Goal: Task Accomplishment & Management: Manage account settings

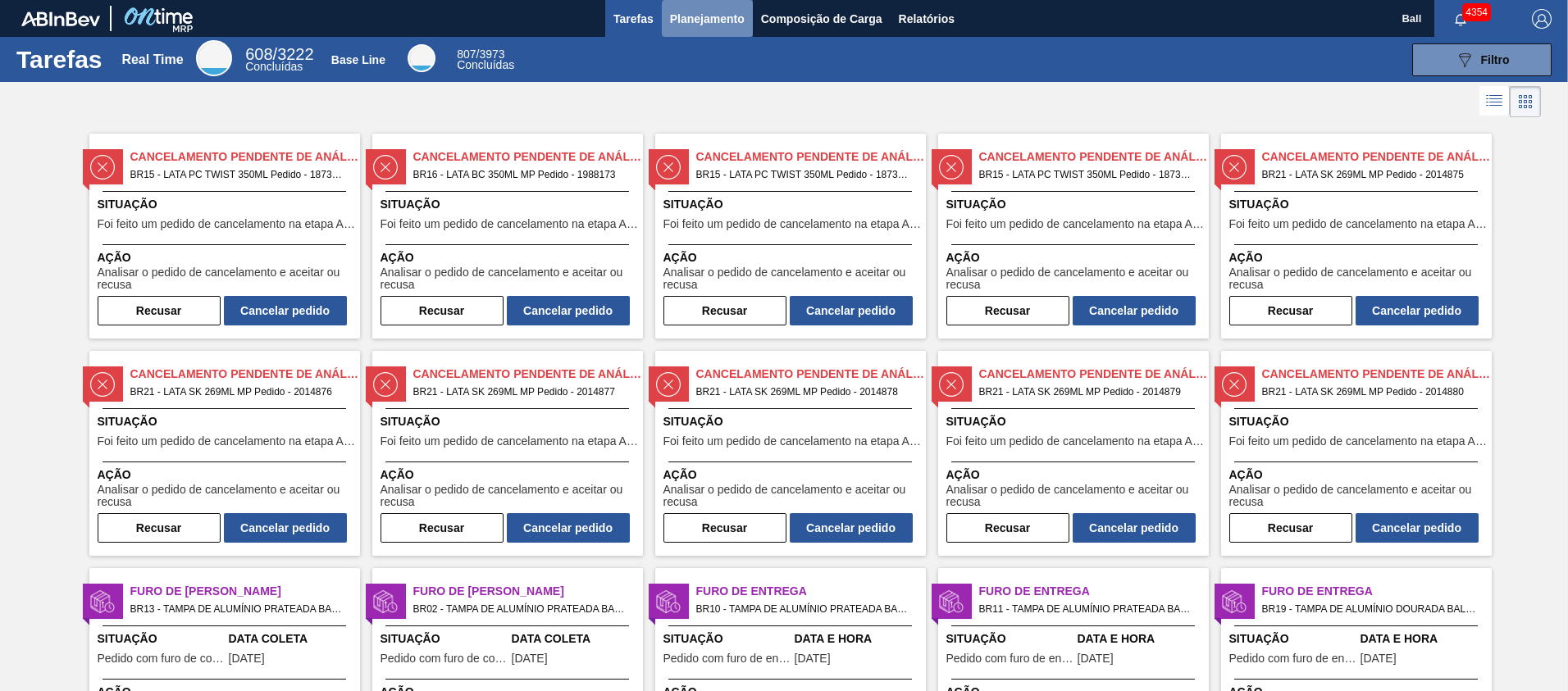
click at [709, 25] on span "Planejamento" at bounding box center [708, 19] width 75 height 20
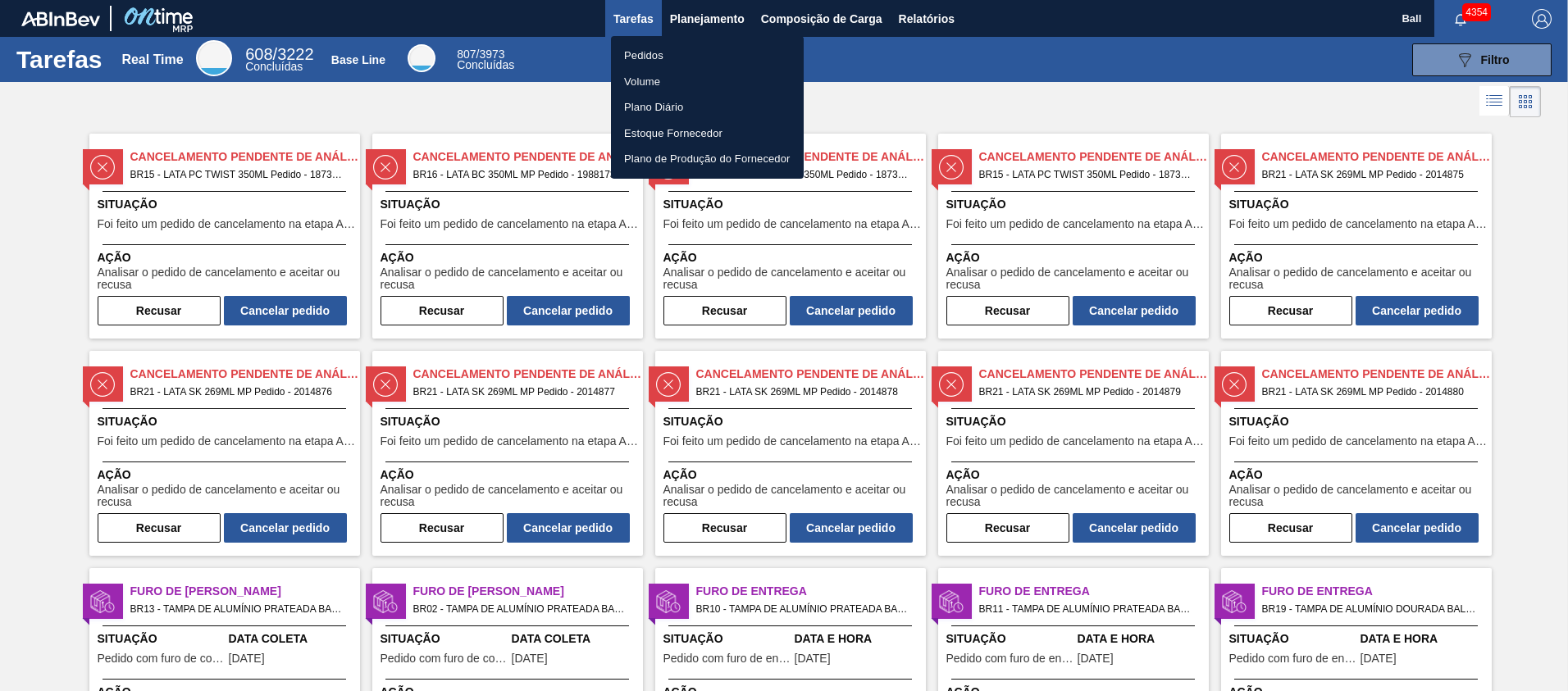
click at [652, 60] on li "Pedidos" at bounding box center [707, 55] width 193 height 26
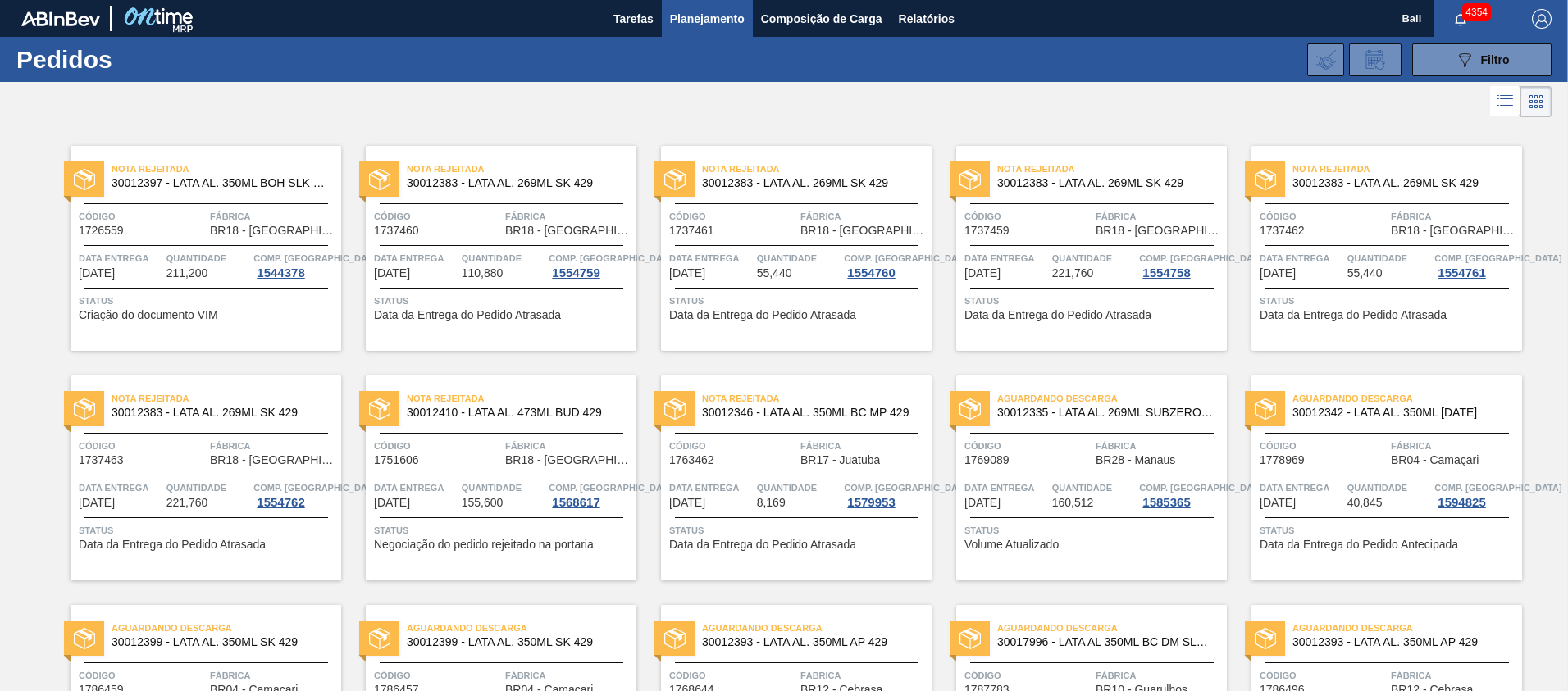
click at [709, 30] on button "Planejamento" at bounding box center [707, 18] width 91 height 37
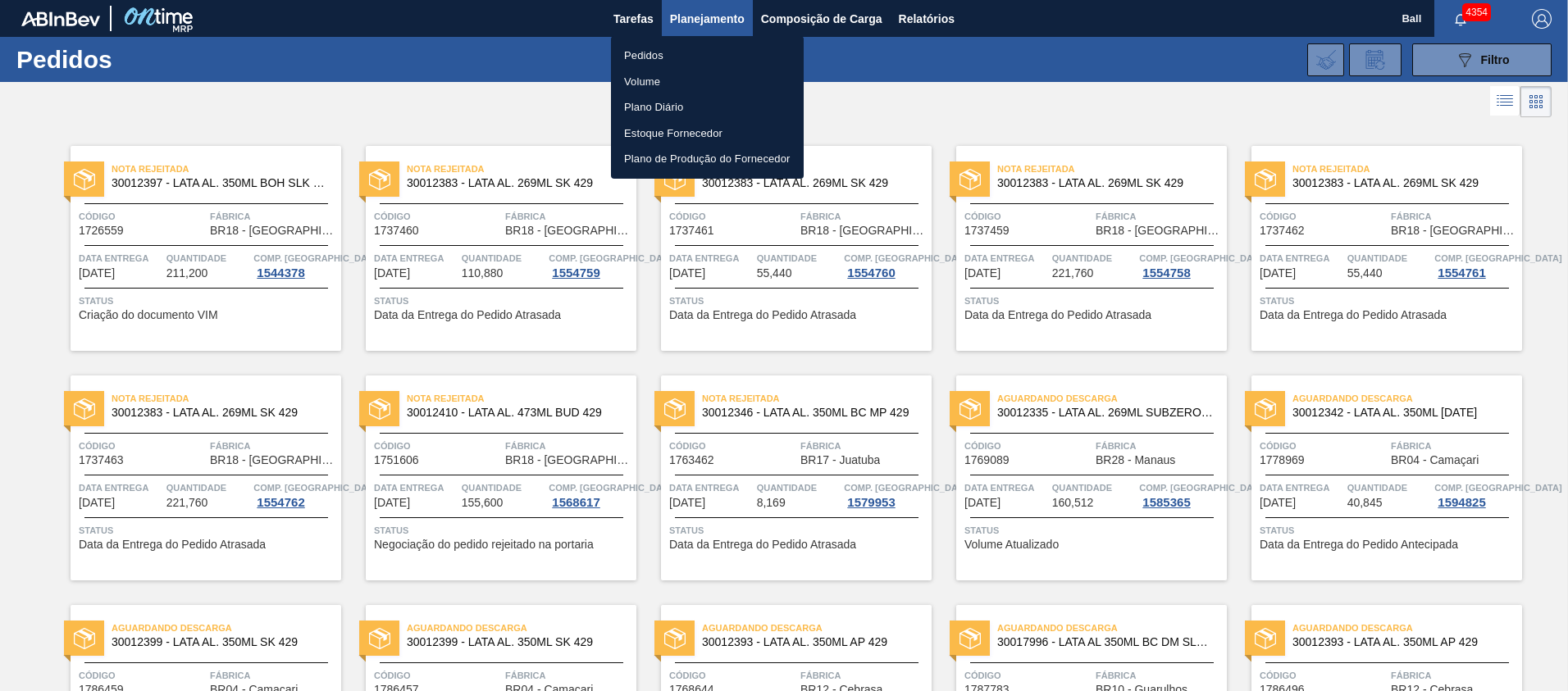
click at [648, 51] on li "Pedidos" at bounding box center [707, 55] width 193 height 26
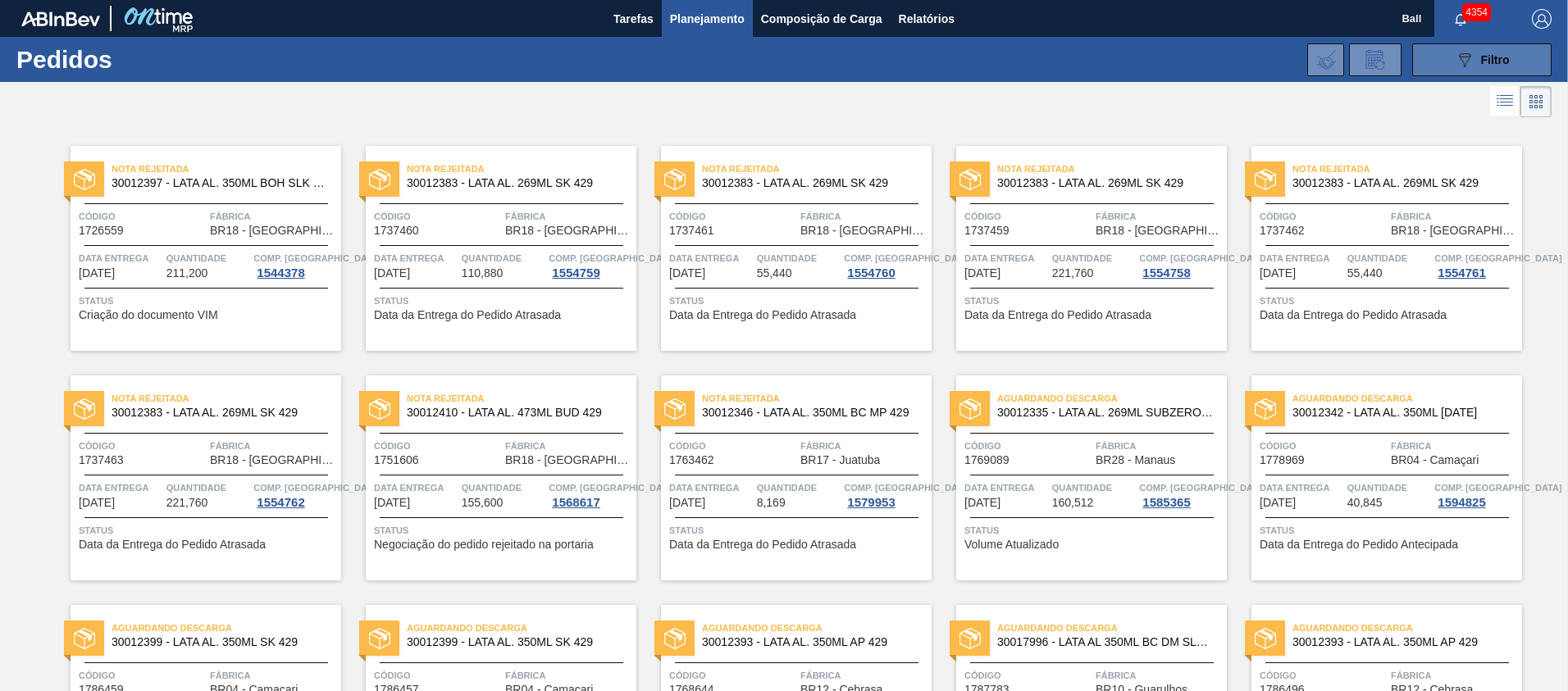
click at [1517, 55] on button "089F7B8B-B2A5-4AFE-B5C0-19BA573D28AC Filtro" at bounding box center [1481, 59] width 139 height 33
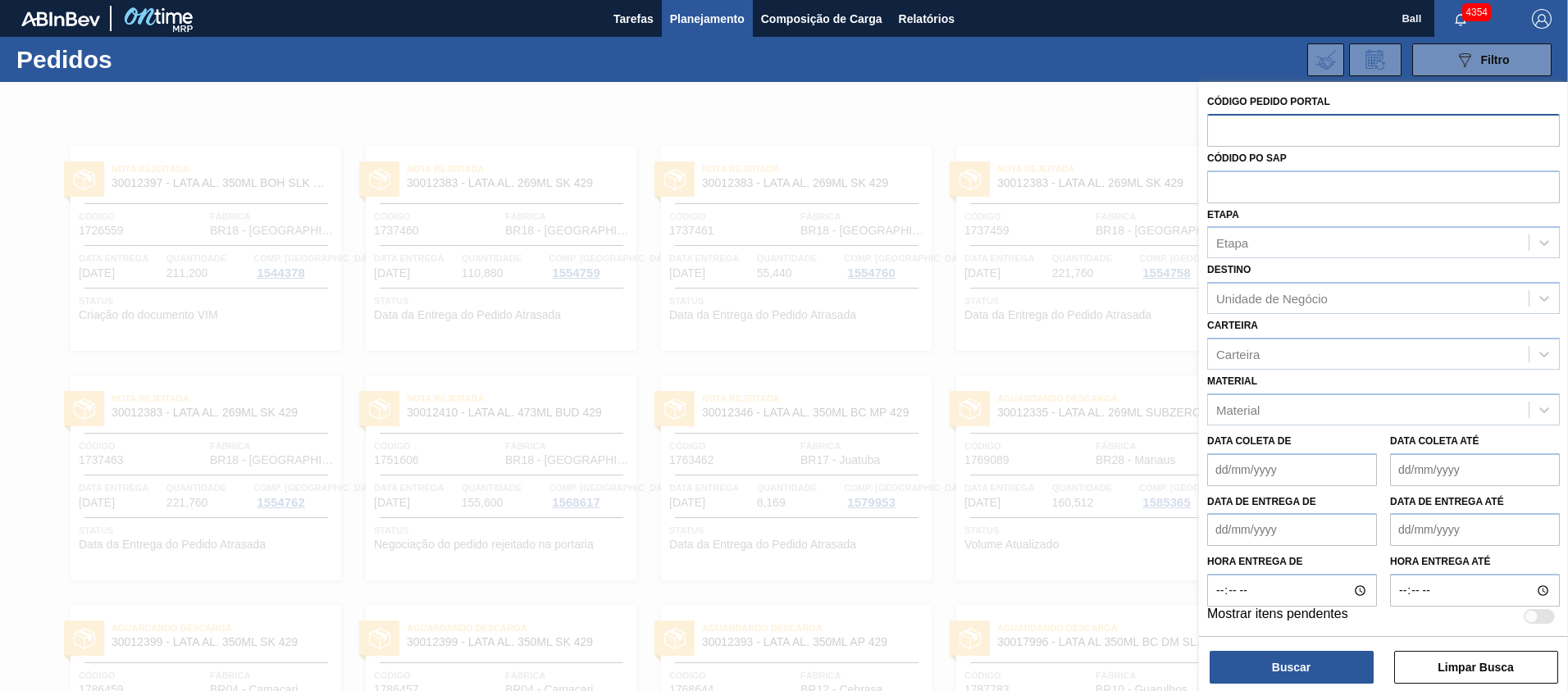
click at [1265, 118] on input "text" at bounding box center [1383, 129] width 353 height 31
paste input "2016920"
type input "2016920"
click at [1299, 678] on button "Buscar" at bounding box center [1291, 667] width 164 height 33
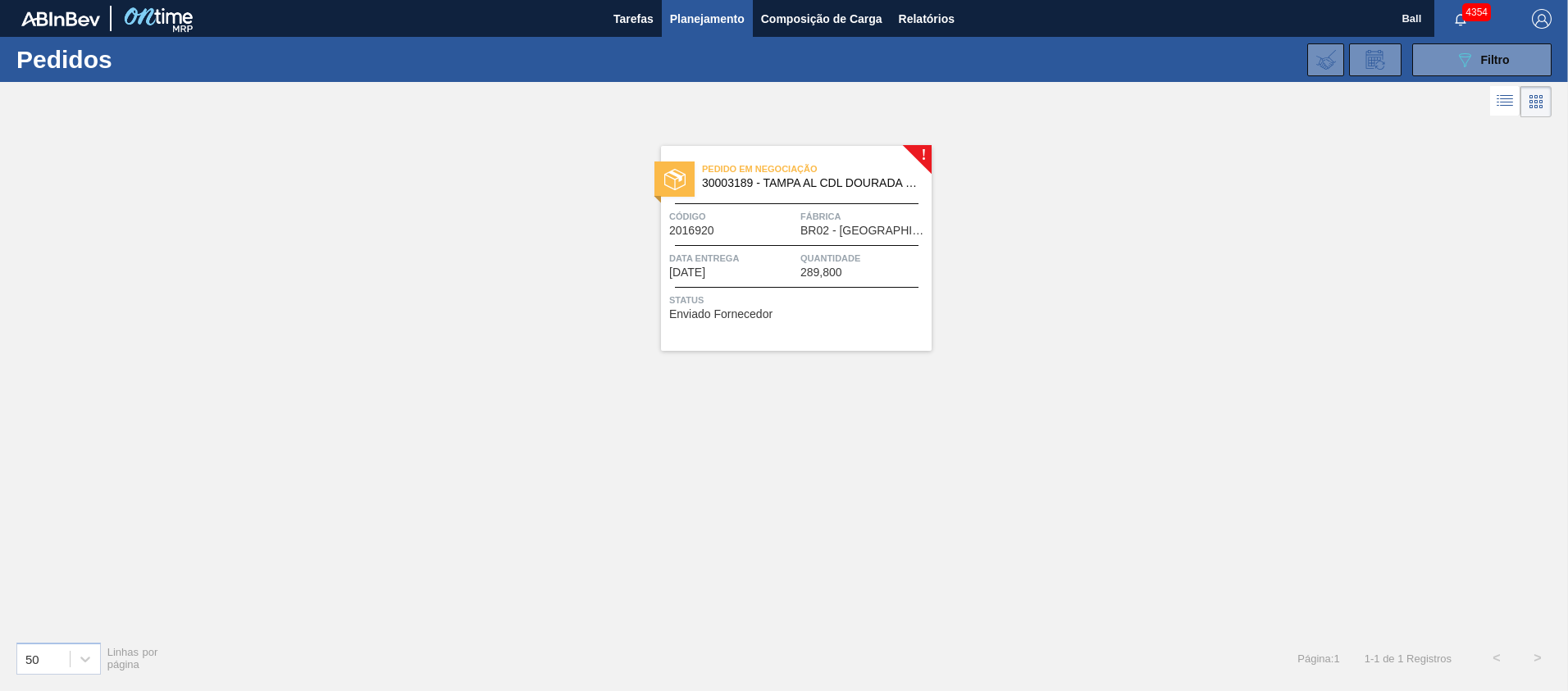
click at [806, 218] on span "Fábrica" at bounding box center [864, 217] width 127 height 17
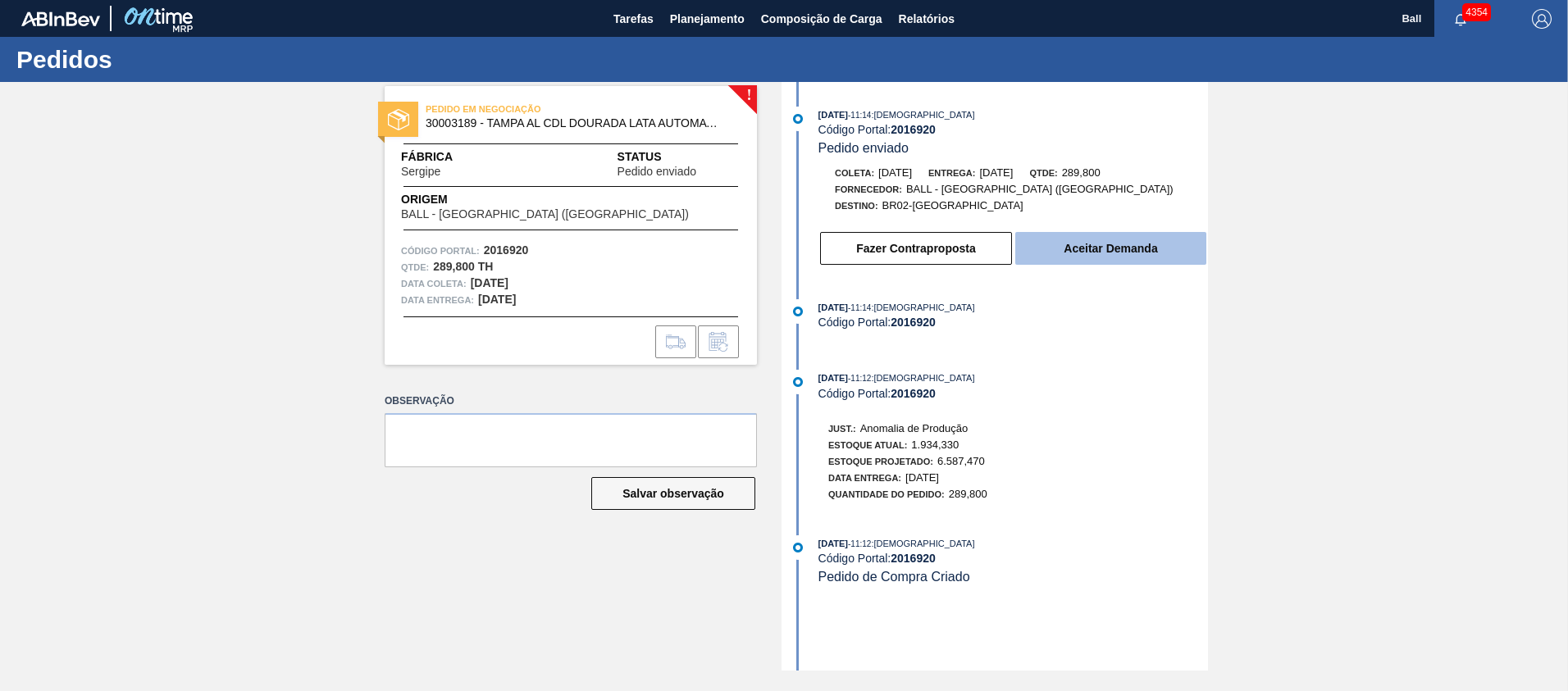
click at [1090, 248] on button "Aceitar Demanda" at bounding box center [1110, 248] width 191 height 33
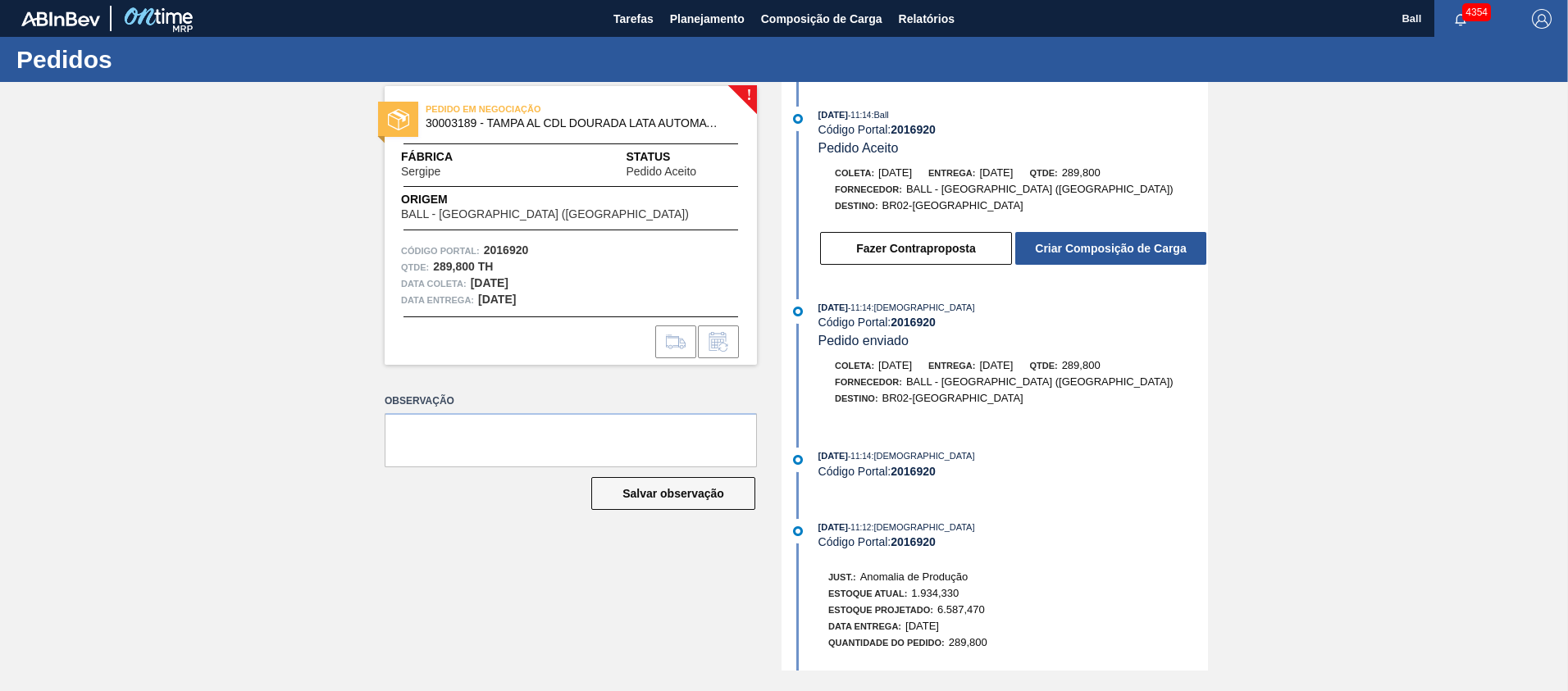
drag, startPoint x: 399, startPoint y: 493, endPoint x: 942, endPoint y: 395, distance: 551.8
click at [706, 23] on span "Planejamento" at bounding box center [708, 19] width 75 height 20
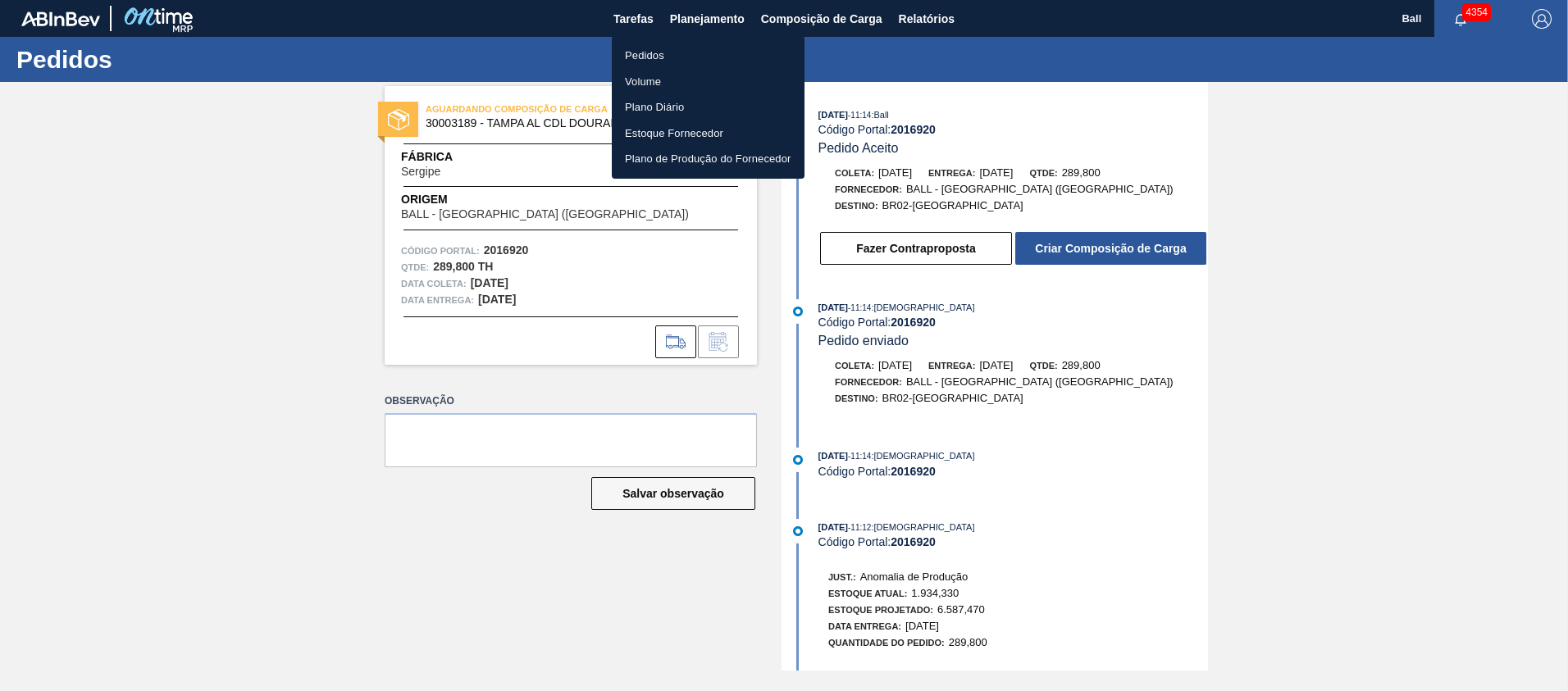
click at [632, 55] on li "Pedidos" at bounding box center [708, 55] width 193 height 26
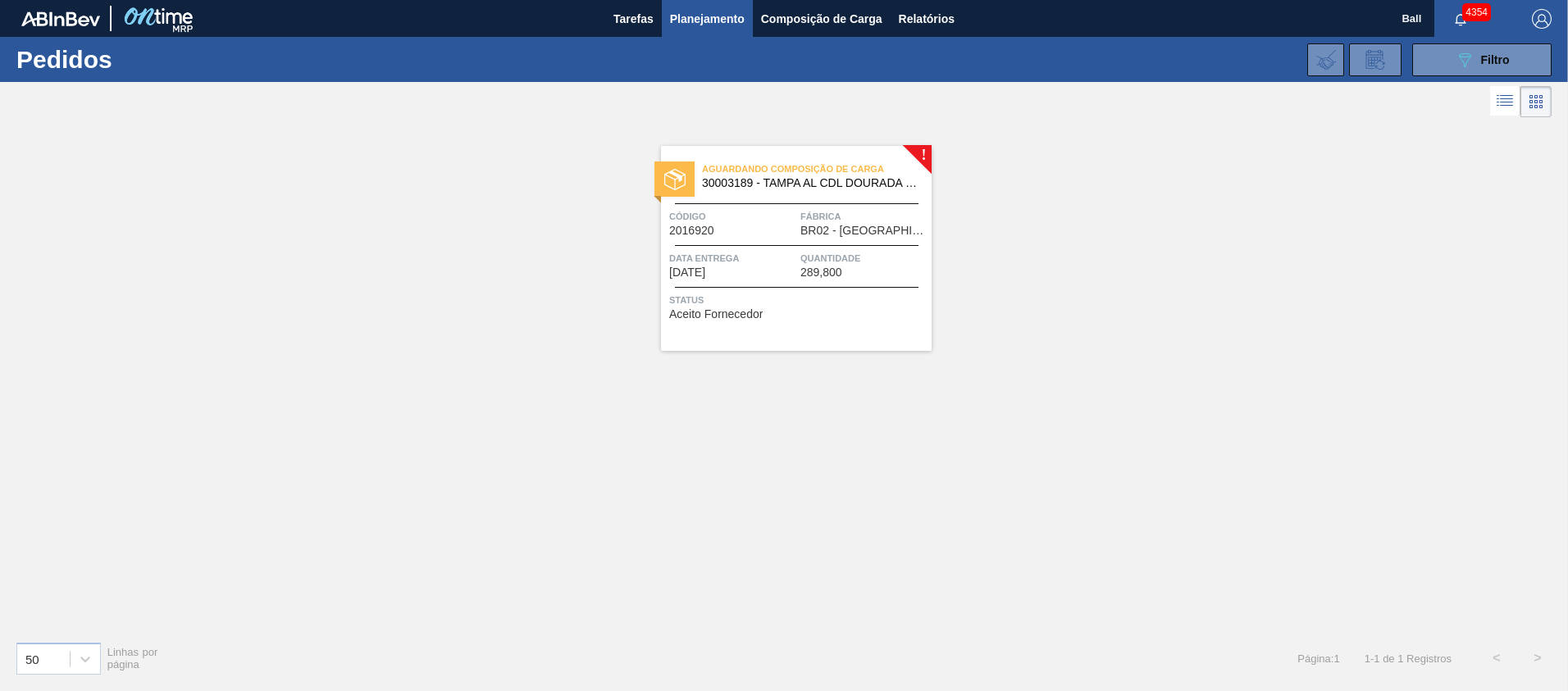
click at [1500, 108] on icon at bounding box center [1505, 101] width 20 height 20
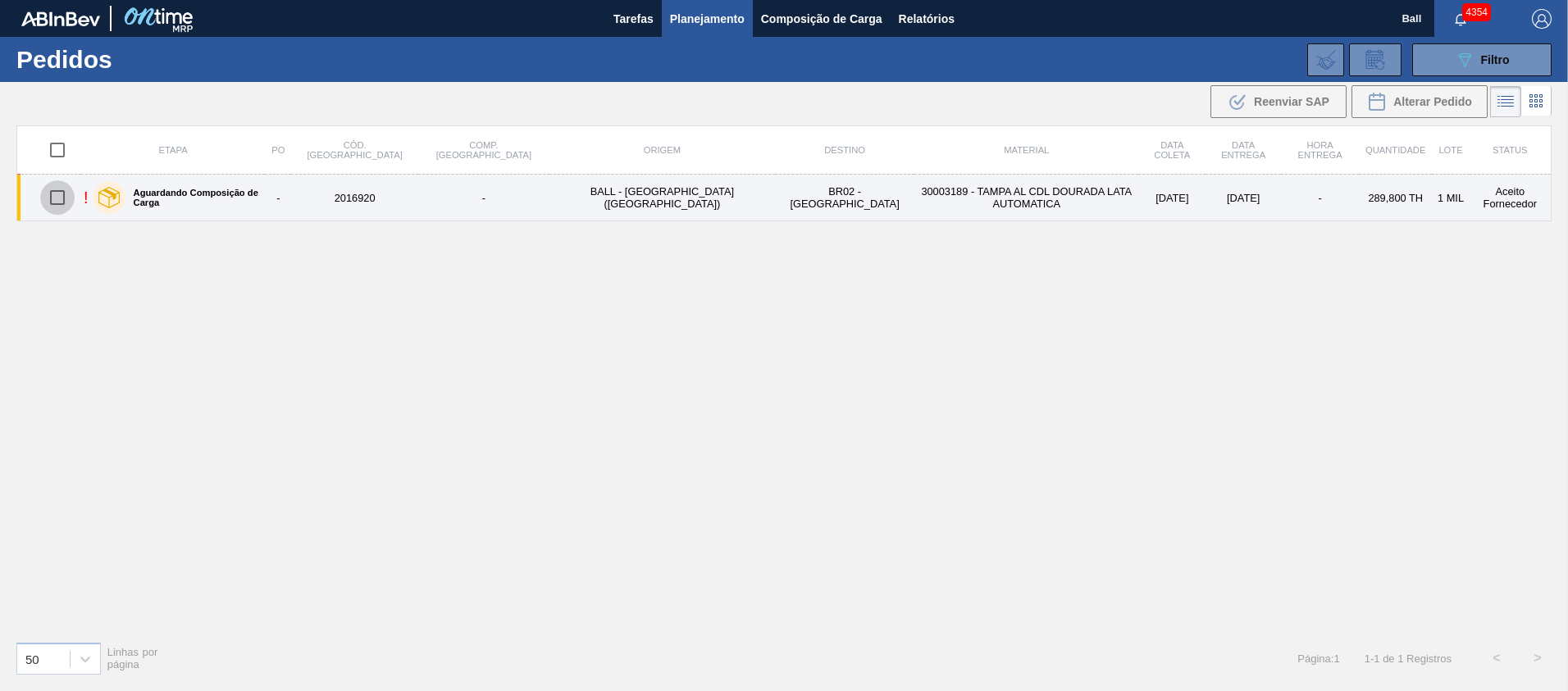
click at [54, 194] on input "checkbox" at bounding box center [57, 197] width 34 height 34
checkbox input "true"
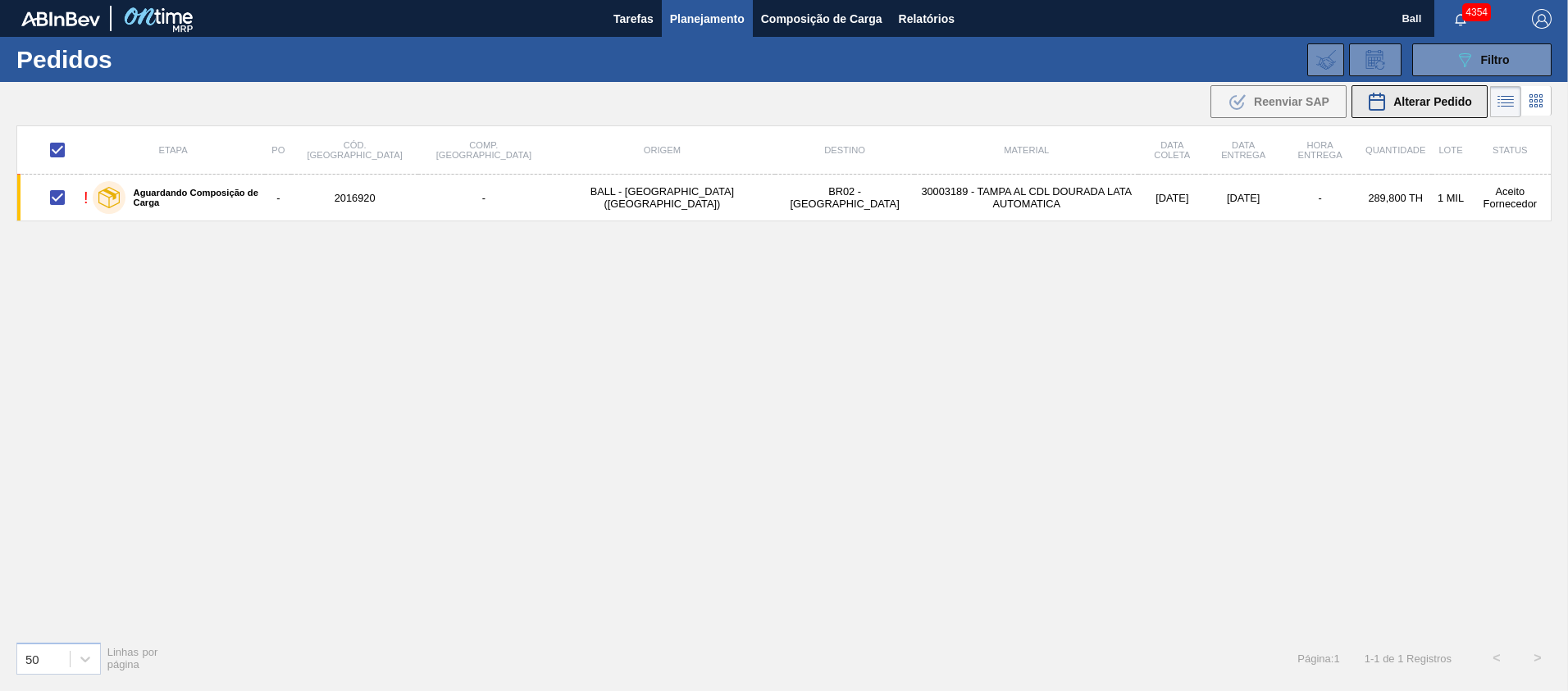
click at [1418, 93] on div "Alterar Pedido" at bounding box center [1420, 102] width 105 height 20
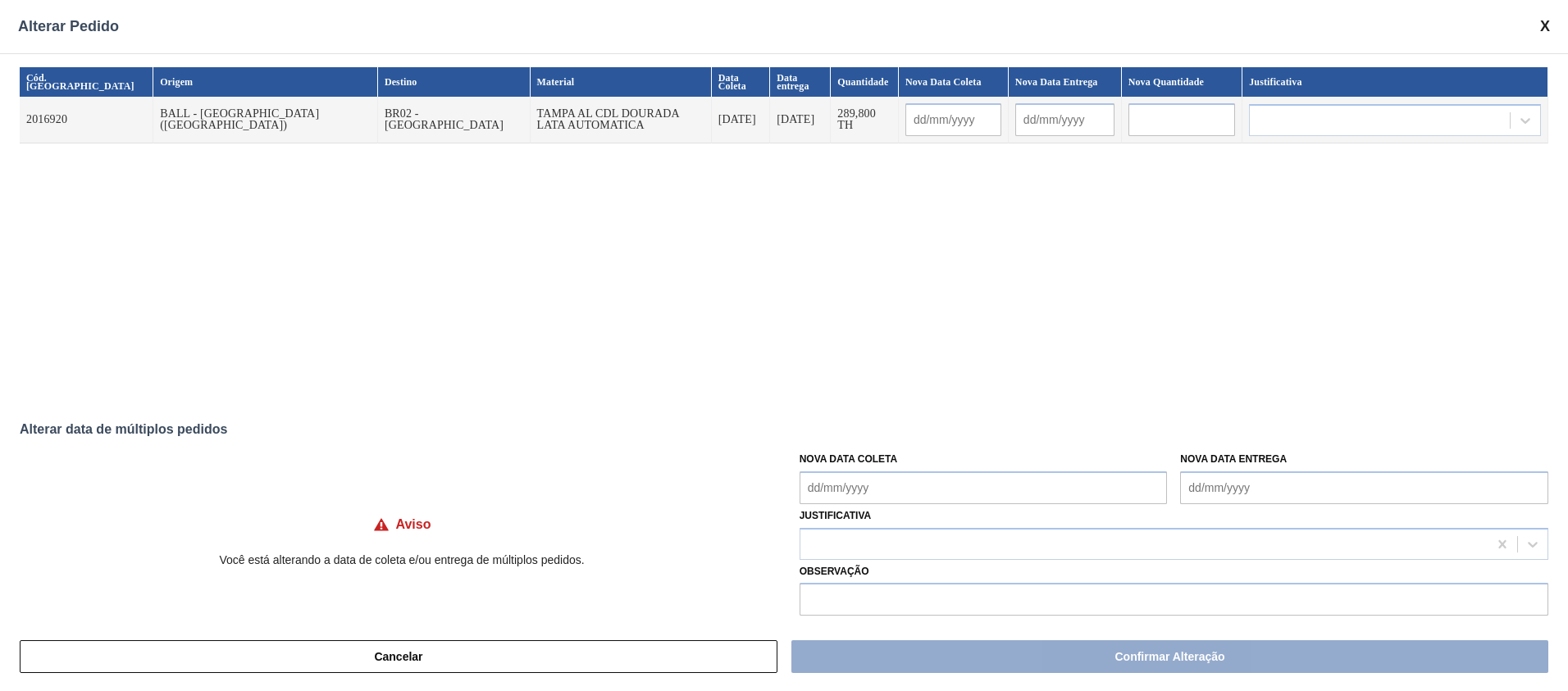
click at [905, 122] on input "text" at bounding box center [953, 119] width 96 height 33
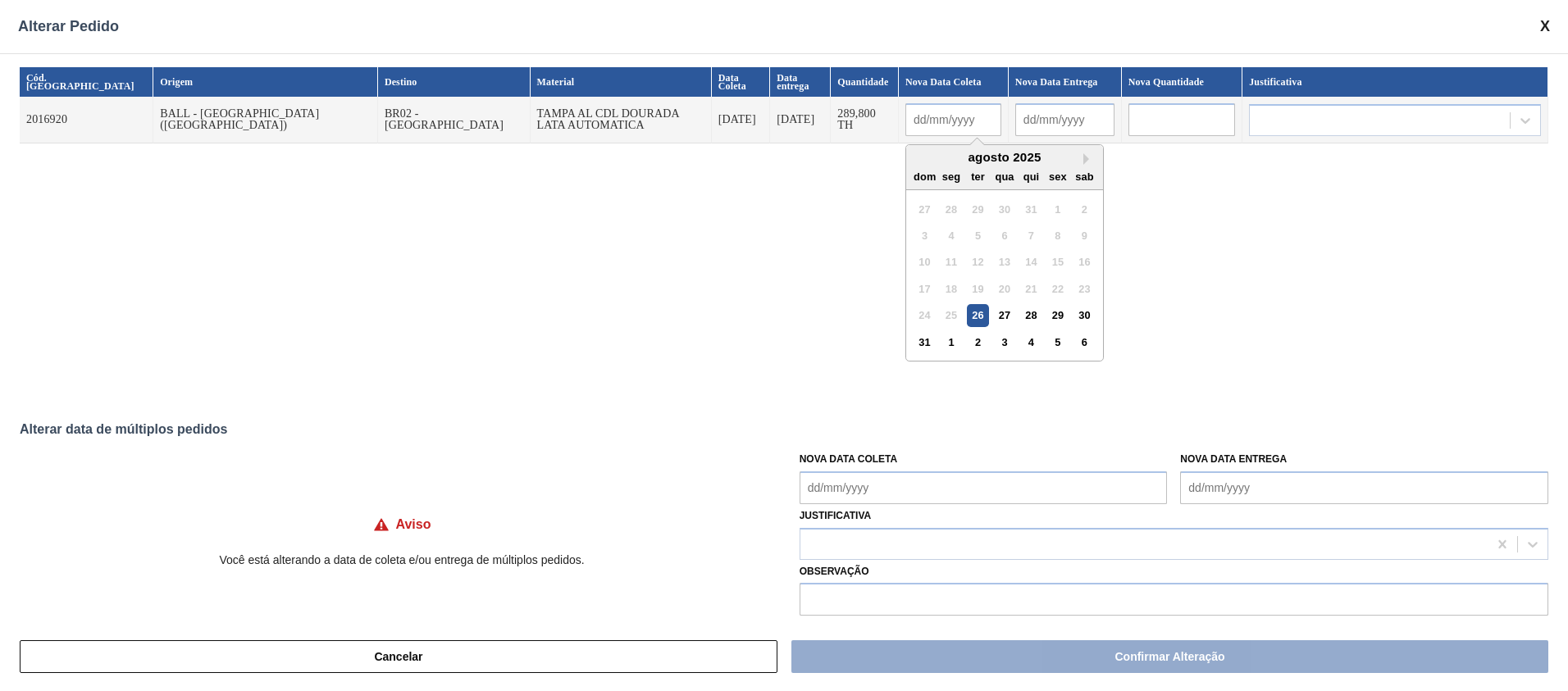
click at [967, 315] on div "26" at bounding box center [978, 315] width 23 height 23
type input "[DATE]"
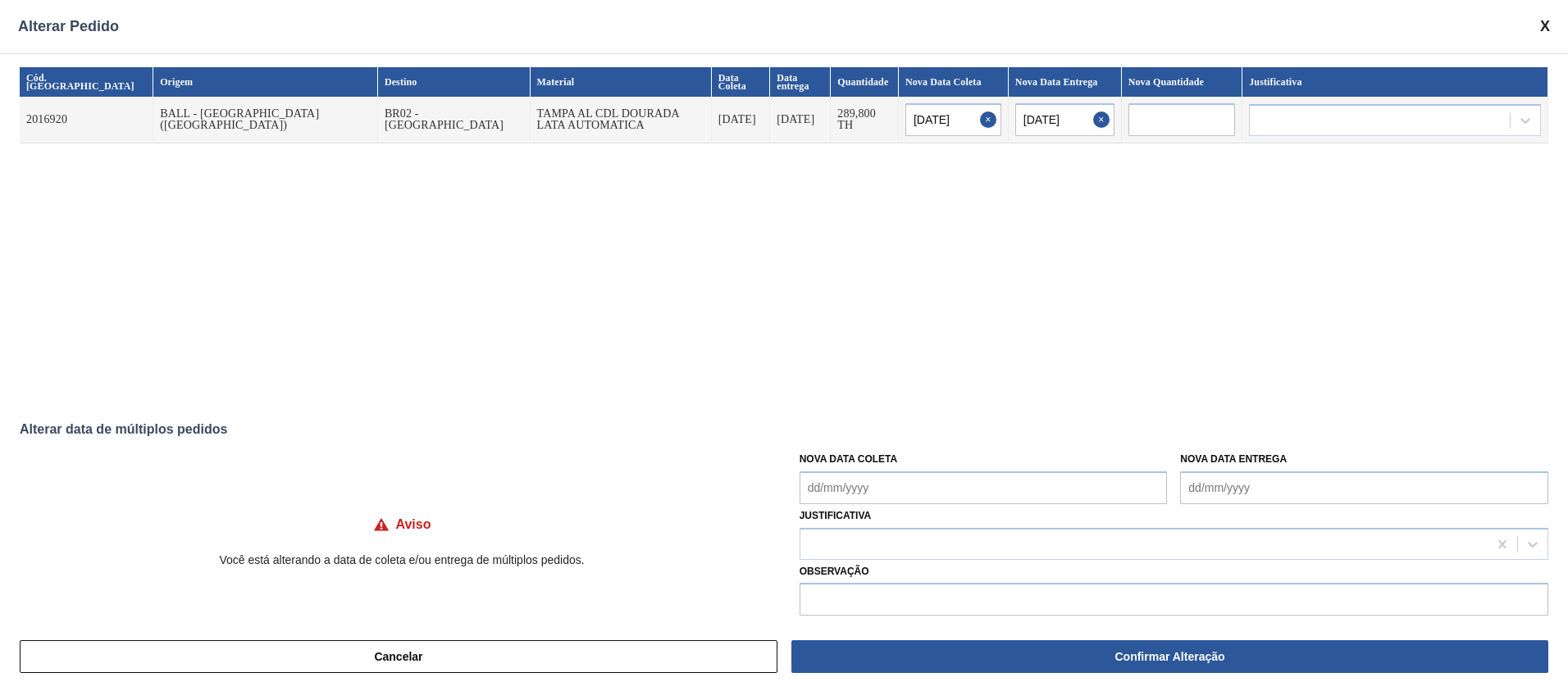
drag, startPoint x: 1315, startPoint y: 133, endPoint x: 1308, endPoint y: 141, distance: 10.6
click at [1315, 133] on div at bounding box center [1395, 120] width 292 height 32
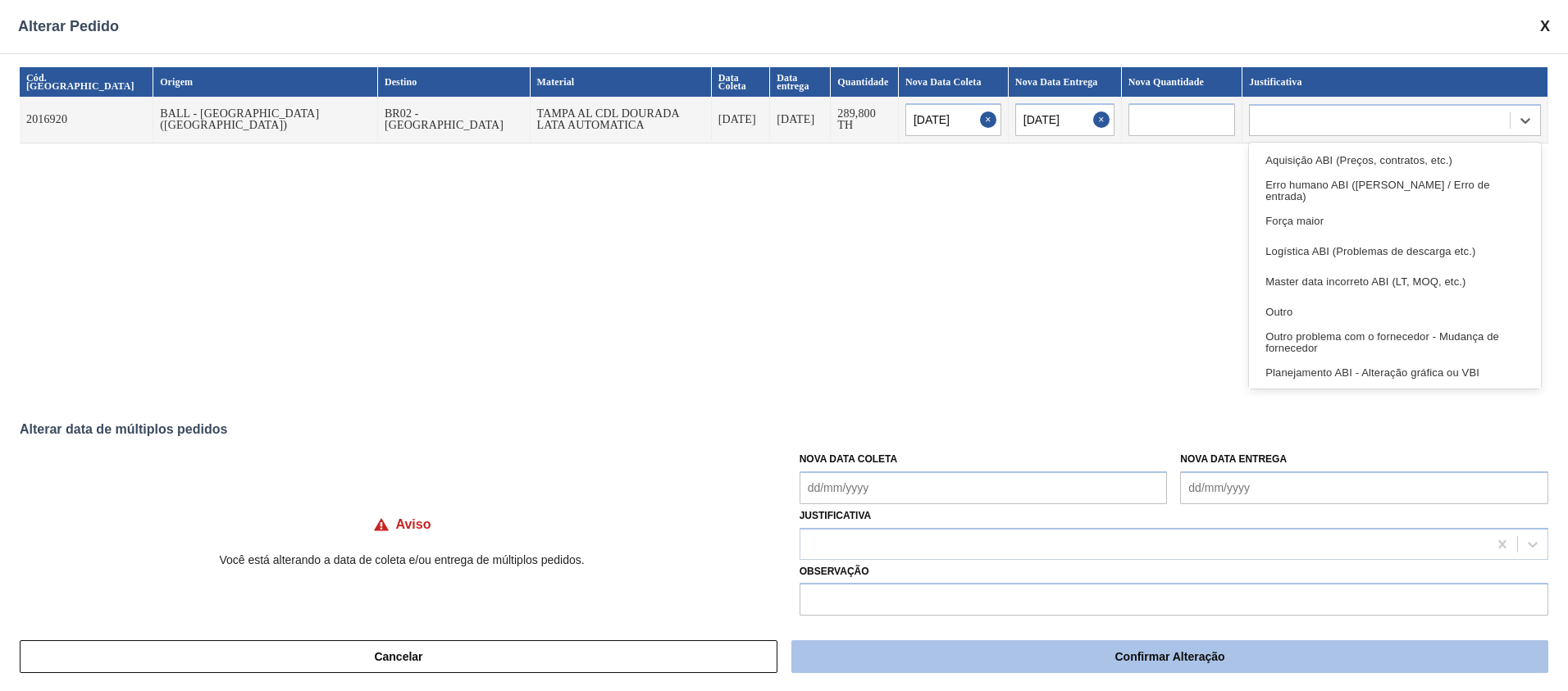
click at [1136, 665] on button "Confirmar Alteração" at bounding box center [1170, 656] width 757 height 33
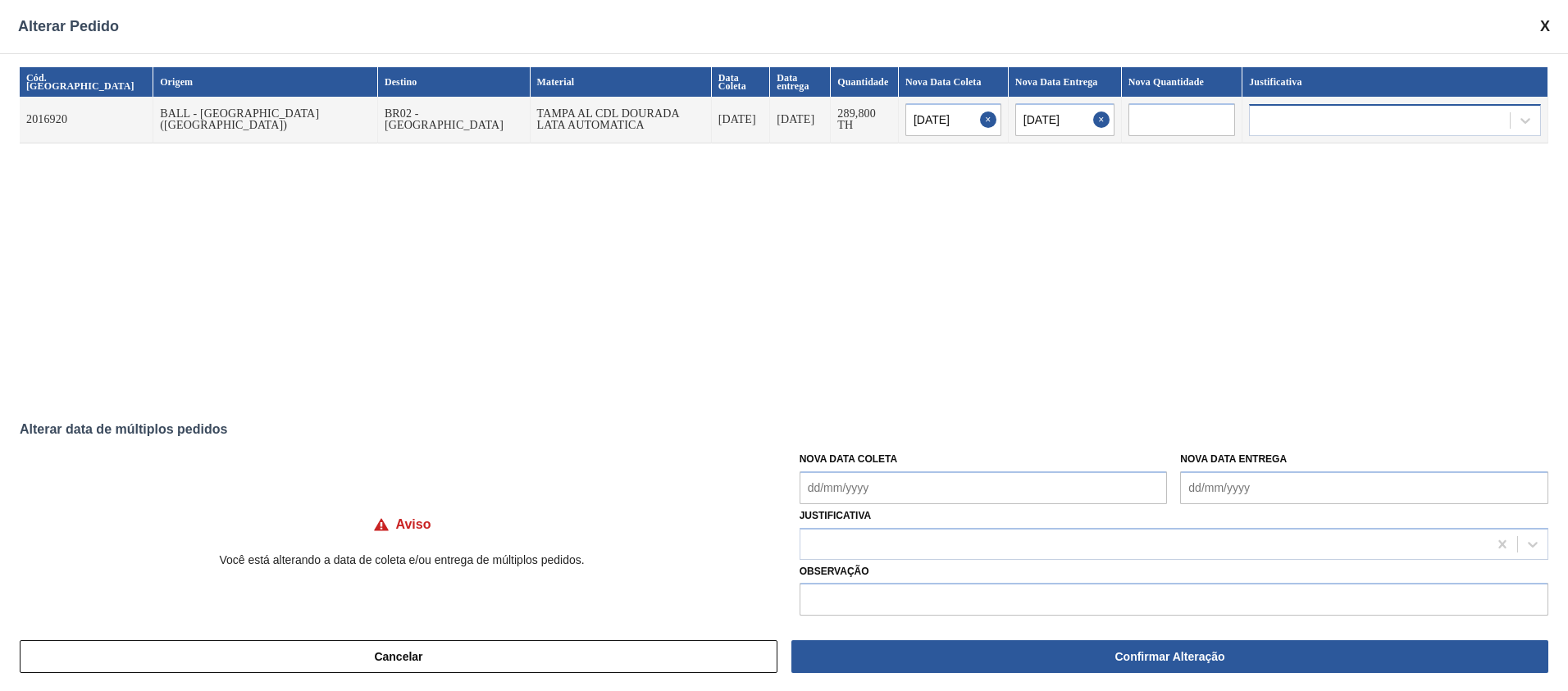
click at [1285, 123] on div at bounding box center [1380, 120] width 260 height 24
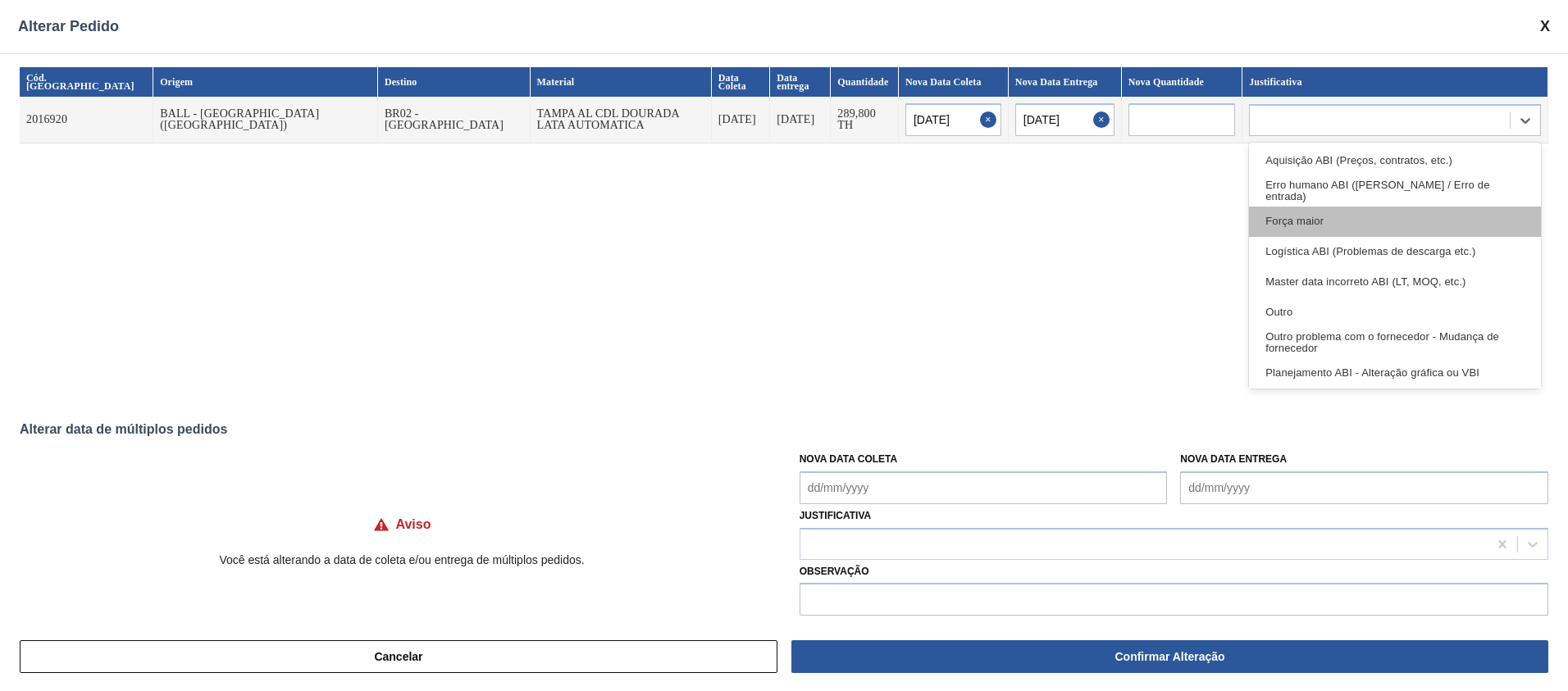
click at [1311, 225] on div "Força maior" at bounding box center [1395, 222] width 292 height 30
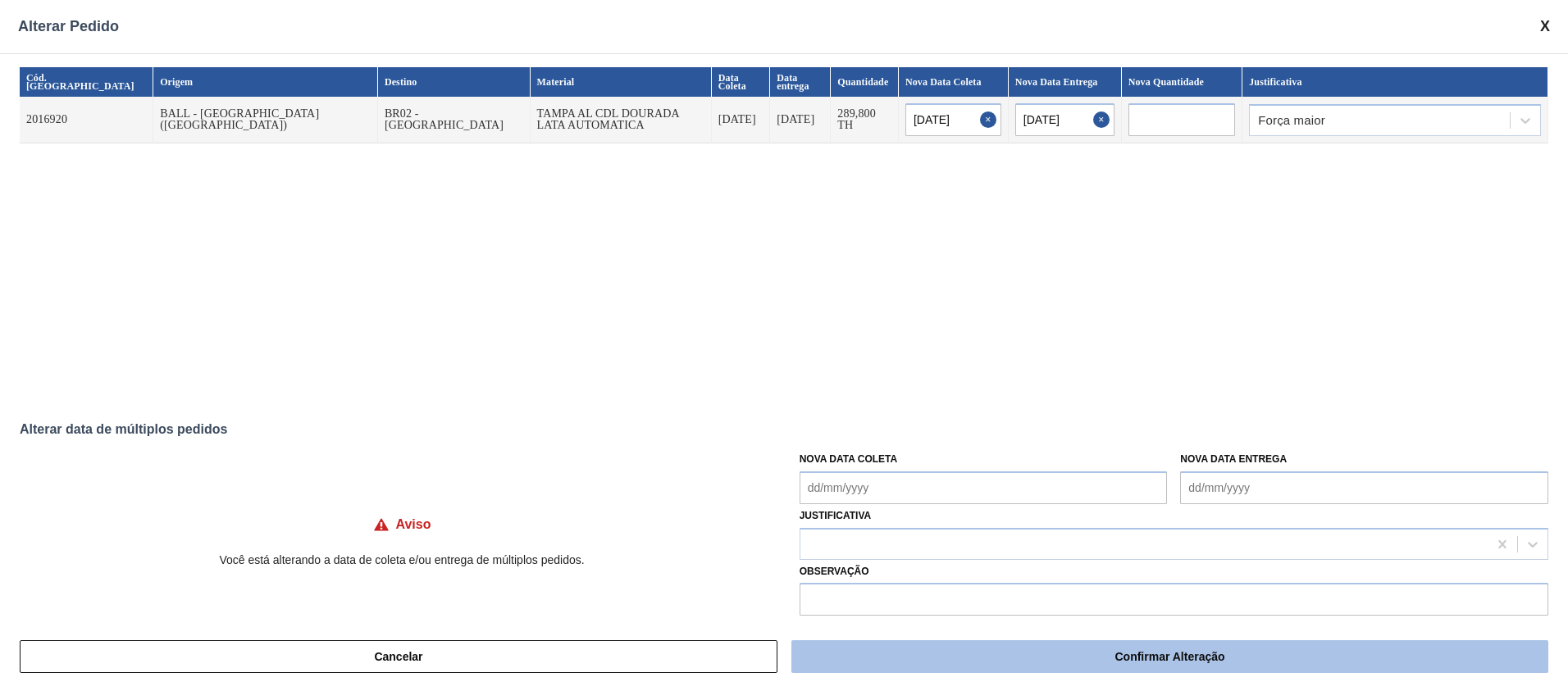
click at [1078, 663] on button "Confirmar Alteração" at bounding box center [1170, 656] width 757 height 33
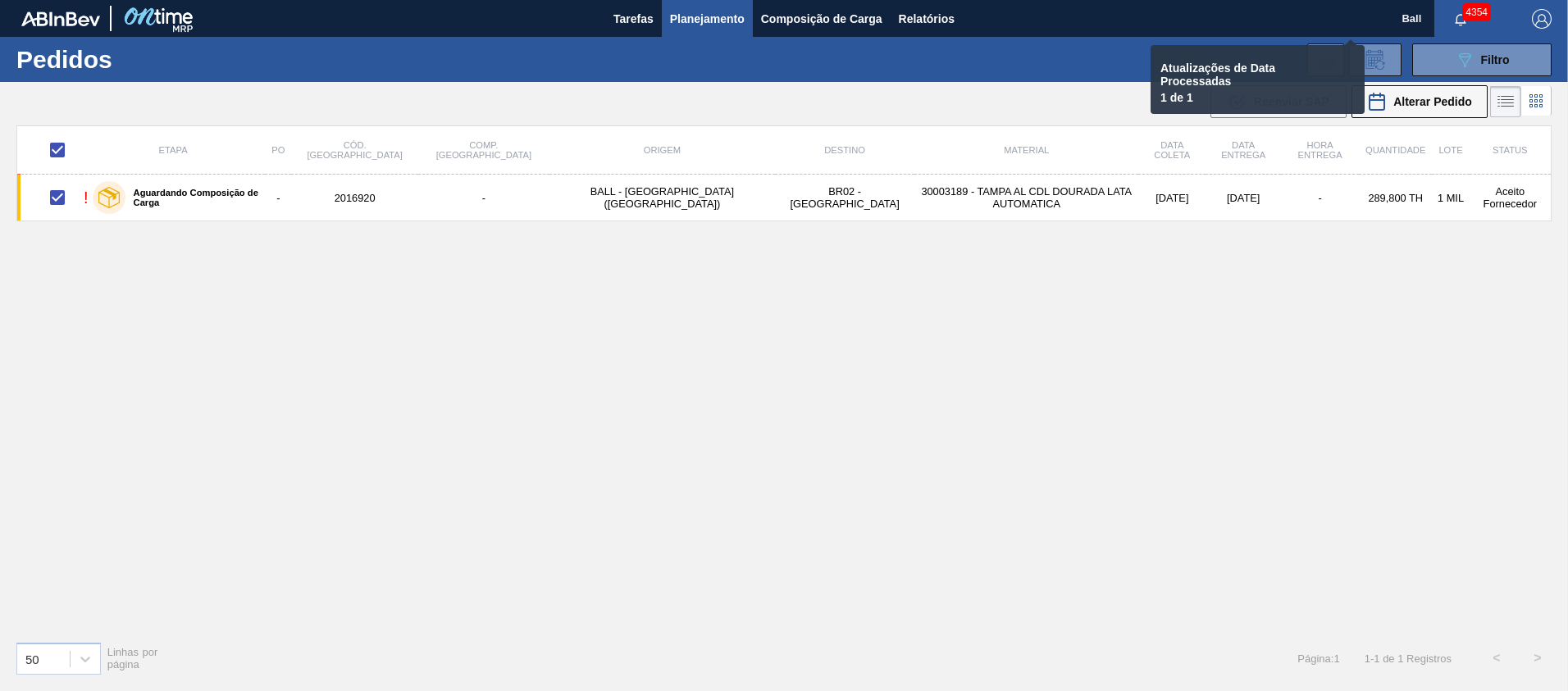
checkbox input "false"
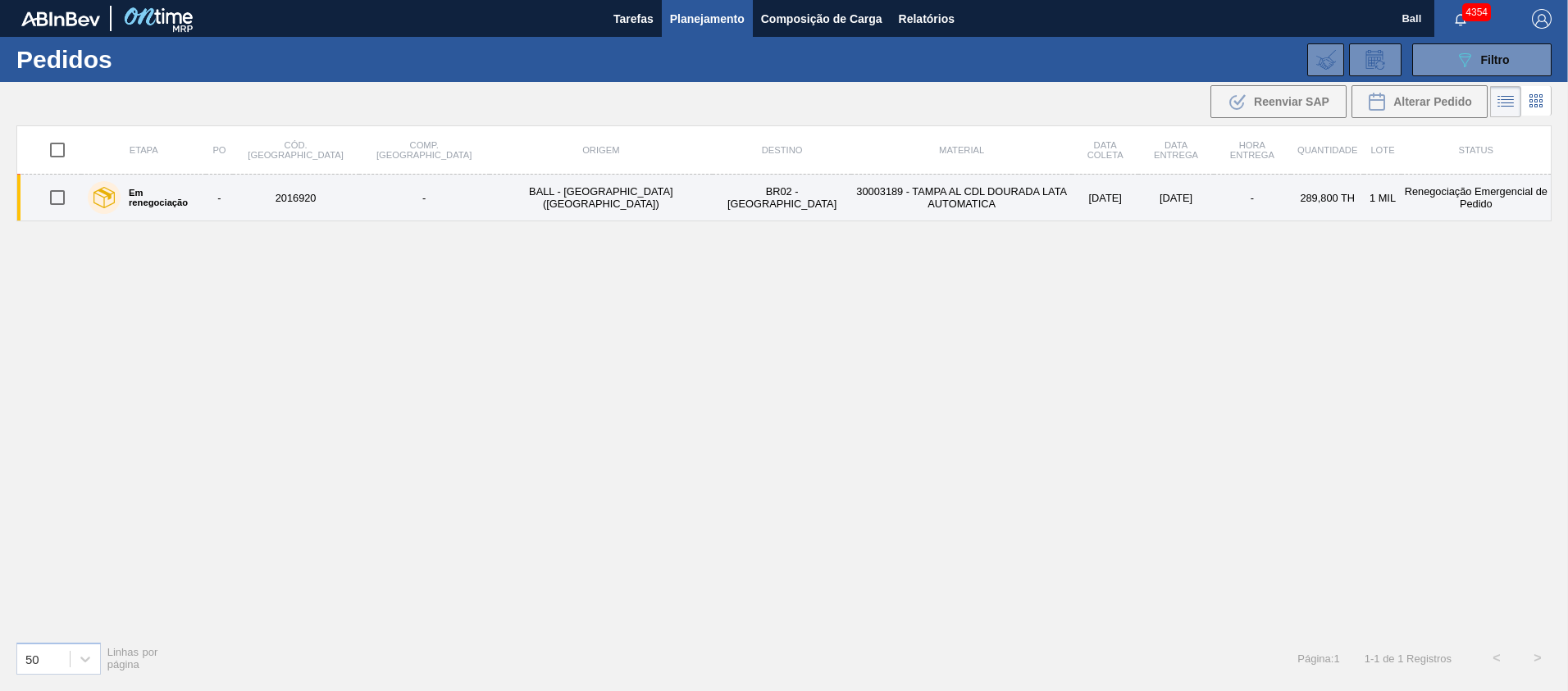
click at [1214, 206] on td "-" at bounding box center [1252, 198] width 77 height 47
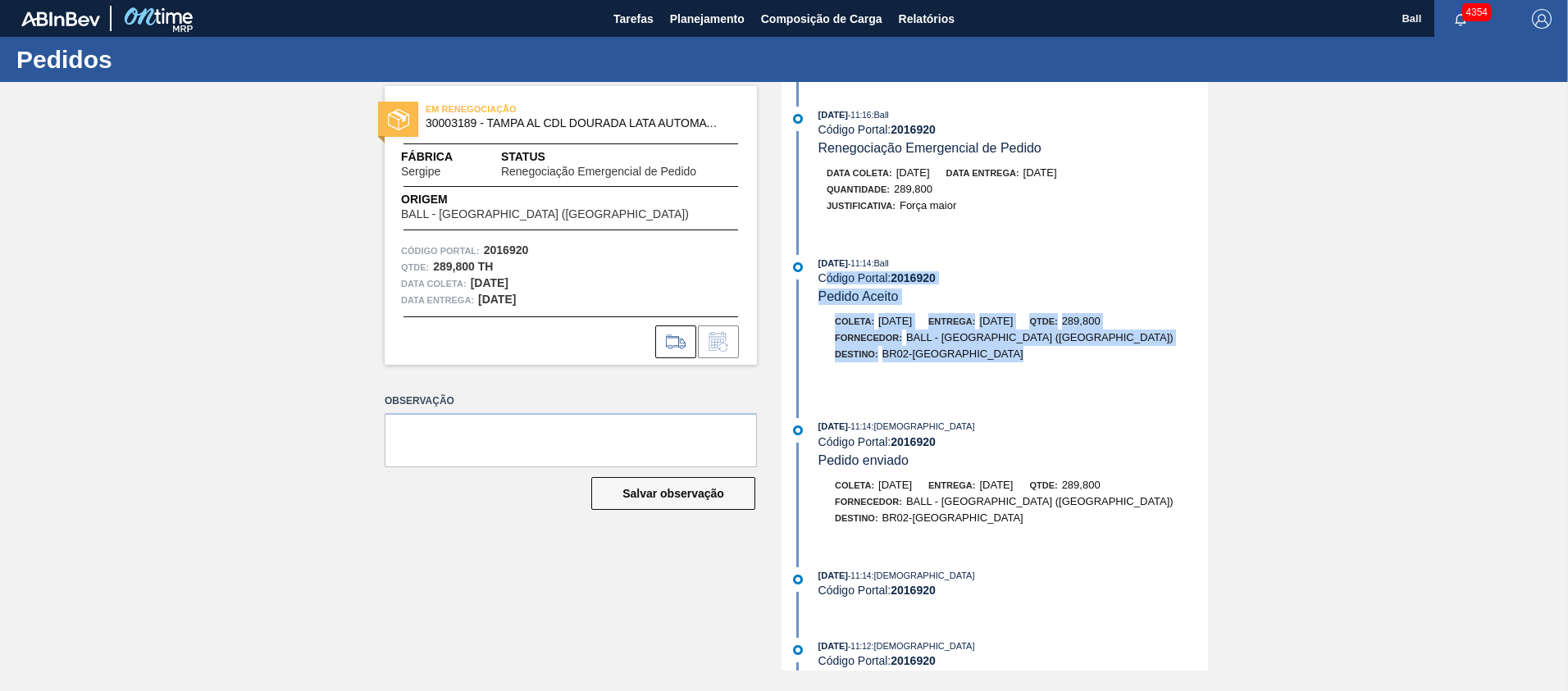
drag, startPoint x: 1019, startPoint y: 366, endPoint x: 825, endPoint y: 276, distance: 213.9
click at [825, 276] on div "26/08/2025 - 11:14 : Ball Código Portal: 2016920 Pedido Aceito Coleta: 27/08/20…" at bounding box center [996, 324] width 423 height 138
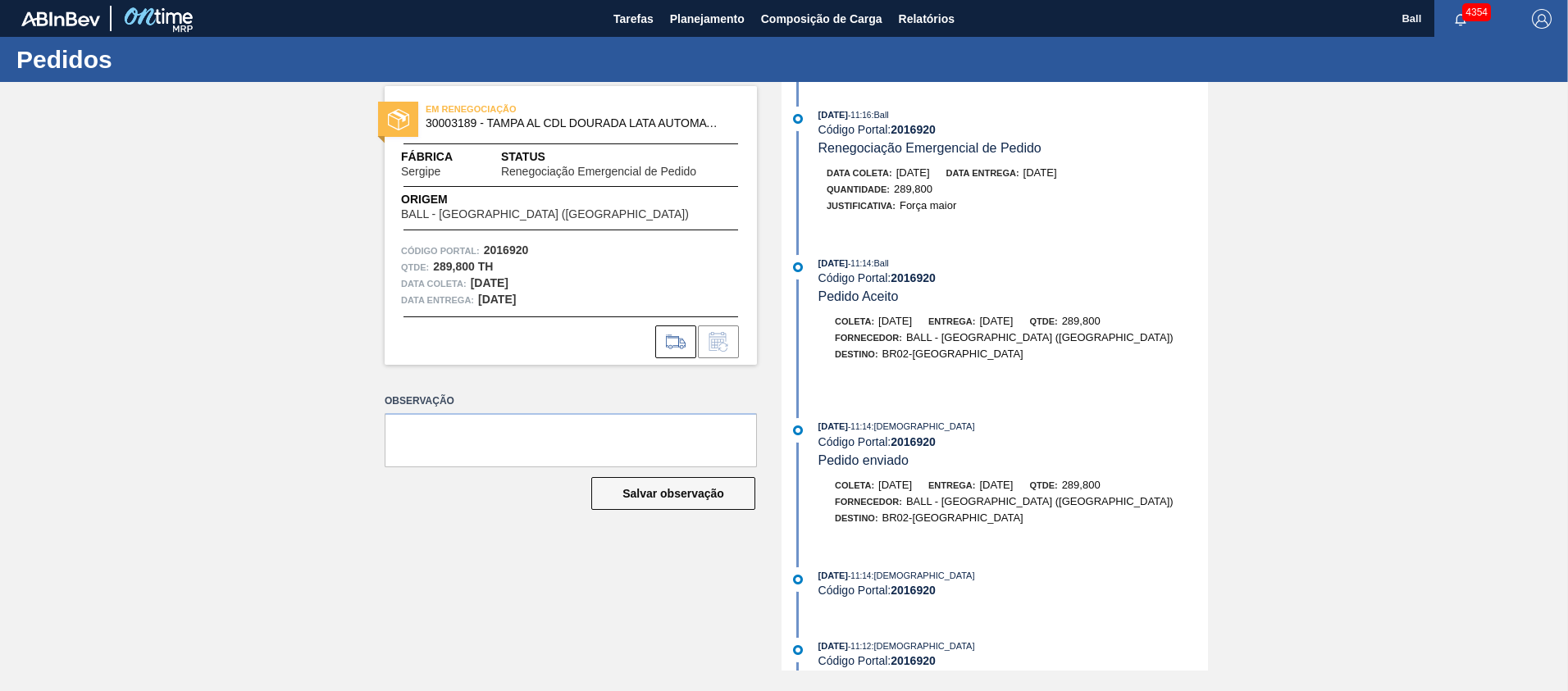
click at [1019, 198] on div "Justificativa: Força maior" at bounding box center [1020, 206] width 389 height 17
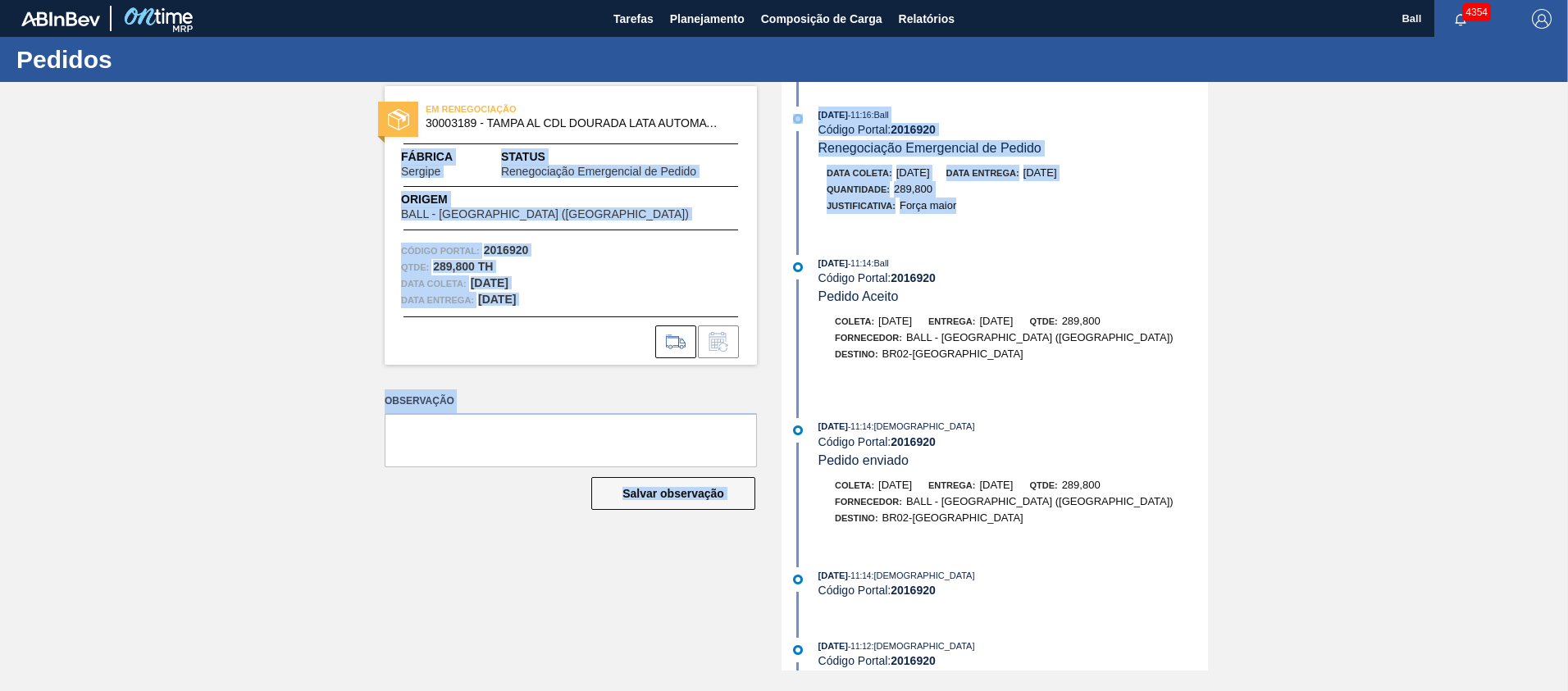
drag, startPoint x: 979, startPoint y: 188, endPoint x: 781, endPoint y: 109, distance: 213.2
click at [781, 109] on div "EM RENEGOCIAÇÃO 30003189 - TAMPA AL CDL DOURADA LATA AUTOMATICA Fábrica Sergipe…" at bounding box center [784, 376] width 1568 height 588
click at [1106, 234] on div "26/08/2025 - 11:16 : Ball Código Portal: 2016920 Renegociação Emergencial de Pe…" at bounding box center [996, 376] width 423 height 588
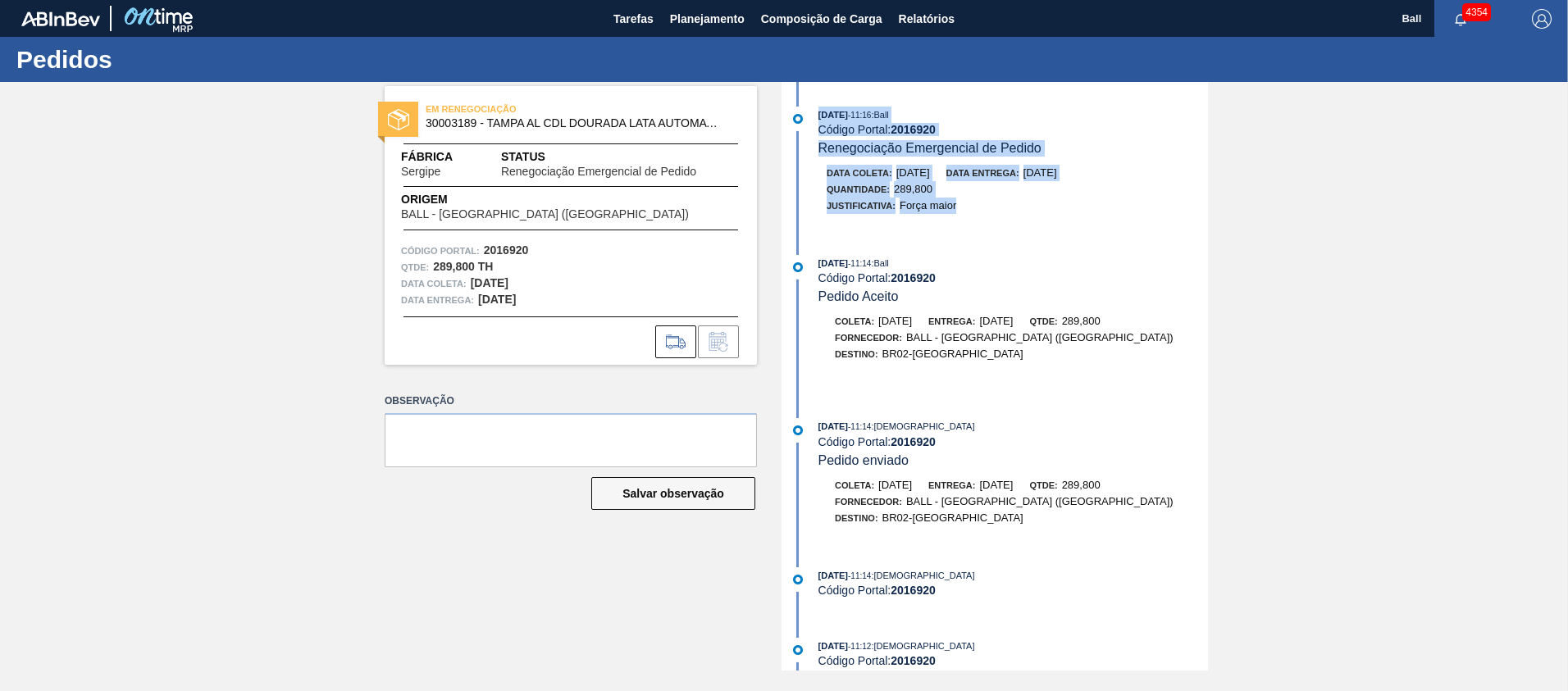
drag, startPoint x: 963, startPoint y: 175, endPoint x: 790, endPoint y: 106, distance: 186.3
click at [813, 105] on div "26/08/2025 - 11:16 : Ball Código Portal: 2016920 Renegociação Emergencial de Pe…" at bounding box center [996, 376] width 423 height 588
click at [1023, 190] on div "Quantidade : 289,800" at bounding box center [1020, 189] width 389 height 17
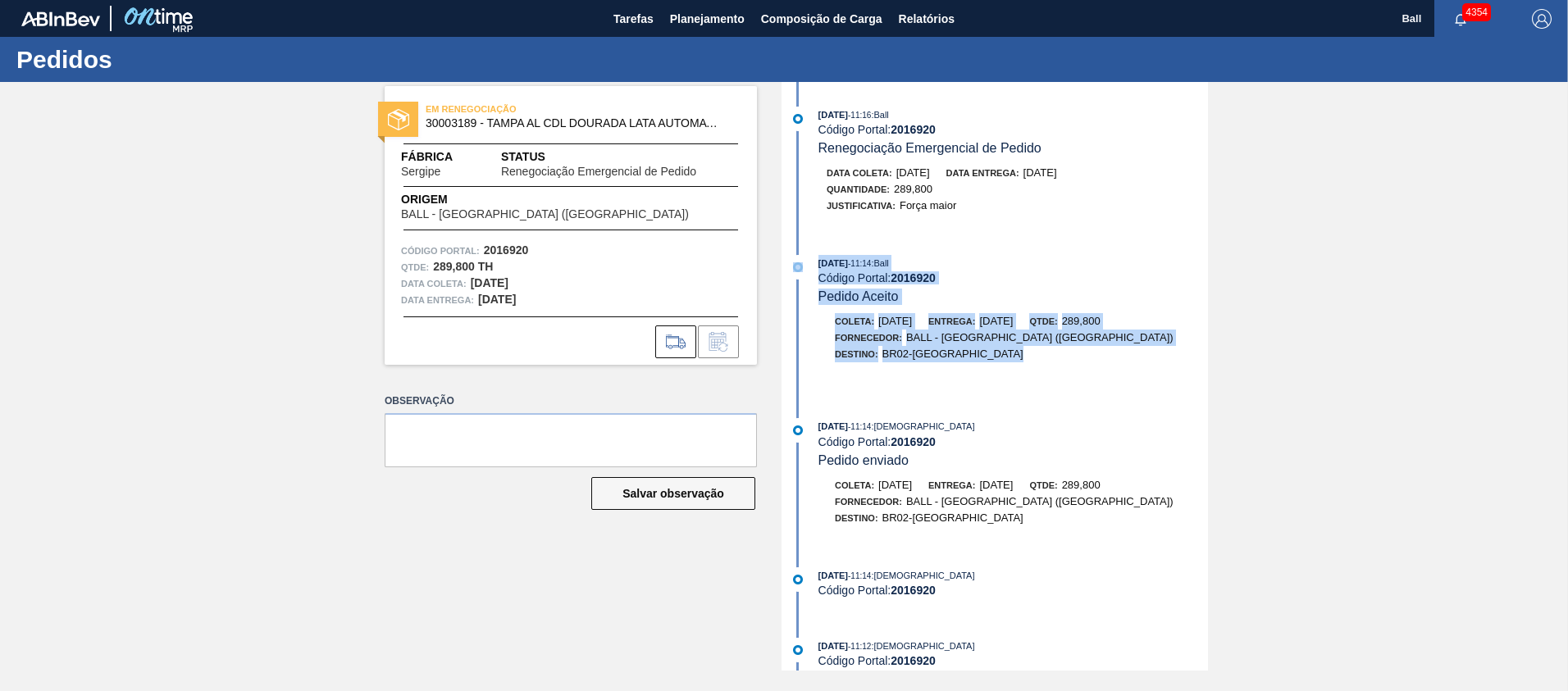
drag, startPoint x: 1000, startPoint y: 355, endPoint x: 813, endPoint y: 264, distance: 208.0
click at [813, 264] on div "26/08/2025 - 11:14 : Ball Código Portal: 2016920 Pedido Aceito Coleta: 27/08/20…" at bounding box center [996, 324] width 423 height 138
click at [954, 293] on div "26/08/2025 - 11:14 : Ball Código Portal: 2016920 Pedido Aceito" at bounding box center [1013, 280] width 389 height 50
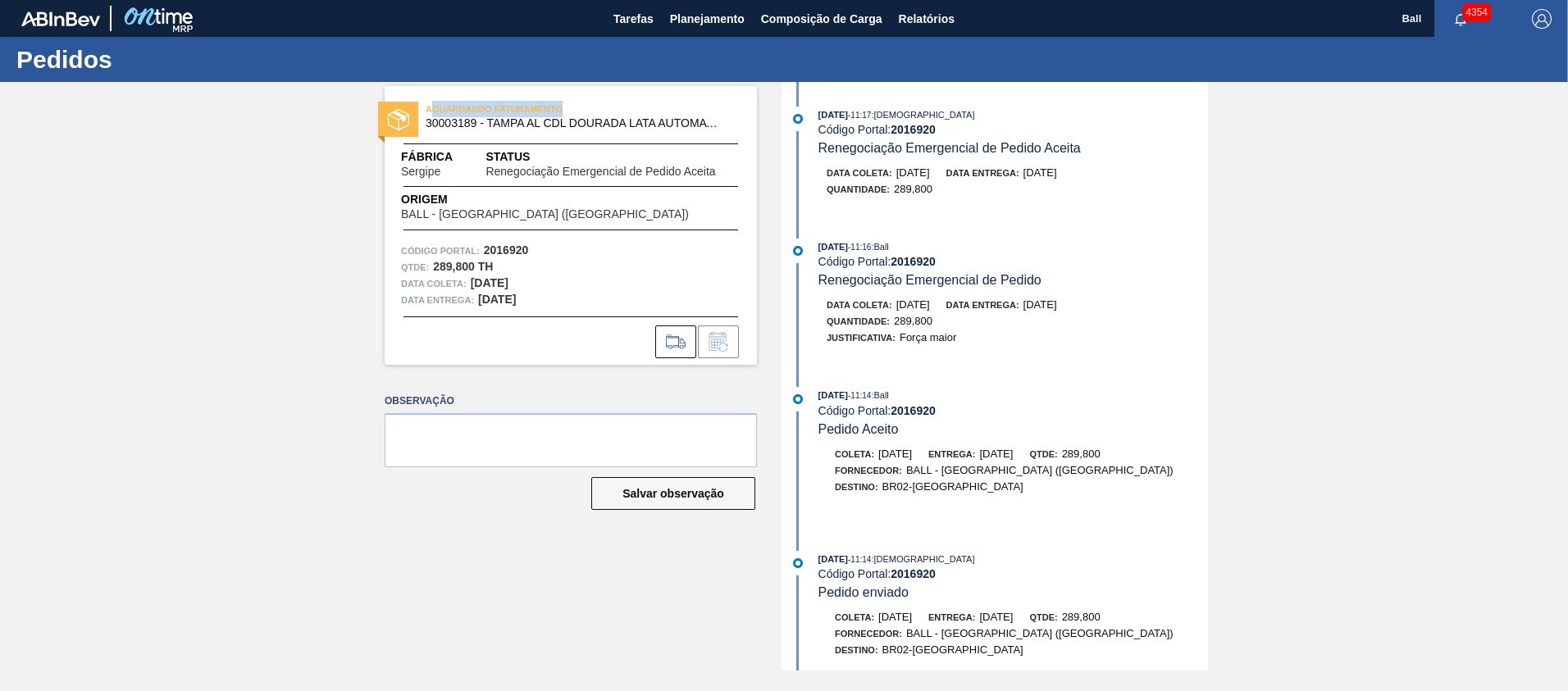
drag, startPoint x: 434, startPoint y: 106, endPoint x: 649, endPoint y: 209, distance: 238.4
click at [586, 103] on span "AGUARDANDO FATURAMENTO" at bounding box center [539, 109] width 229 height 17
click at [769, 288] on div "AGUARDANDO FATURAMENTO 30003189 - TAMPA AL CDL DOURADA LATA AUTOMATICA Fábrica …" at bounding box center [784, 376] width 1568 height 588
click at [677, 350] on icon at bounding box center [675, 342] width 26 height 20
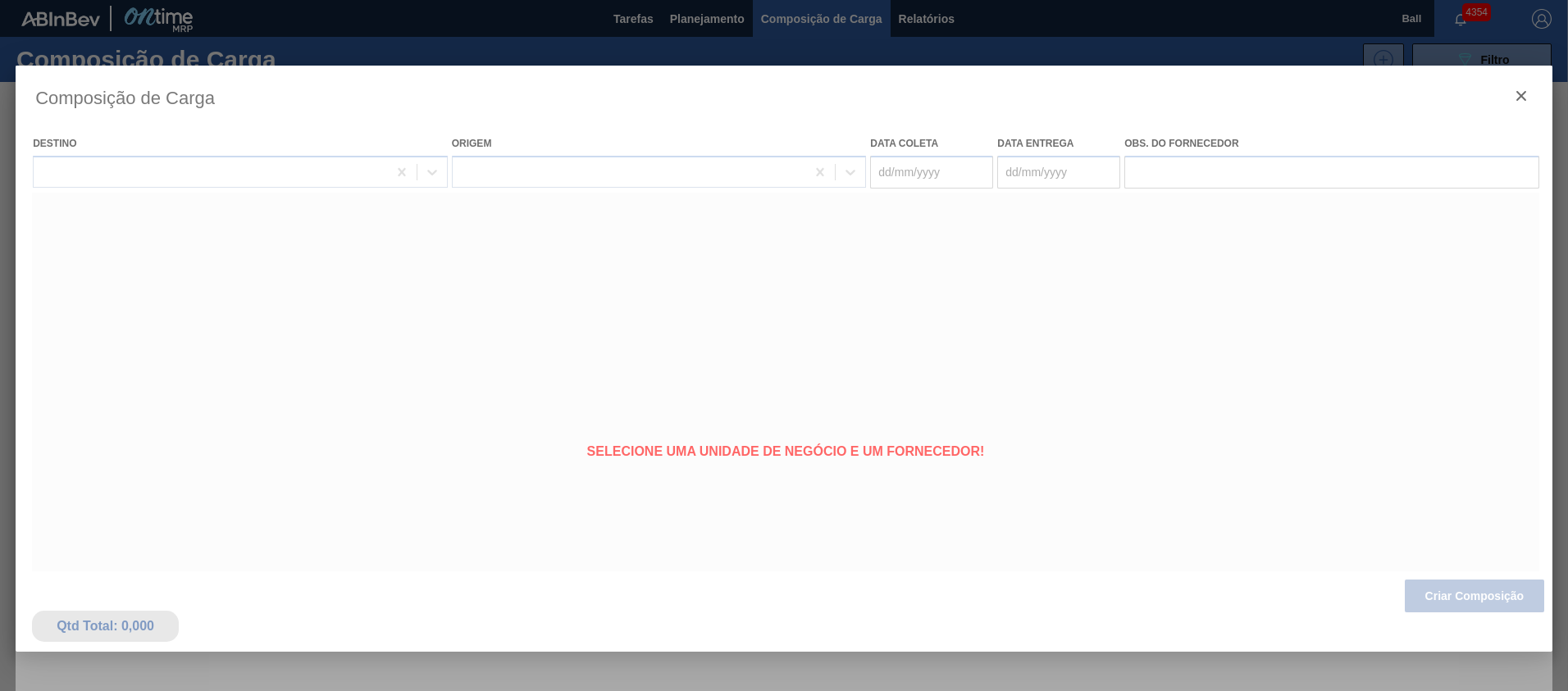
type coleta "26/08/2025"
type entrega "28/08/2025"
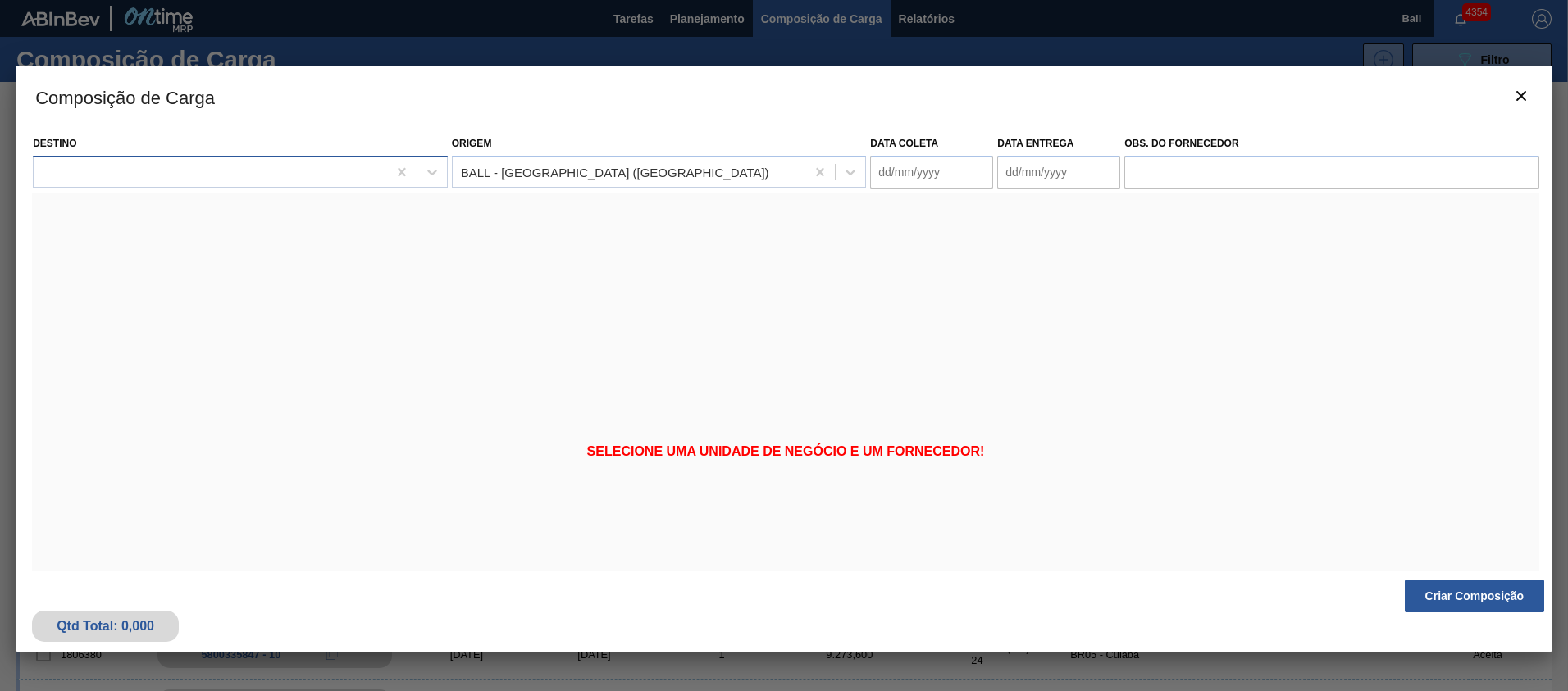
click at [193, 173] on div at bounding box center [210, 172] width 353 height 24
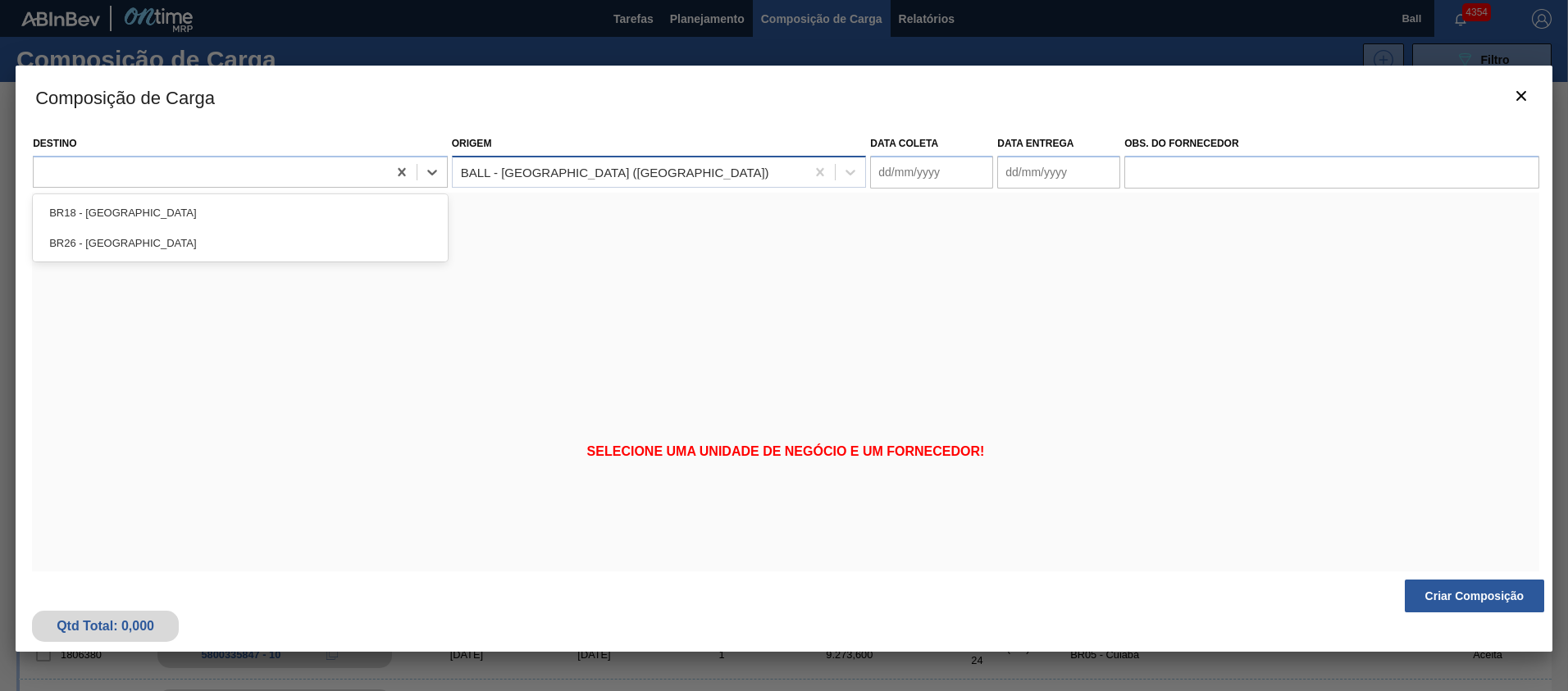
click at [596, 183] on div "BALL - RECIFE (PE)" at bounding box center [659, 172] width 415 height 32
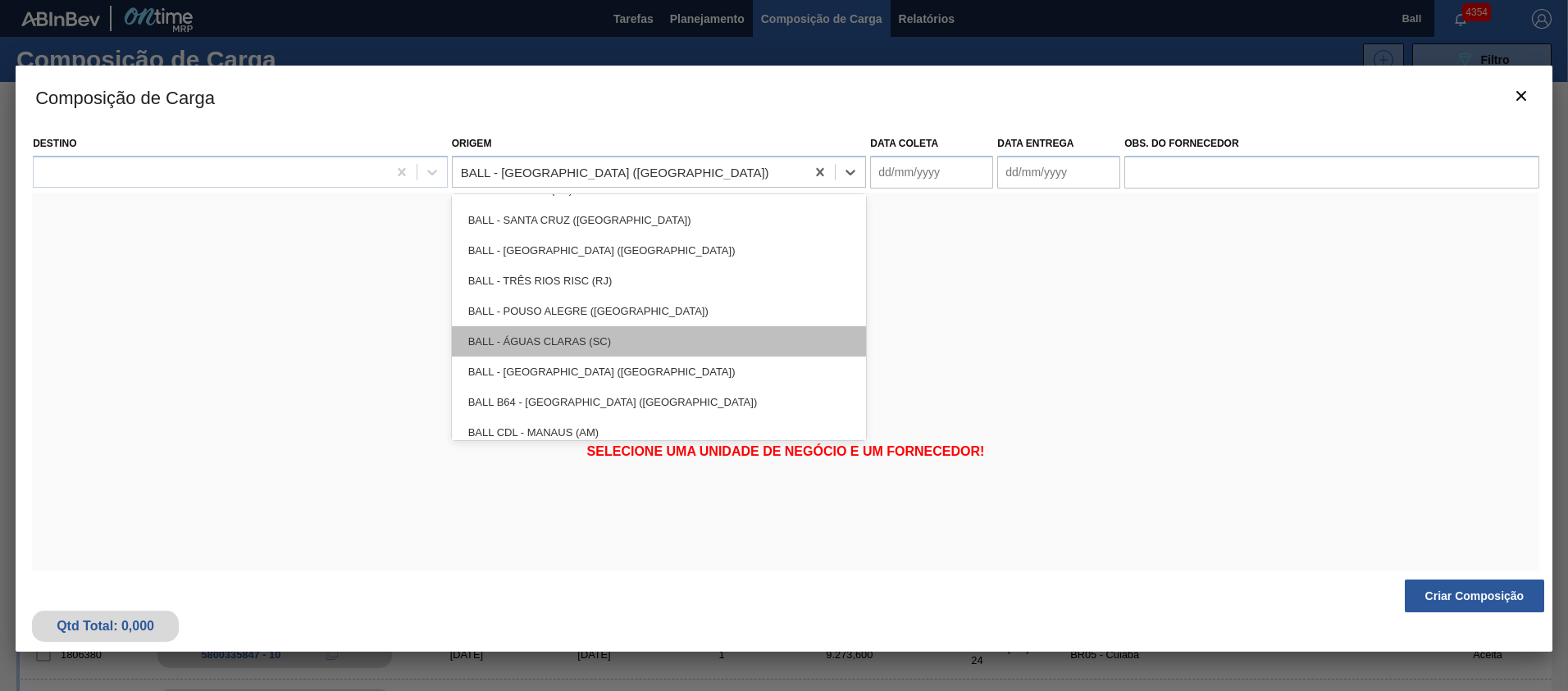
scroll to position [82, 0]
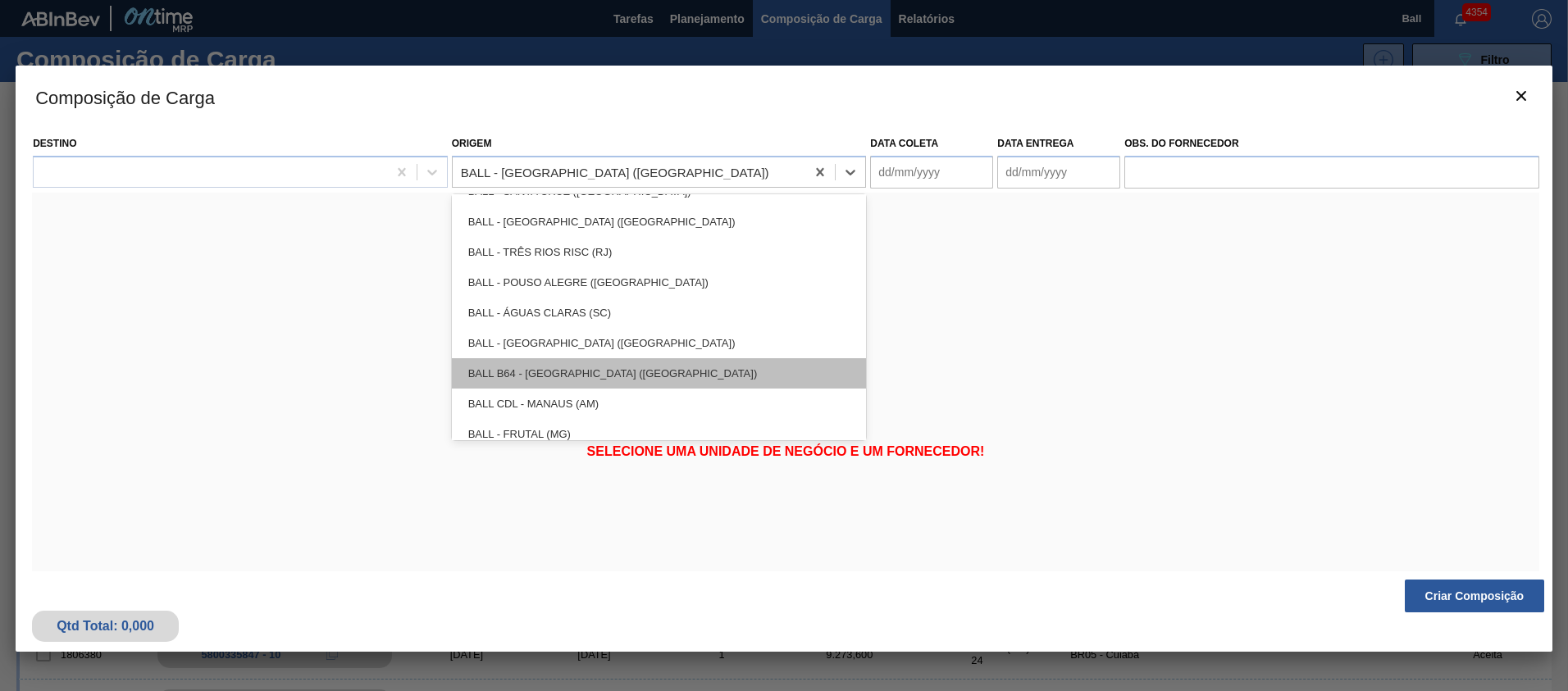
click at [586, 363] on div "BALL B64 - RECIFE (PE)" at bounding box center [659, 373] width 415 height 30
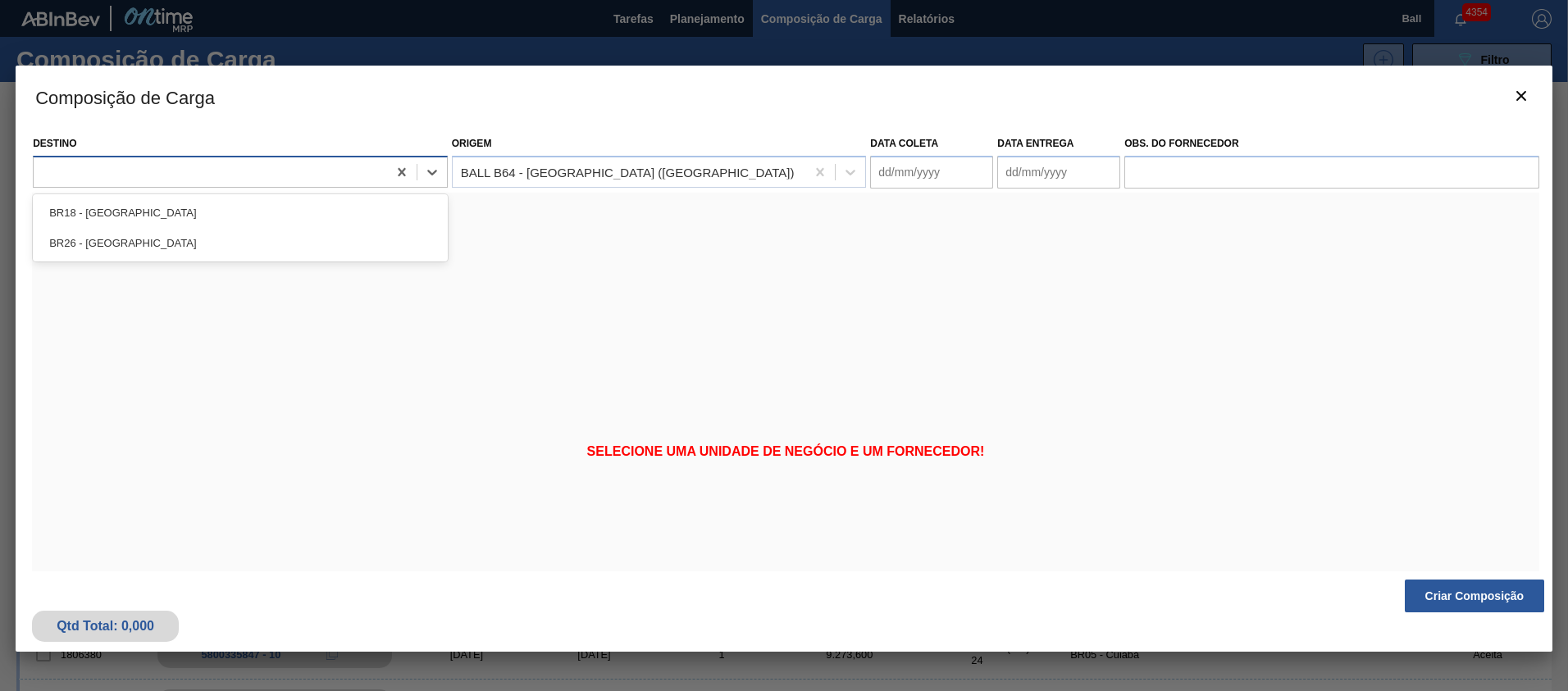
click at [318, 183] on div at bounding box center [210, 172] width 353 height 24
click at [318, 183] on div at bounding box center [210, 172] width 353 height 24
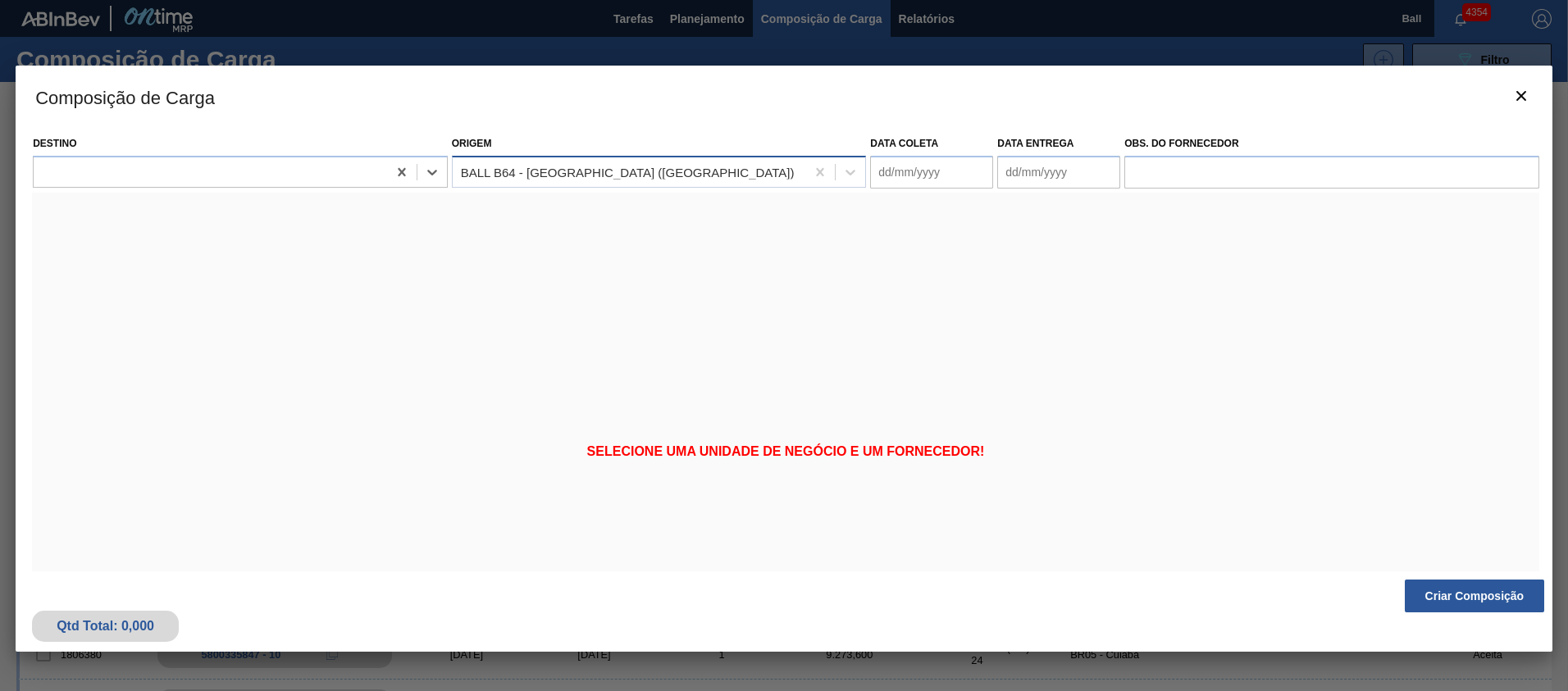
click at [583, 170] on div "BALL B64 - RECIFE (PE)" at bounding box center [628, 172] width 333 height 14
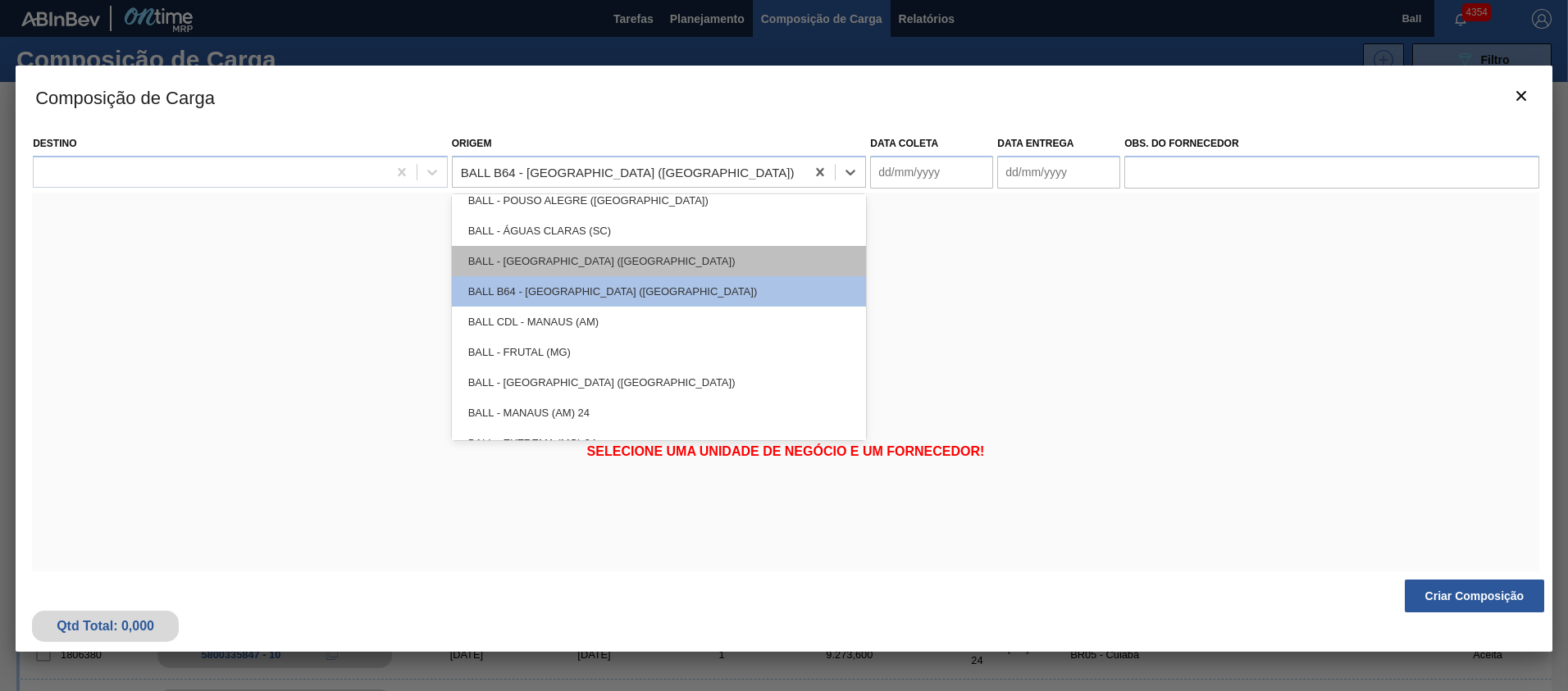
scroll to position [185, 0]
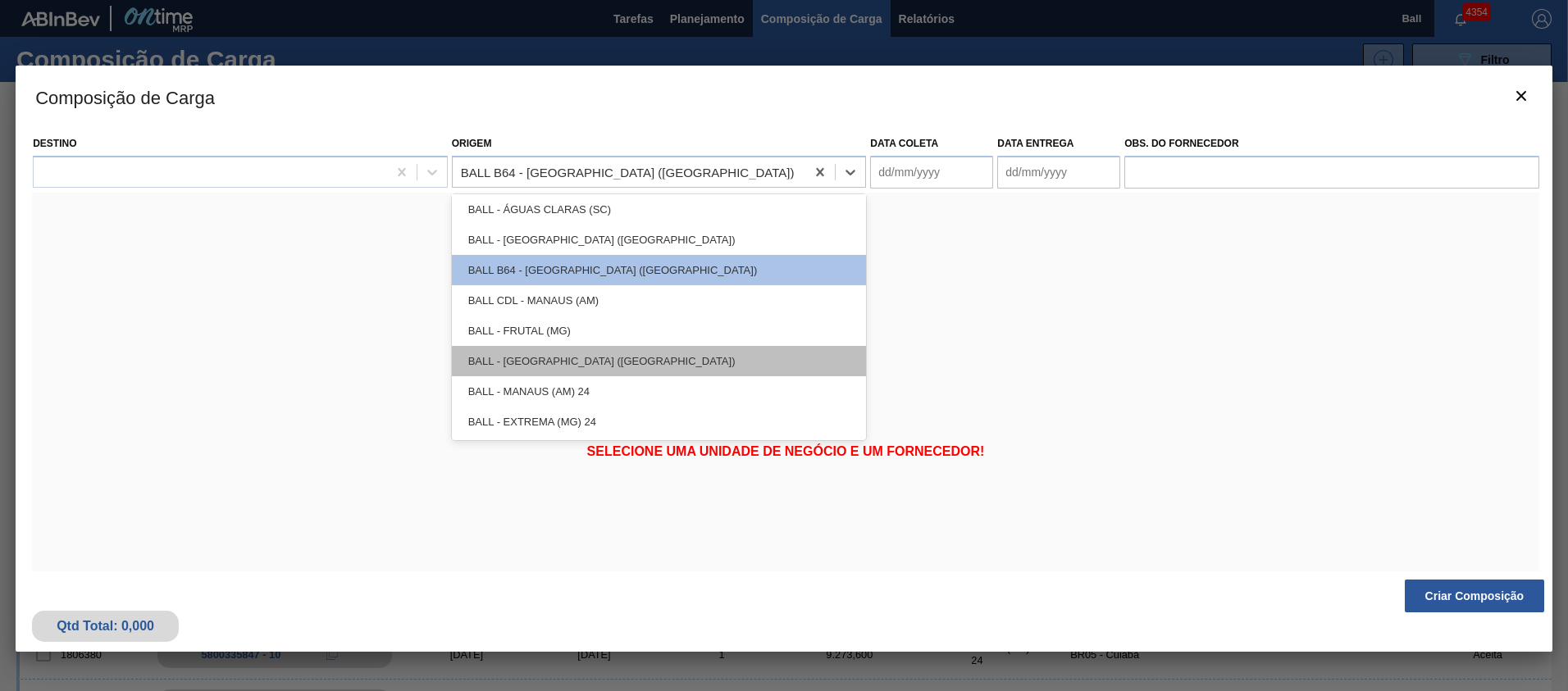
click at [556, 360] on div "BALL - RECIFE (PE)" at bounding box center [659, 361] width 415 height 30
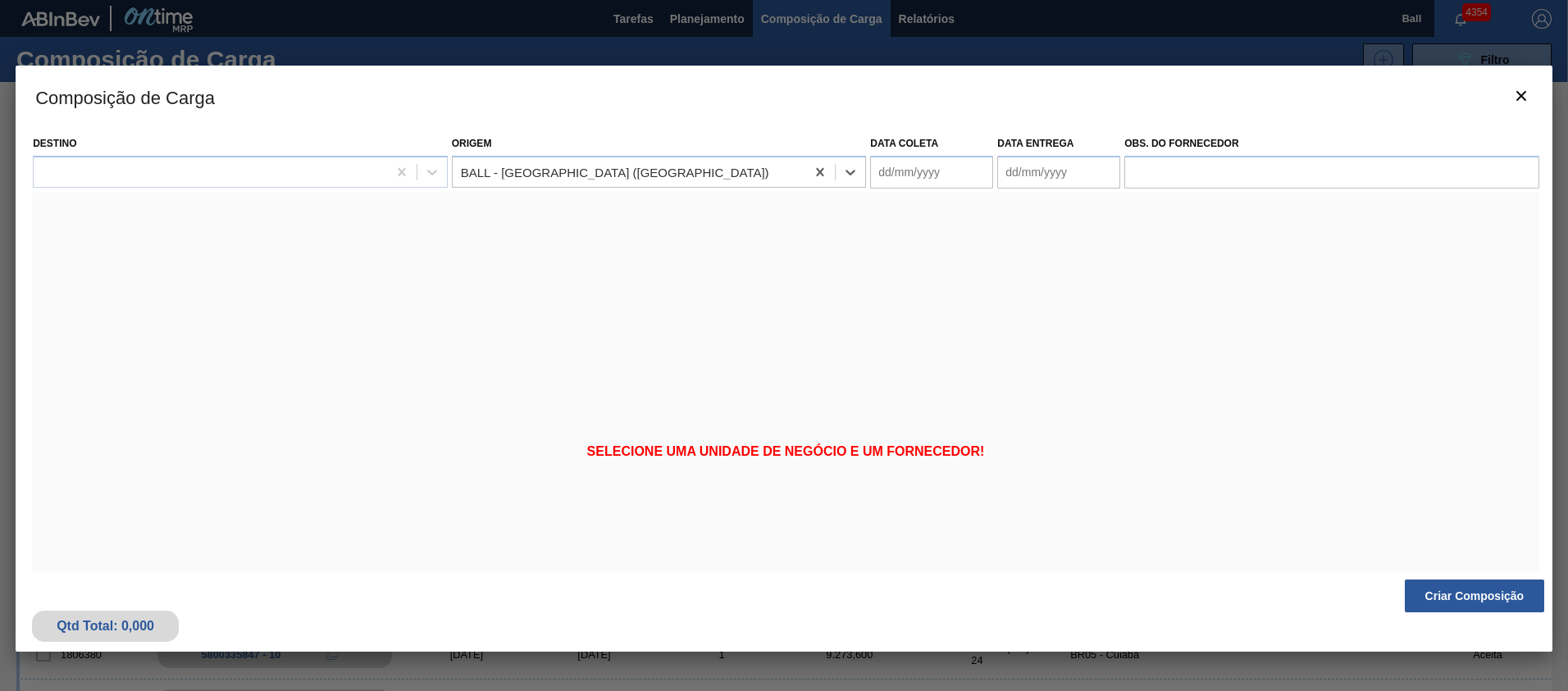
click at [319, 170] on div at bounding box center [210, 172] width 353 height 24
drag, startPoint x: 924, startPoint y: 141, endPoint x: 927, endPoint y: 172, distance: 31.1
click at [924, 143] on label "Data coleta" at bounding box center [904, 143] width 68 height 12
click at [924, 156] on coleta "Data coleta" at bounding box center [932, 172] width 123 height 33
click at [927, 172] on coleta "Data coleta" at bounding box center [932, 172] width 123 height 33
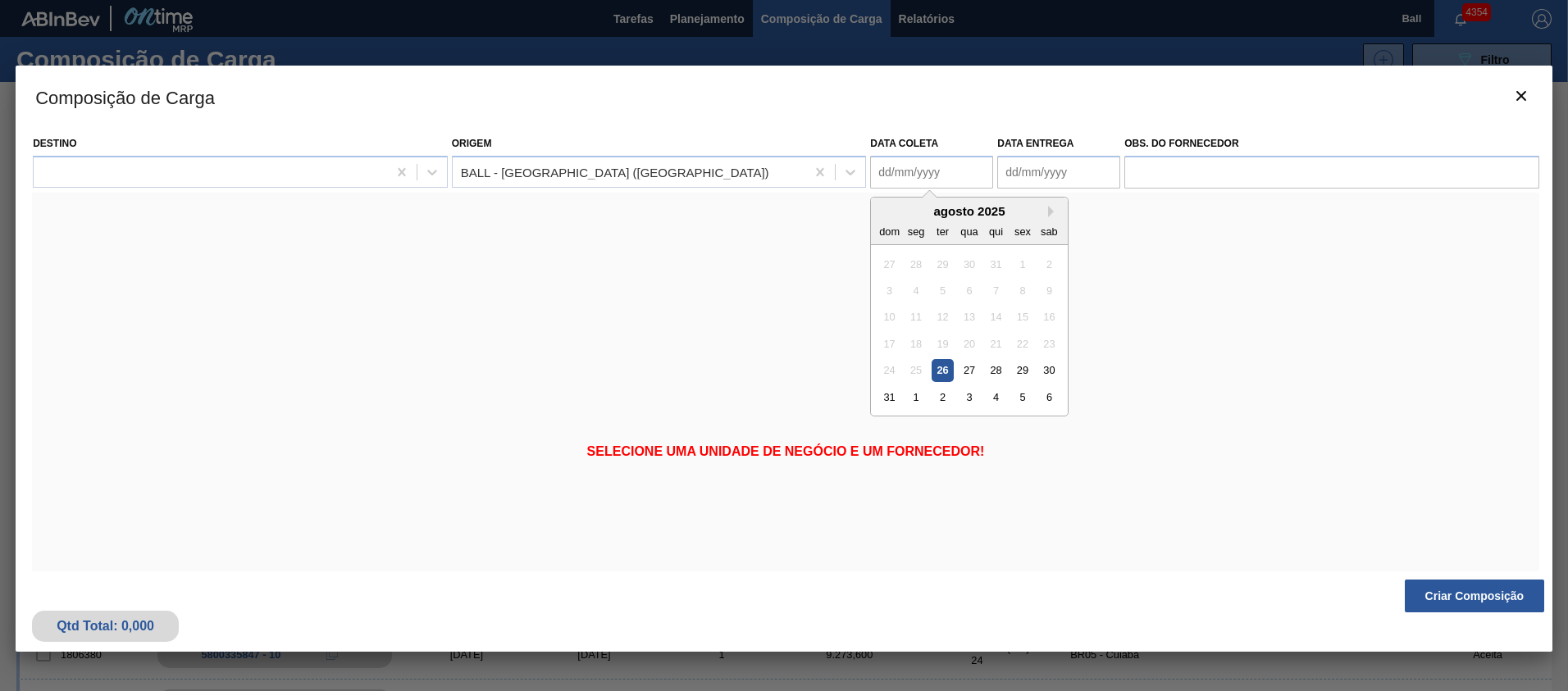
drag, startPoint x: 949, startPoint y: 384, endPoint x: 944, endPoint y: 373, distance: 12.1
click at [949, 384] on div "31 1 2 3 4 5 6" at bounding box center [969, 396] width 186 height 26
click at [944, 373] on div "26" at bounding box center [942, 370] width 23 height 23
type coleta "[DATE]"
click at [1027, 180] on entrega "Data entrega" at bounding box center [1059, 172] width 123 height 33
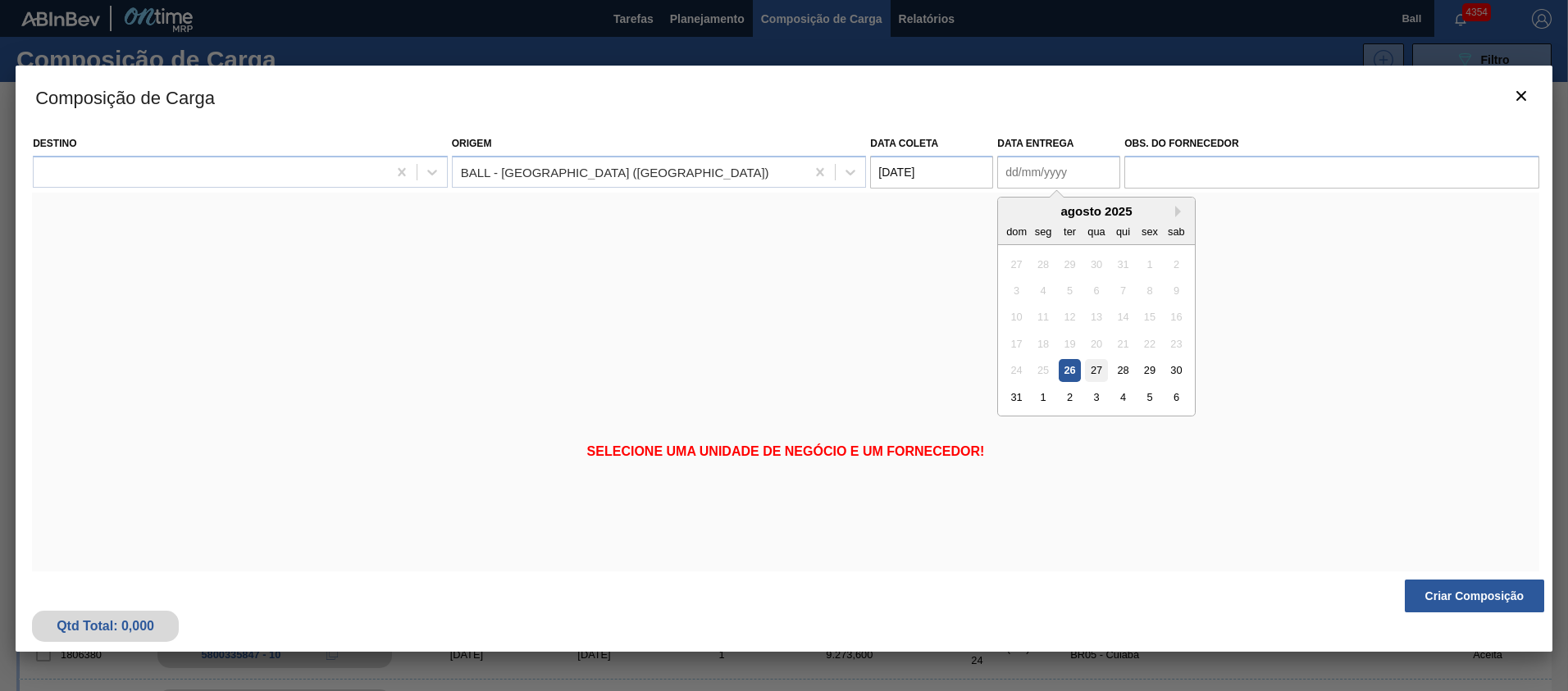
click at [1100, 373] on div "27" at bounding box center [1096, 370] width 23 height 23
type entrega "27/08/2025"
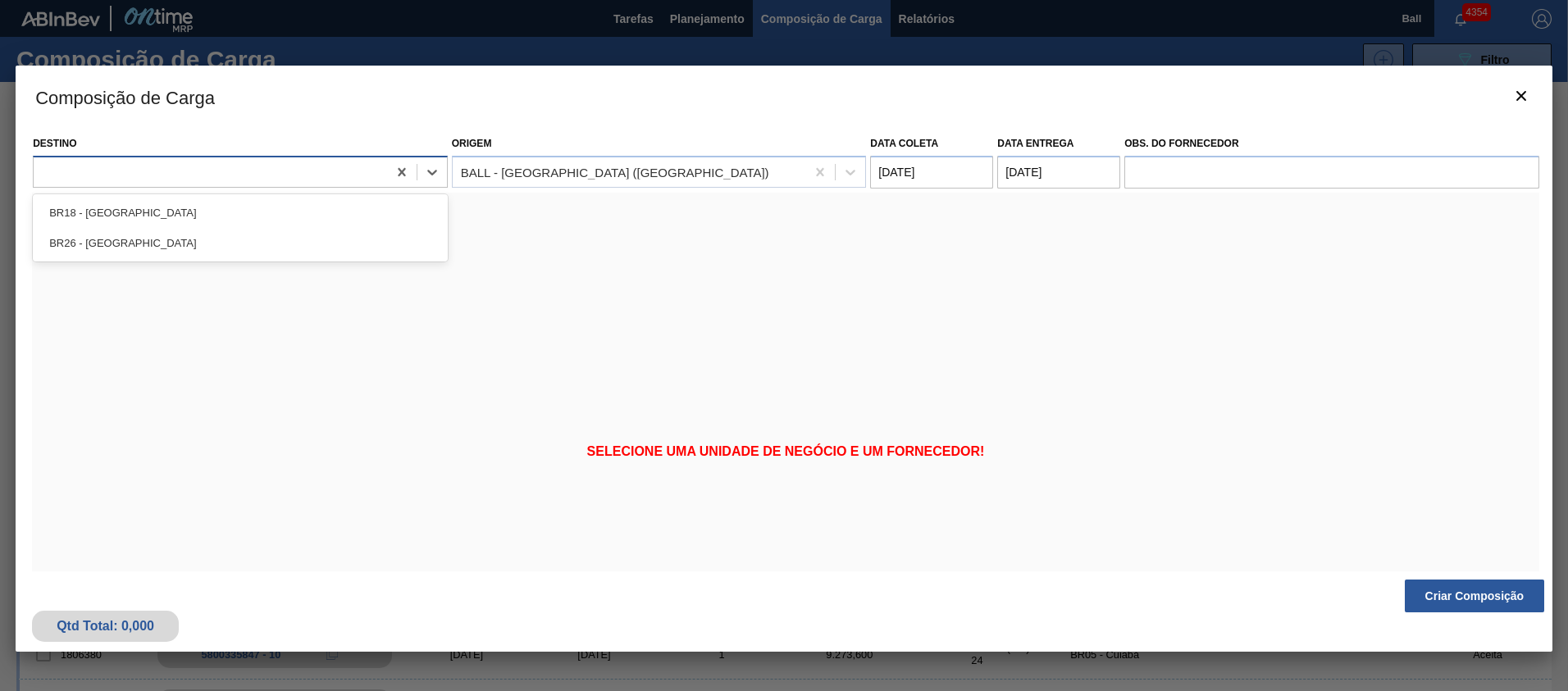
click at [347, 166] on div at bounding box center [210, 172] width 353 height 24
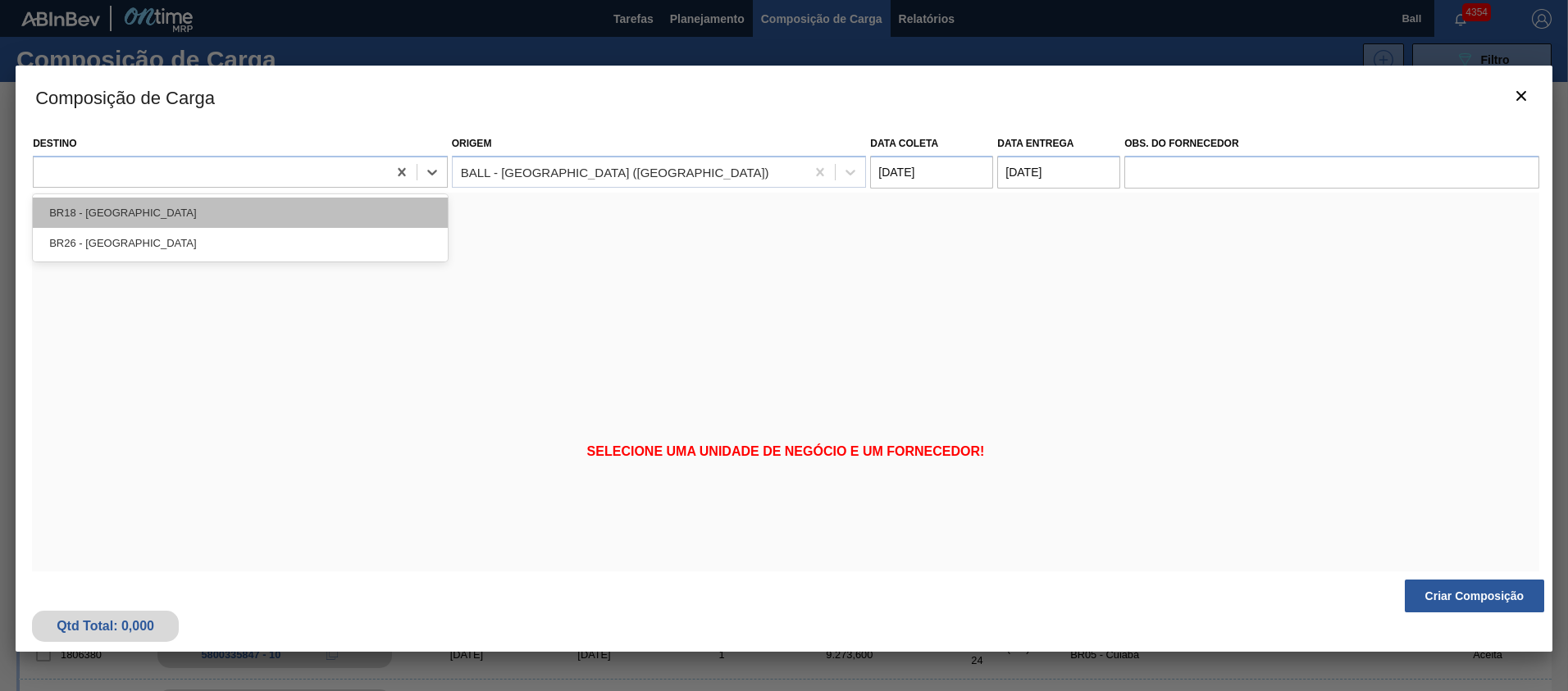
click at [212, 198] on div "BR18 - Pernambuco" at bounding box center [240, 213] width 415 height 30
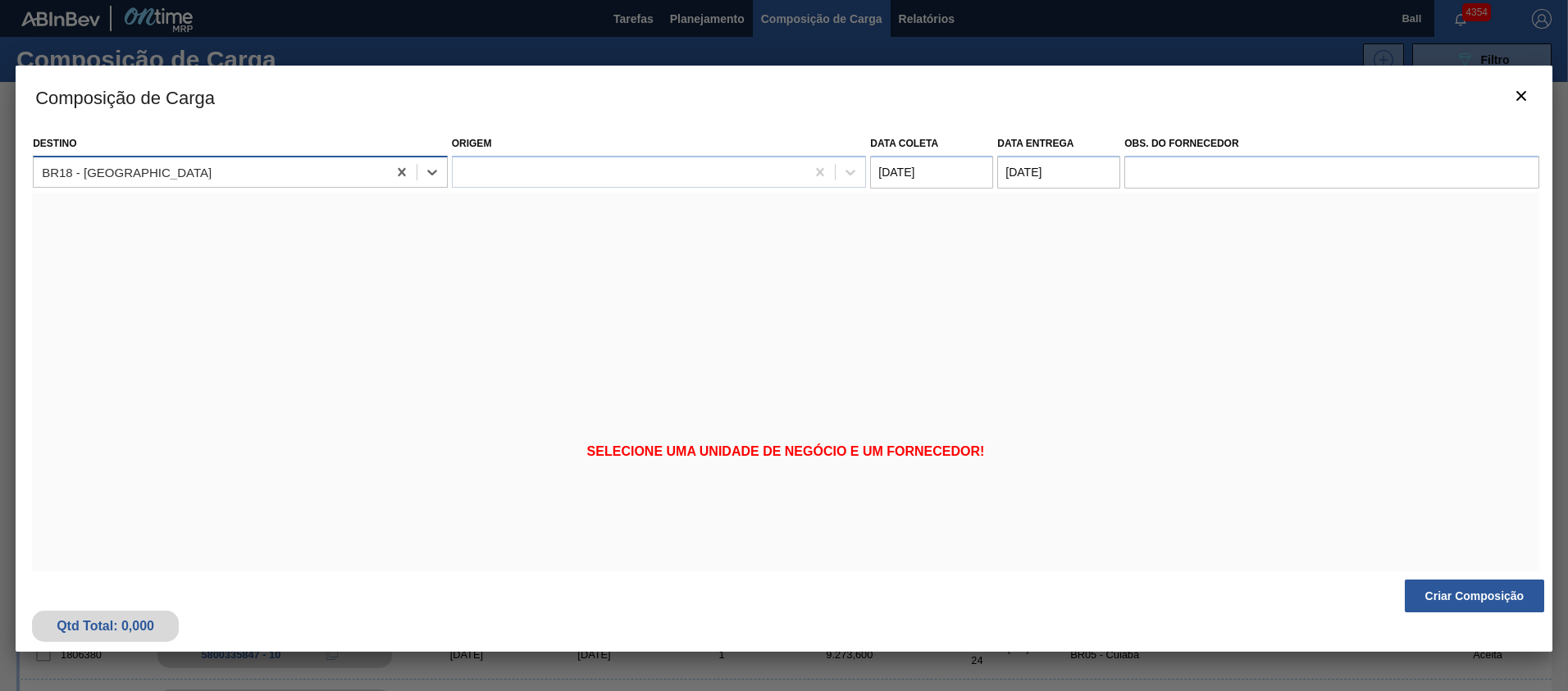
click at [209, 163] on div "BR18 - Pernambuco" at bounding box center [210, 172] width 353 height 24
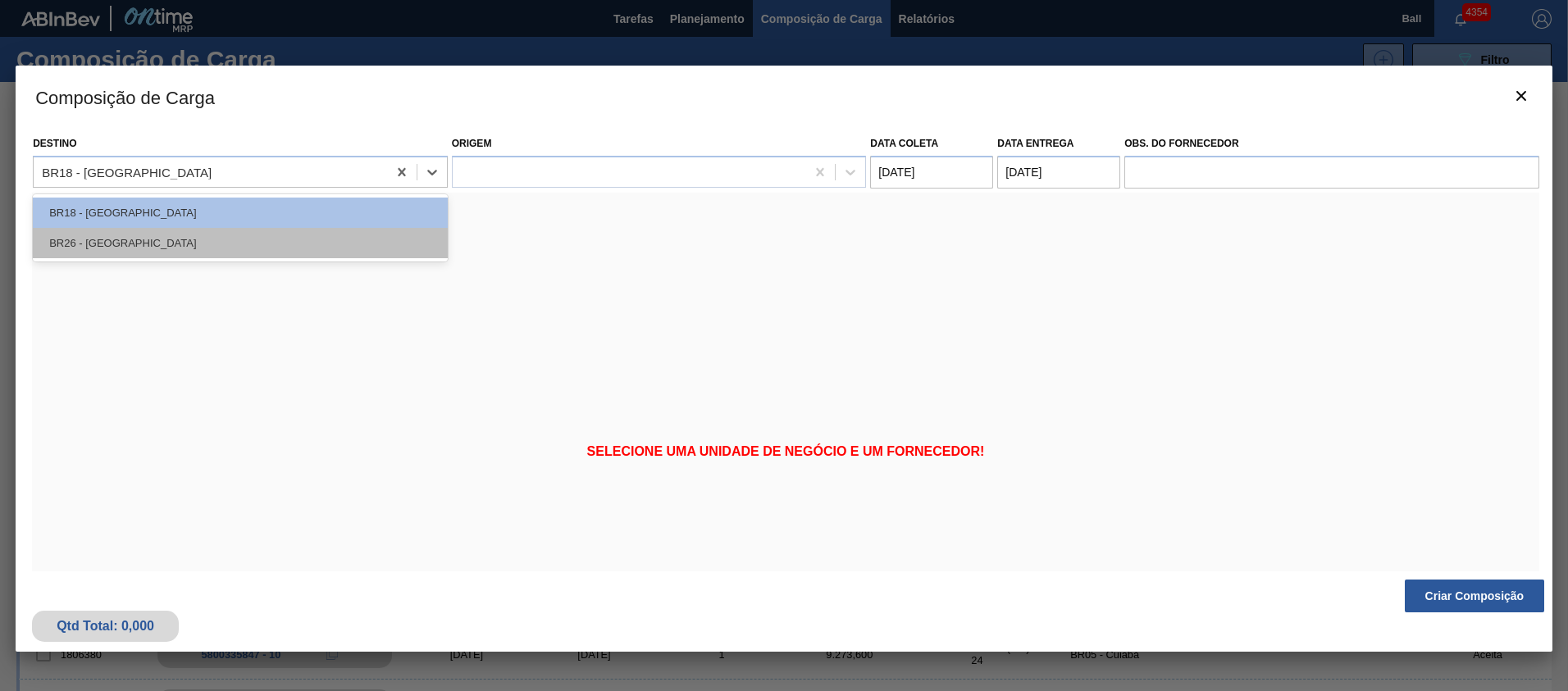
click at [148, 246] on div "BR26 - Uberlândia" at bounding box center [240, 243] width 415 height 30
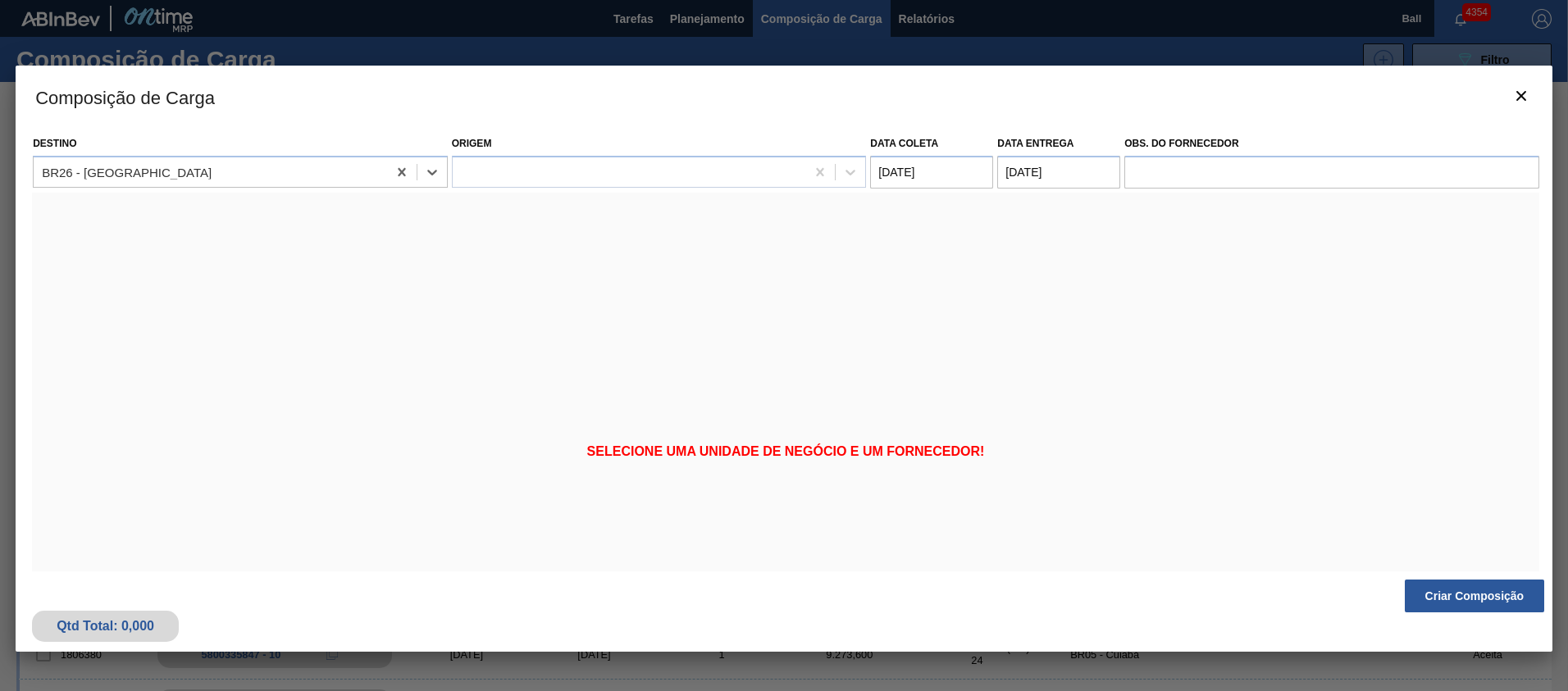
click at [534, 169] on div at bounding box center [629, 172] width 353 height 24
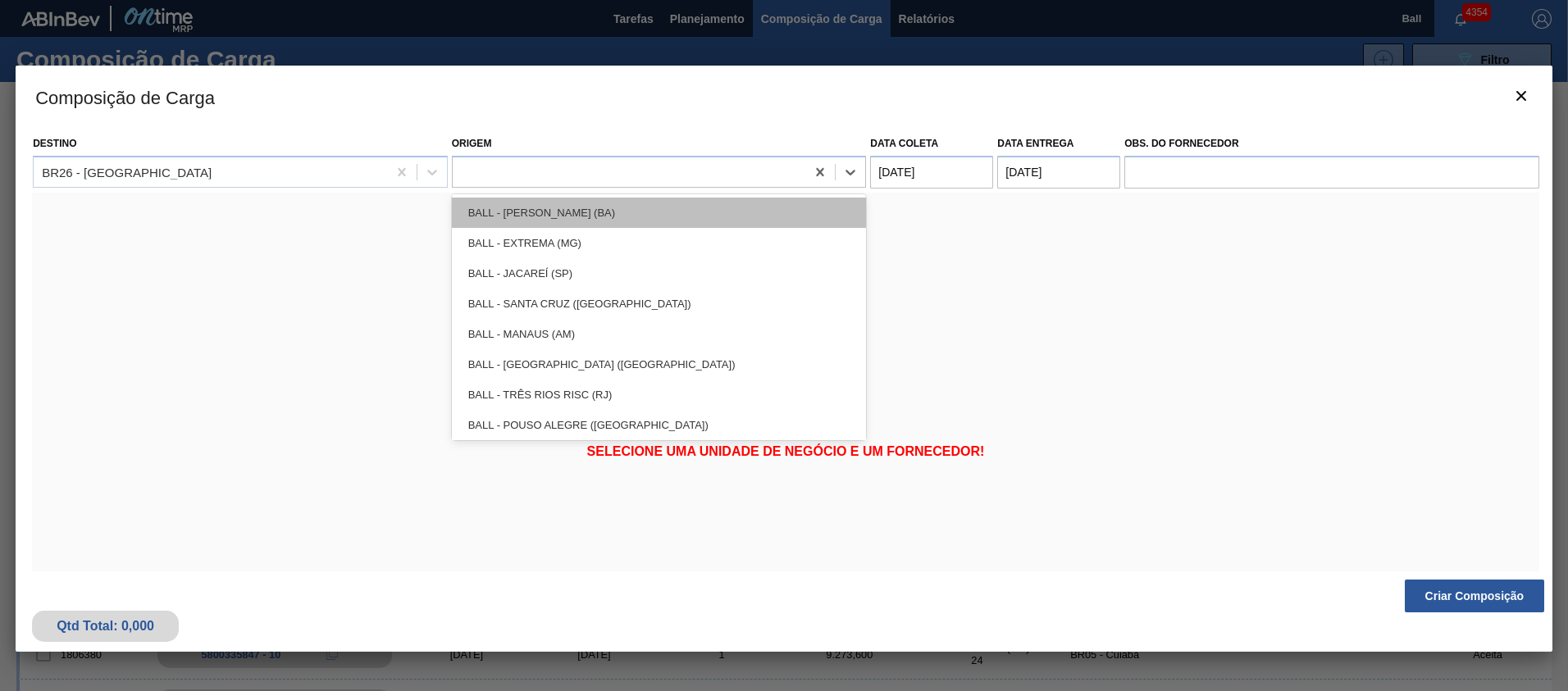
click at [529, 209] on div "BALL - SIMÕES FILHO (BA)" at bounding box center [659, 213] width 415 height 30
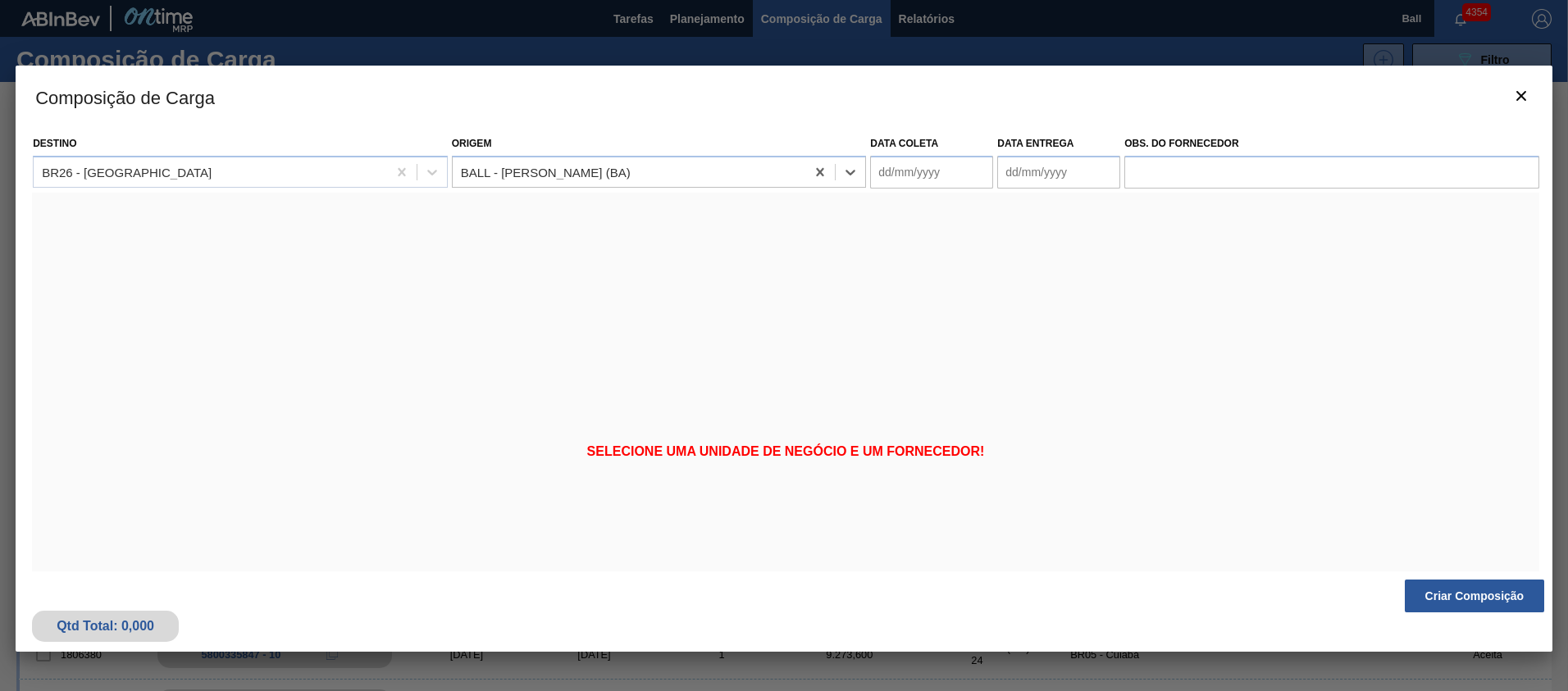
click at [536, 173] on div "BALL - SIMÕES FILHO (BA)" at bounding box center [546, 172] width 170 height 14
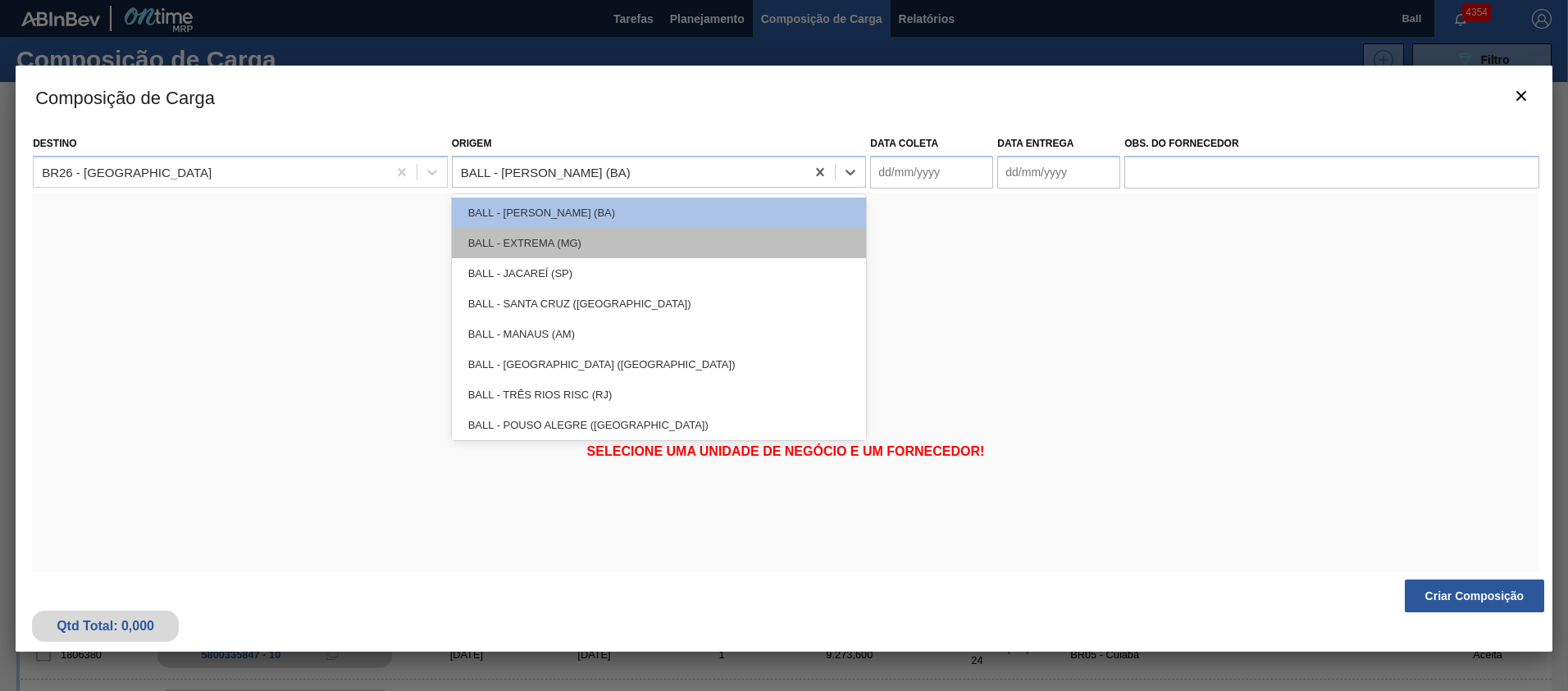
click at [547, 235] on div "BALL - EXTREMA (MG)" at bounding box center [659, 243] width 415 height 30
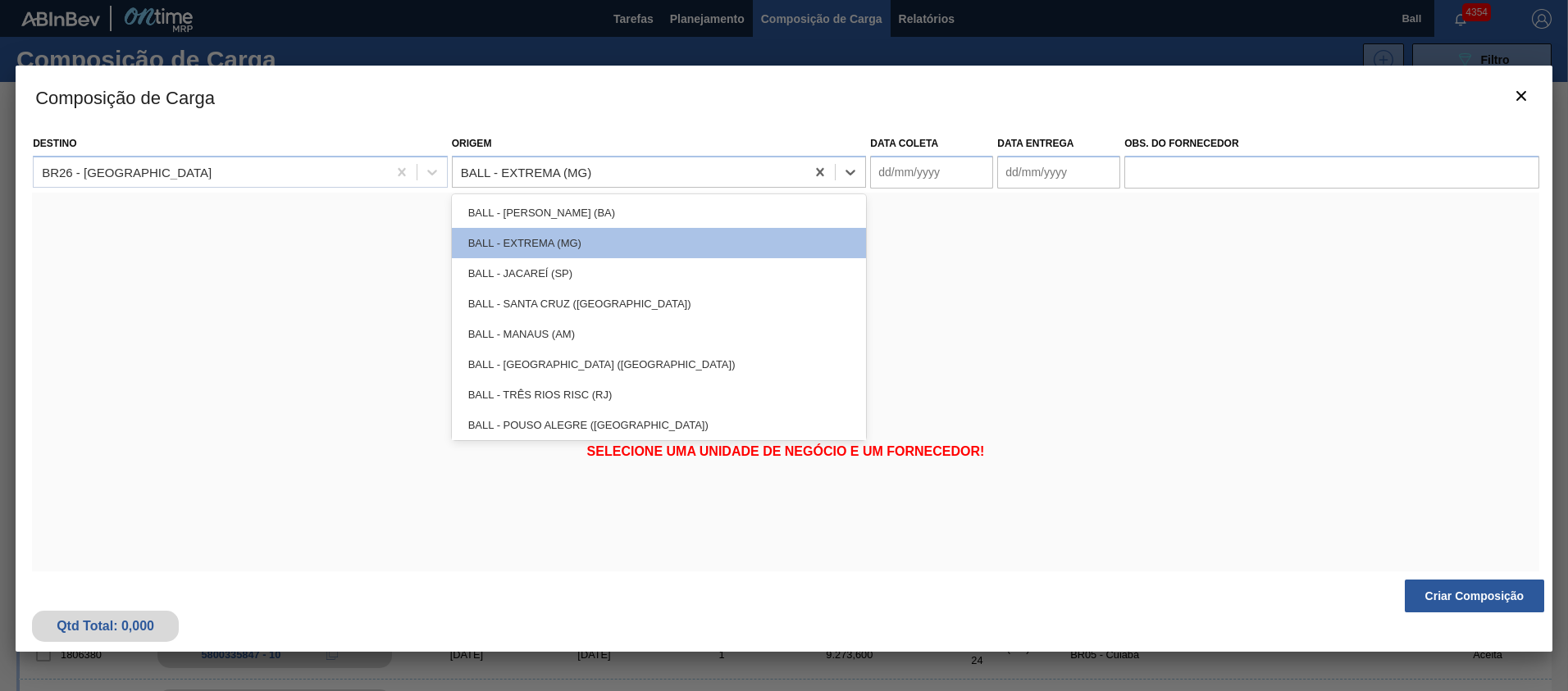
click at [554, 180] on div "BALL - EXTREMA (MG)" at bounding box center [629, 172] width 353 height 24
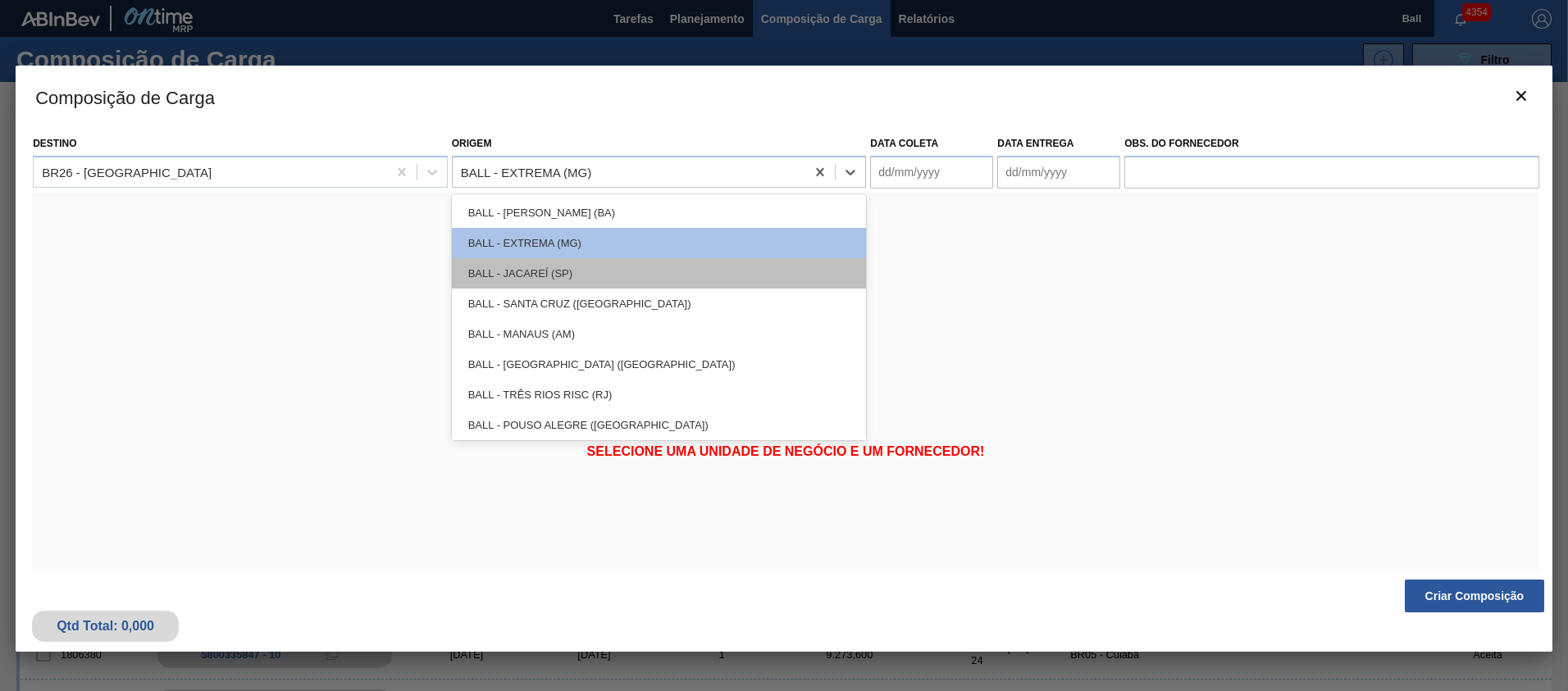
click at [546, 265] on div "BALL - JACAREÍ (SP)" at bounding box center [659, 273] width 415 height 30
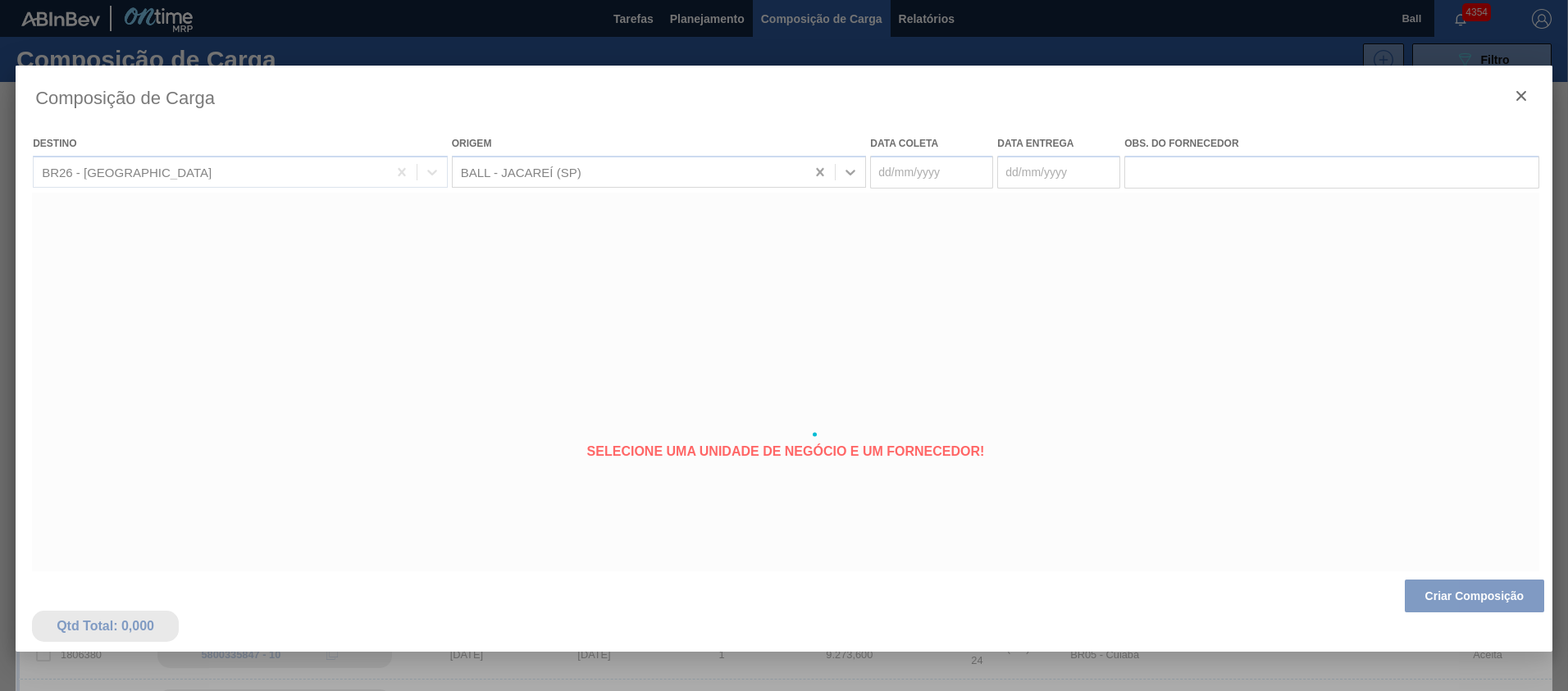
click at [559, 175] on div at bounding box center [784, 434] width 1536 height 738
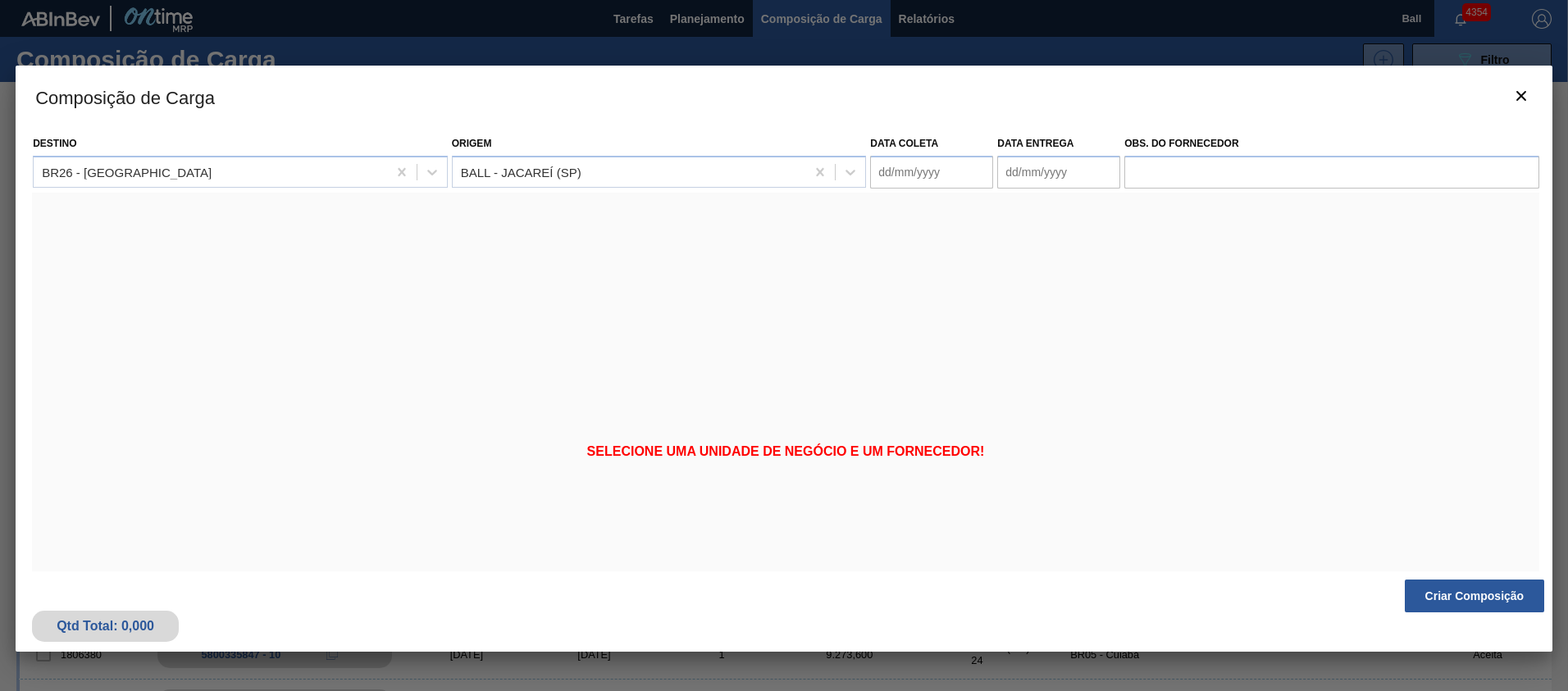
click at [488, 42] on div at bounding box center [784, 345] width 1568 height 691
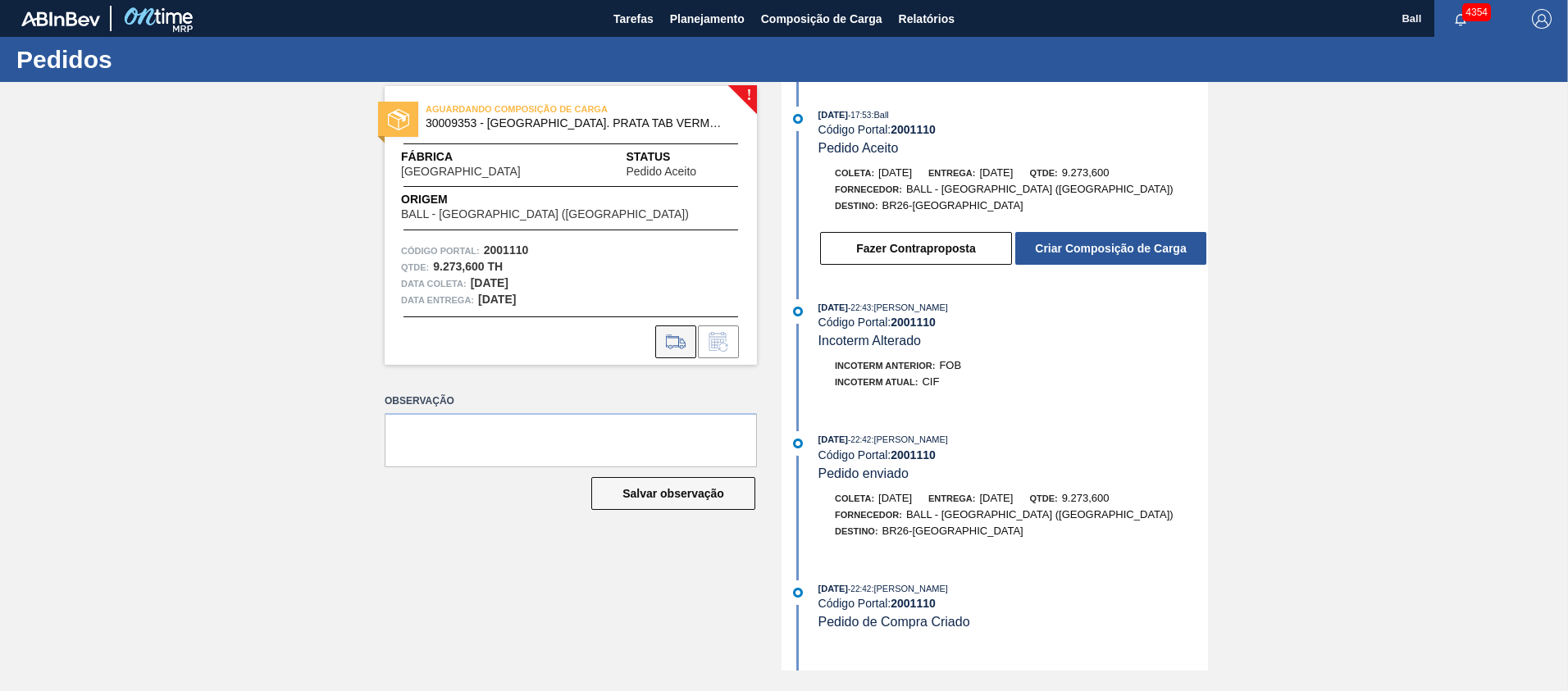
click at [674, 342] on icon at bounding box center [675, 342] width 26 height 20
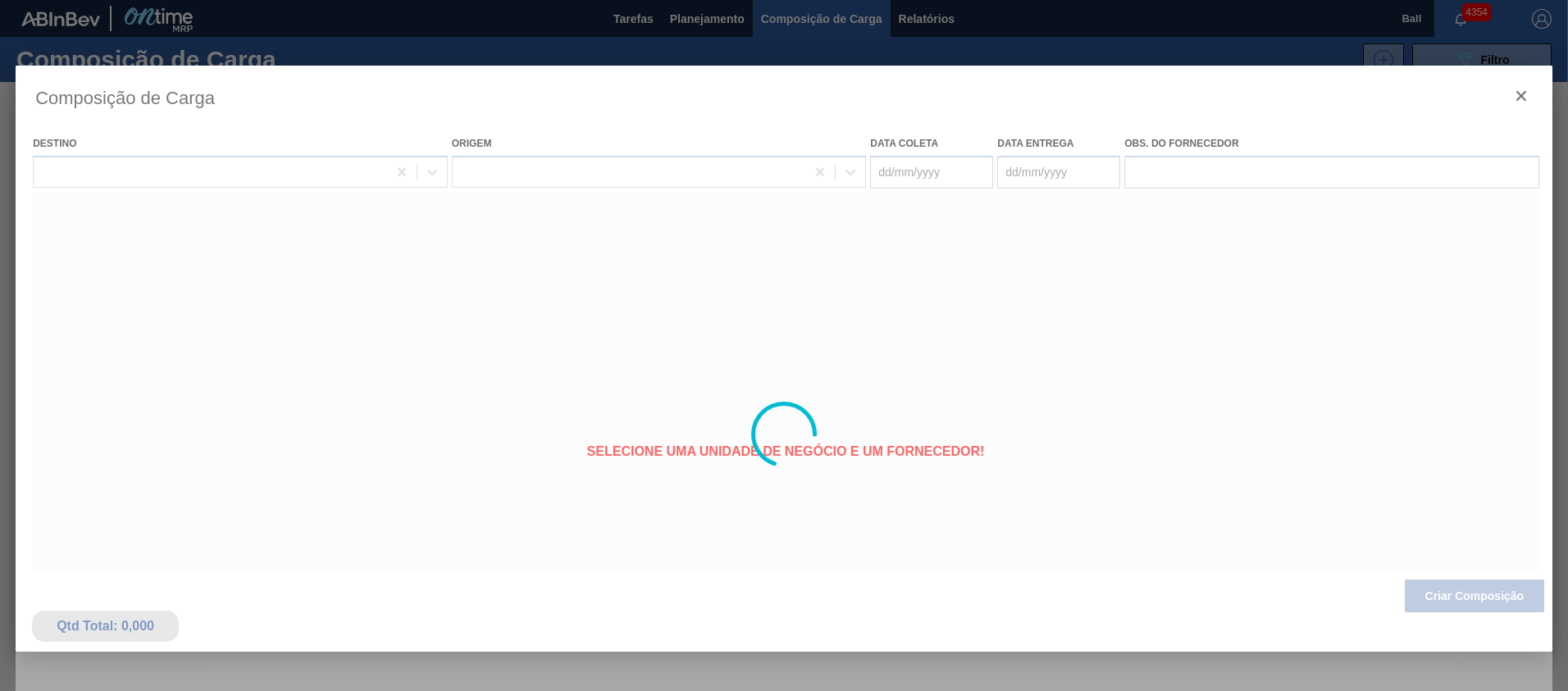
type coleta "09/08/2025"
type entrega "14/08/2025"
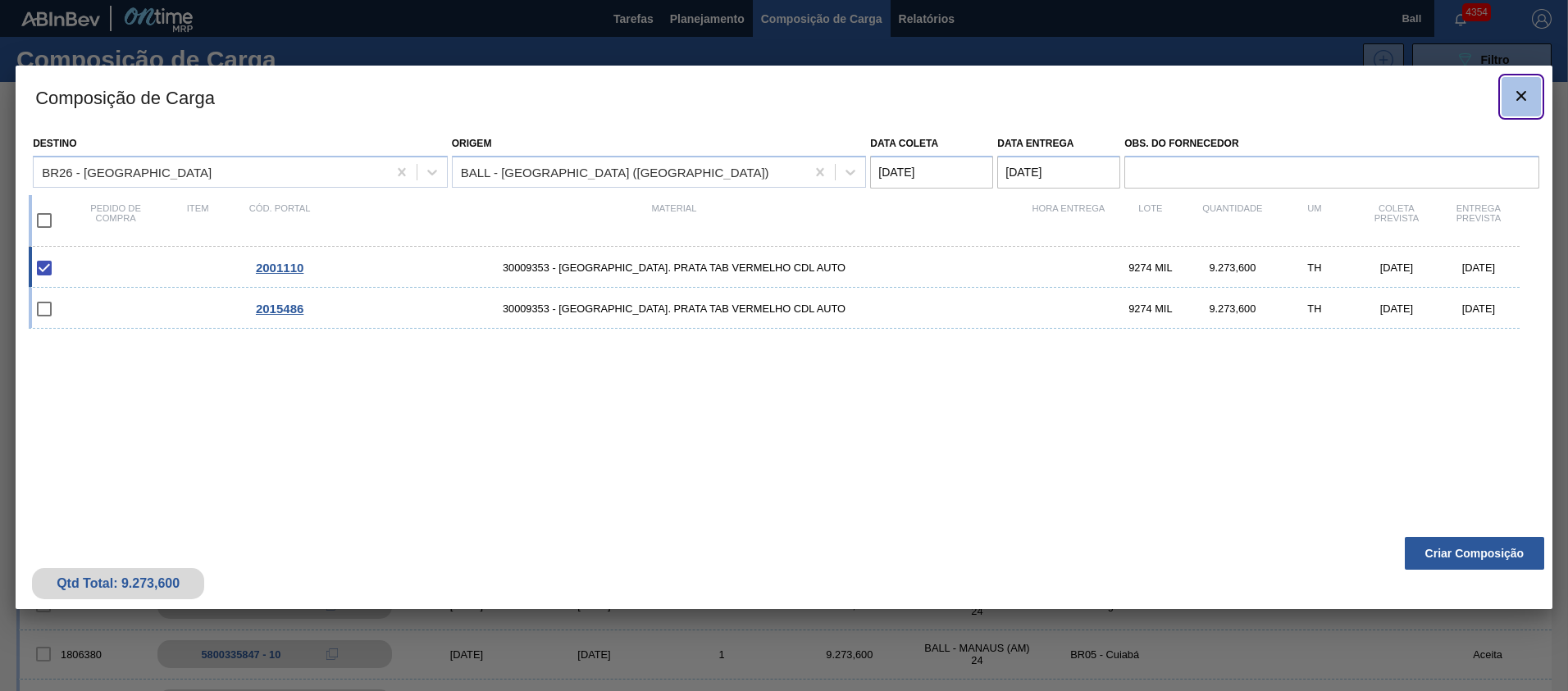
click at [1526, 90] on icon "botão de ícone" at bounding box center [1521, 96] width 20 height 20
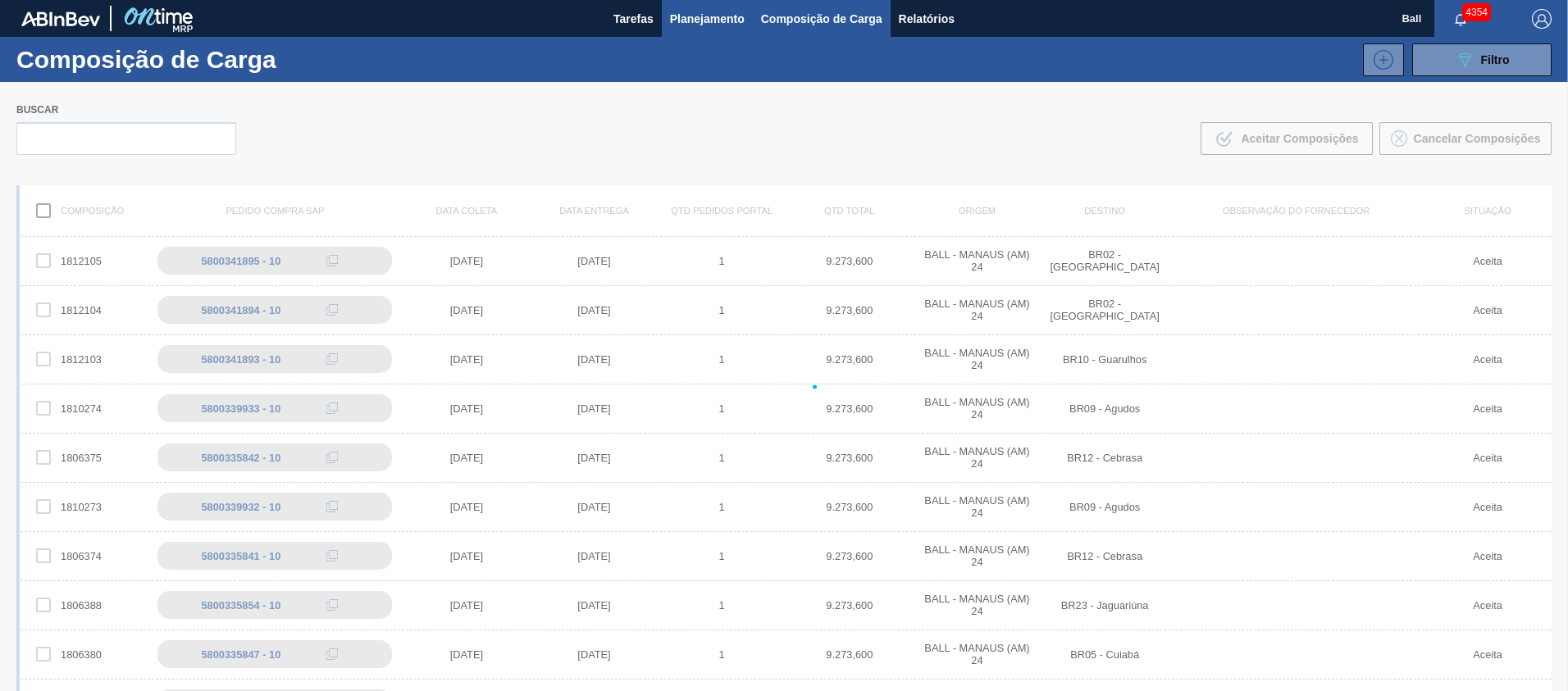
click at [668, 25] on button "Planejamento" at bounding box center [707, 18] width 91 height 37
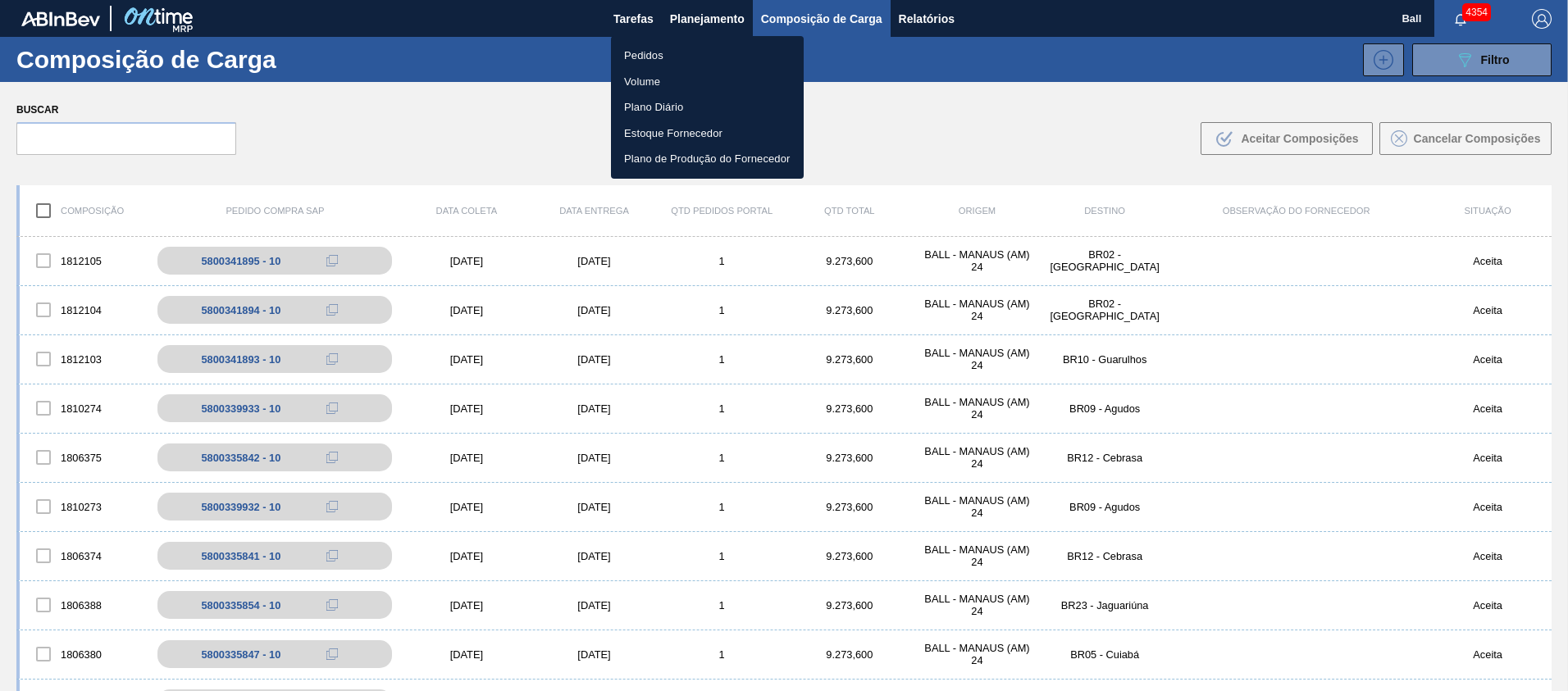
click at [640, 57] on li "Pedidos" at bounding box center [707, 55] width 193 height 26
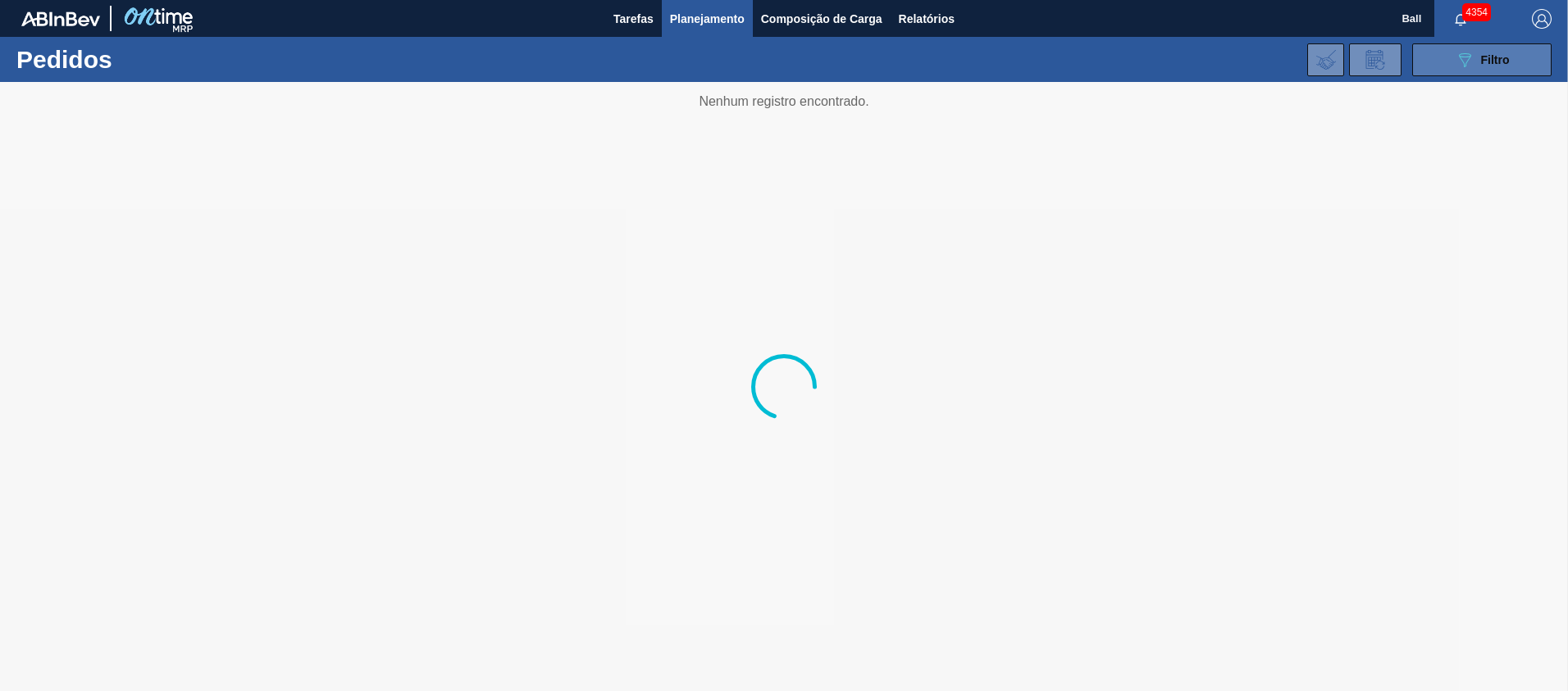
click at [1490, 51] on div "089F7B8B-B2A5-4AFE-B5C0-19BA573D28AC Filtro" at bounding box center [1482, 60] width 55 height 20
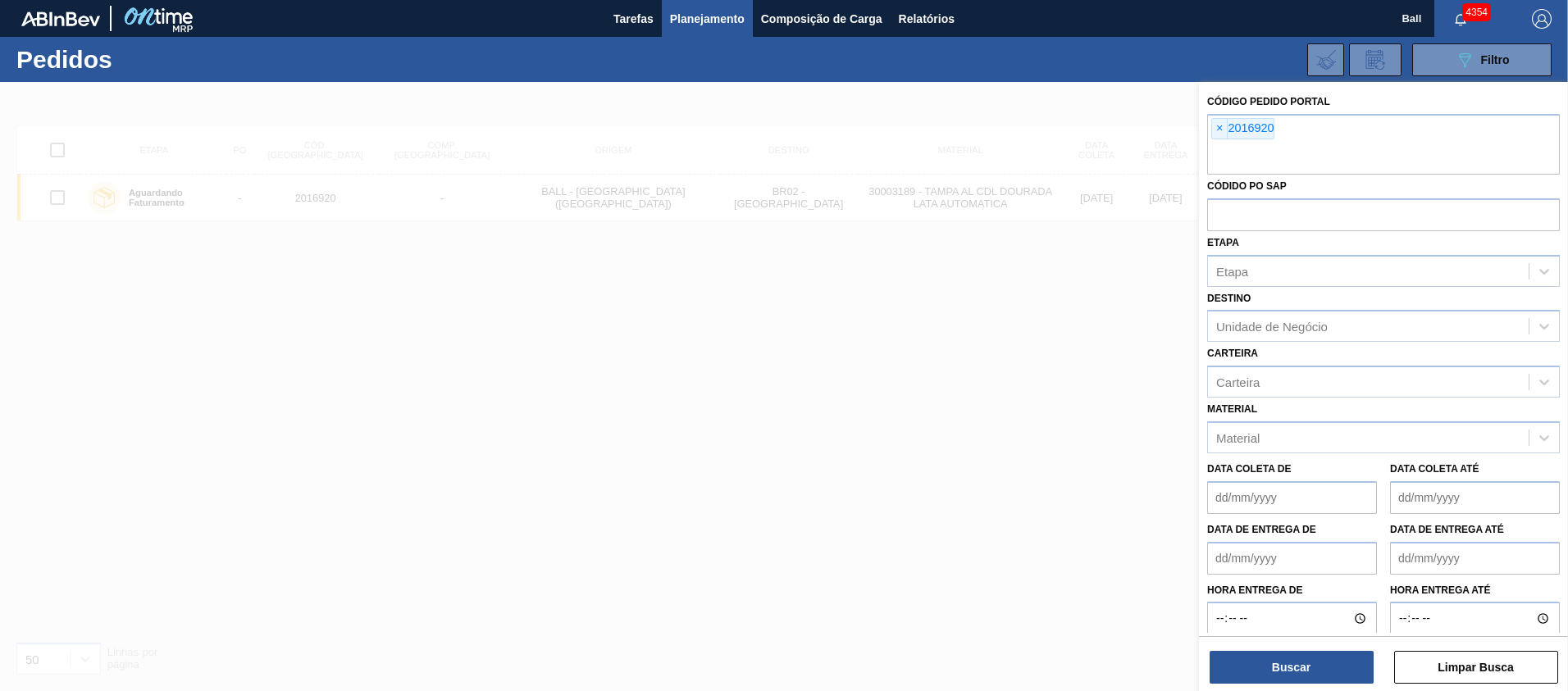
click at [1222, 128] on span "×" at bounding box center [1220, 129] width 16 height 20
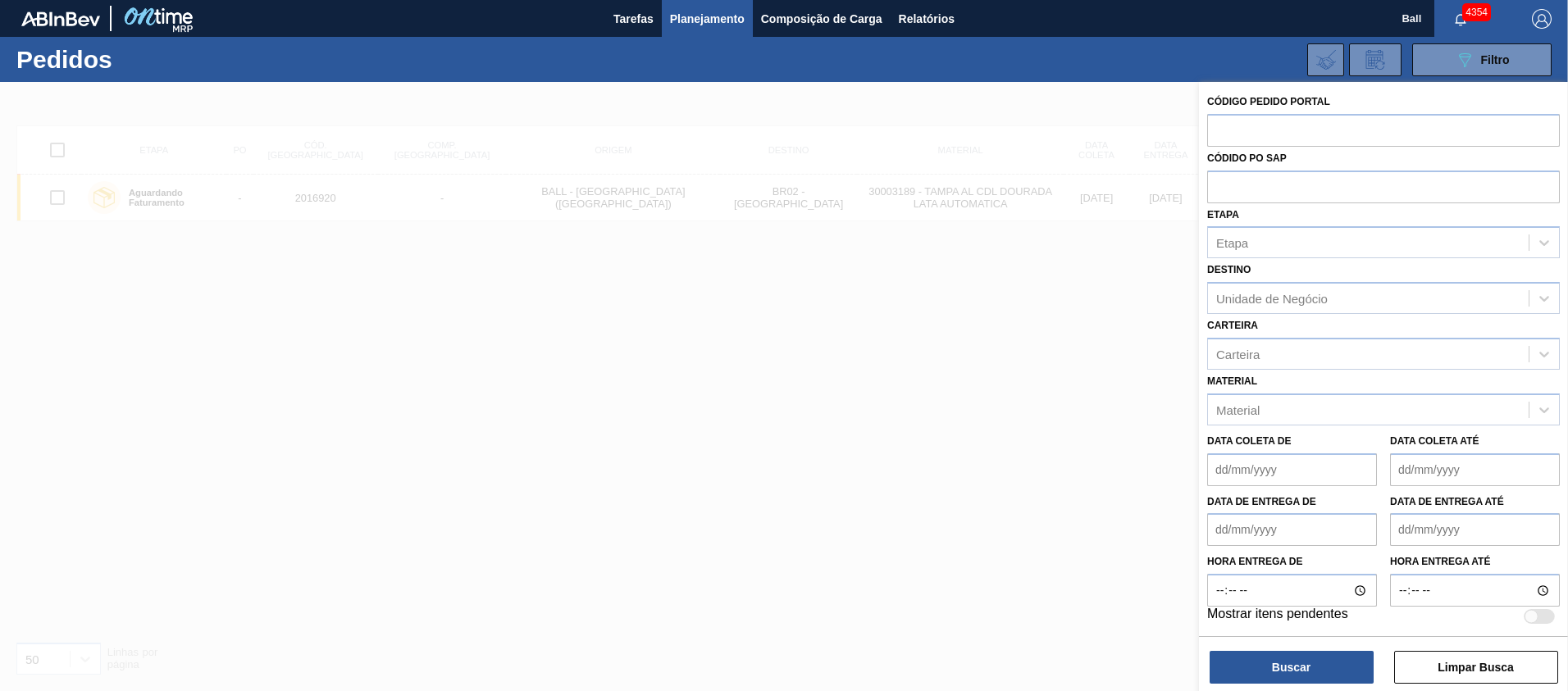
paste input "2014922"
type input "2014922"
click at [1317, 670] on button "Buscar" at bounding box center [1291, 667] width 164 height 33
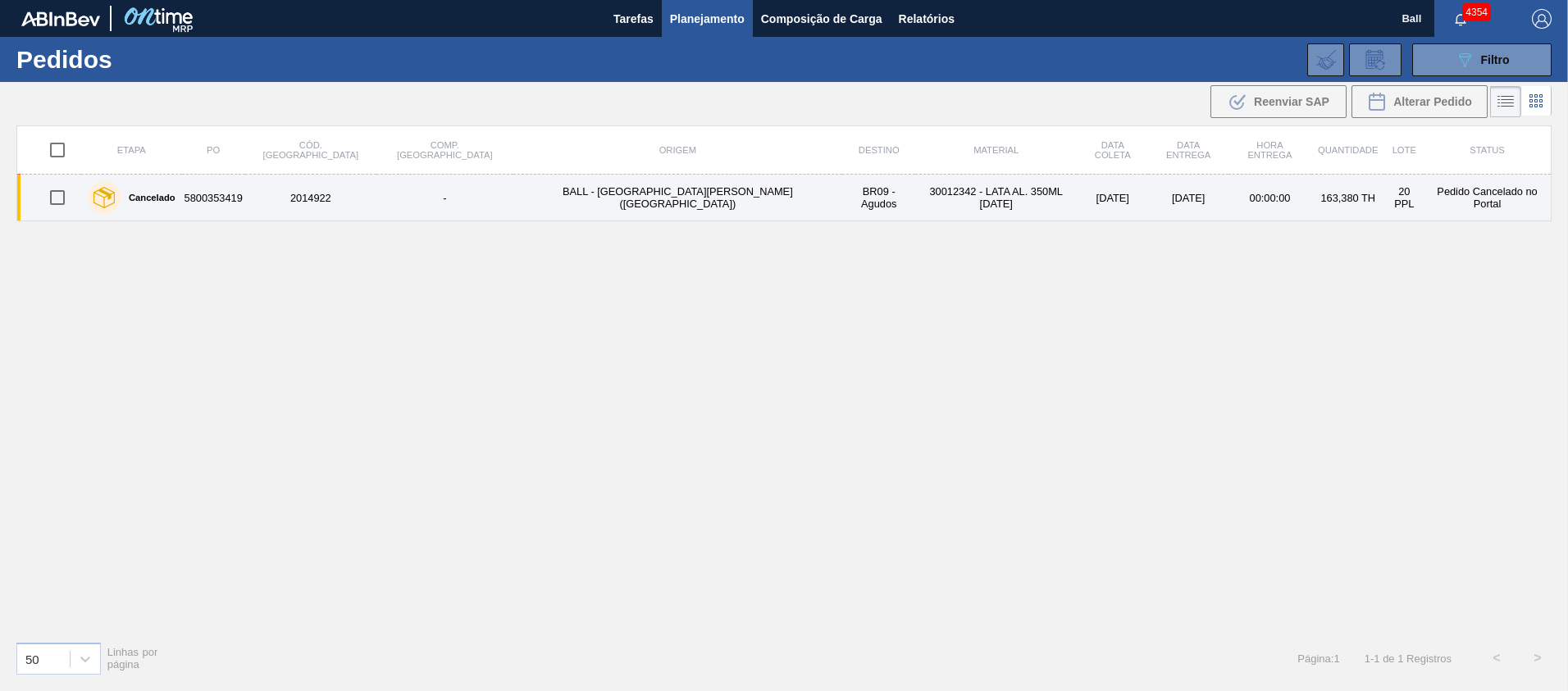
click at [842, 192] on td "BR09 - Agudos" at bounding box center [879, 198] width 73 height 47
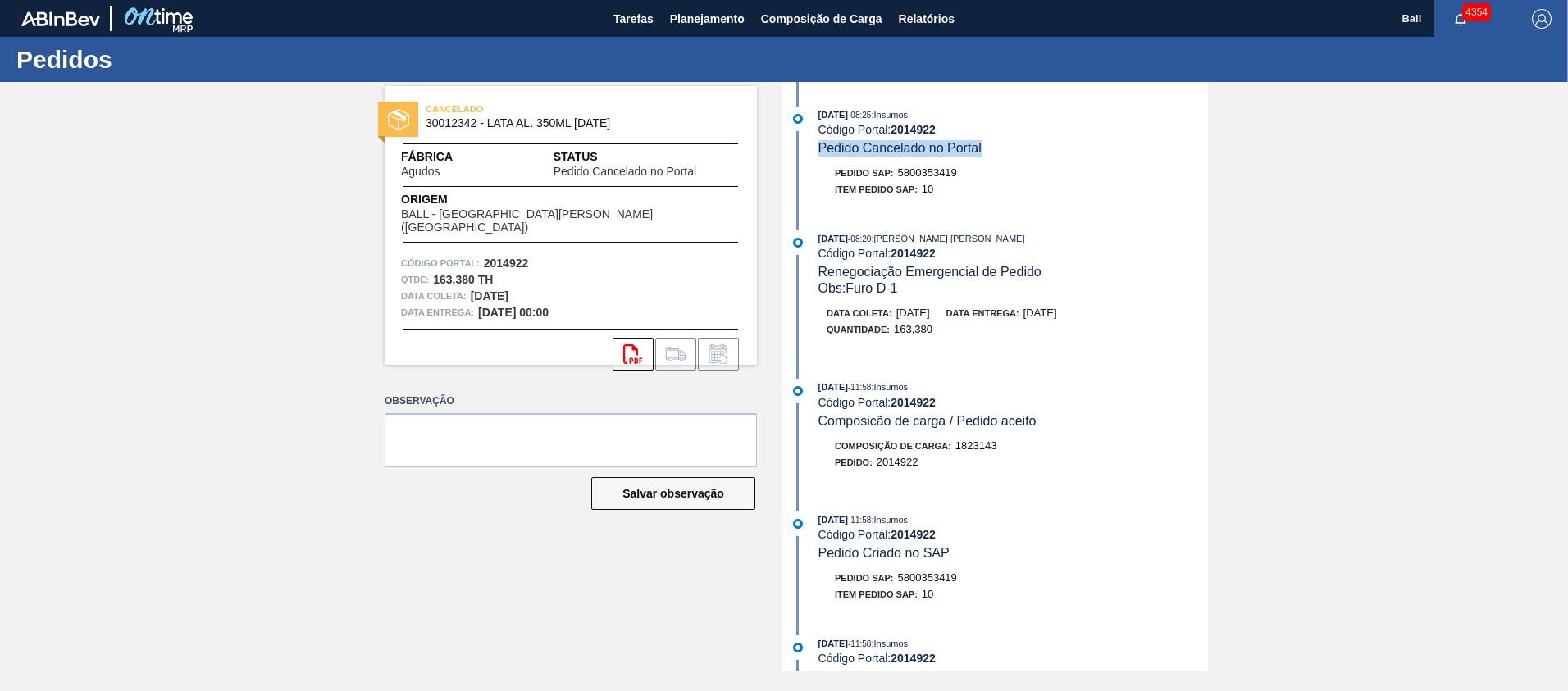
drag, startPoint x: 813, startPoint y: 152, endPoint x: 994, endPoint y: 151, distance: 181.0
click at [994, 151] on div "26/08/2025 - 08:25 : Insumos Código Portal: 2014922 Pedido Cancelado no Portal" at bounding box center [996, 132] width 423 height 50
click at [921, 127] on strong "2014922" at bounding box center [913, 130] width 45 height 13
copy strong "2014922"
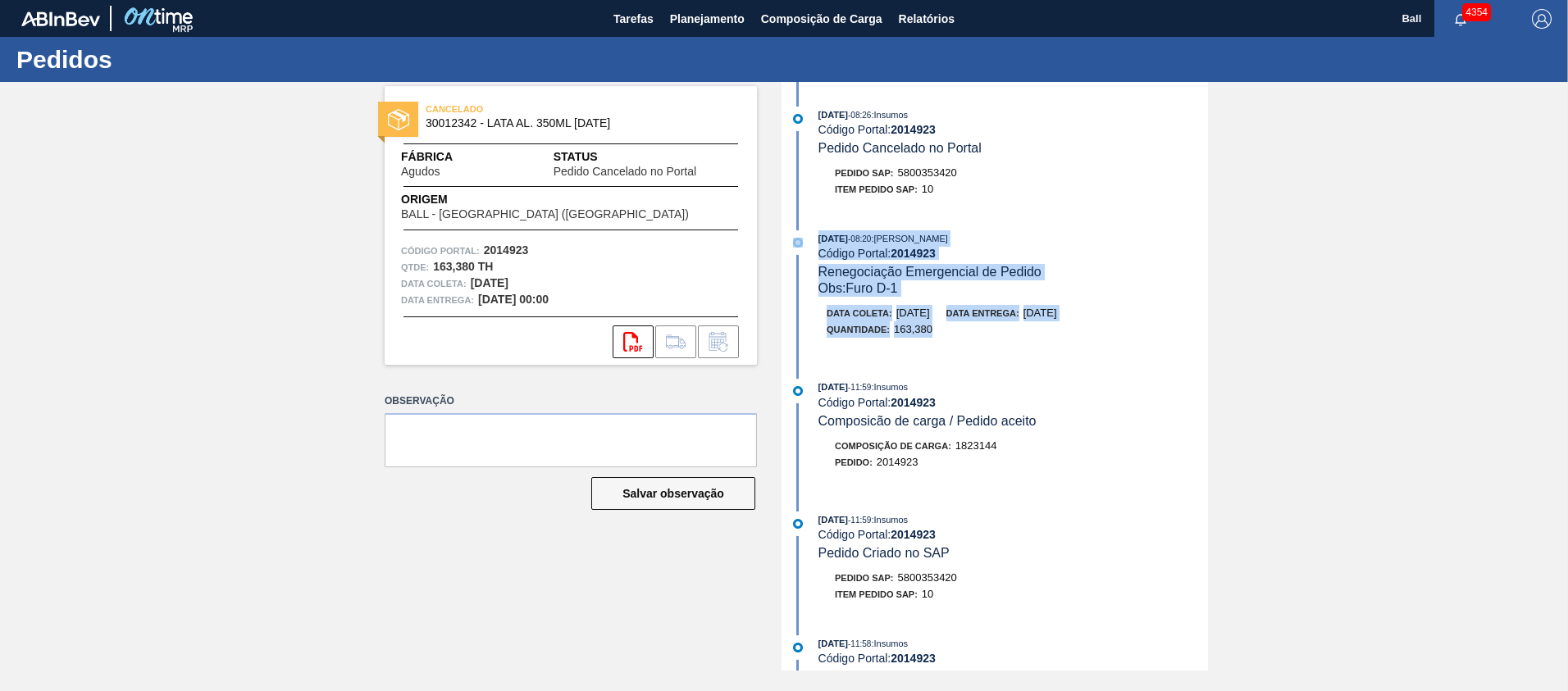
drag, startPoint x: 944, startPoint y: 323, endPoint x: 806, endPoint y: 238, distance: 162.1
click at [806, 238] on div "[DATE] 08:20 : [PERSON_NAME] Código Portal: 2014923 Renegociação Emergencial de…" at bounding box center [996, 292] width 423 height 124
click at [896, 296] on div "Obs: Furo D-1" at bounding box center [1013, 288] width 389 height 17
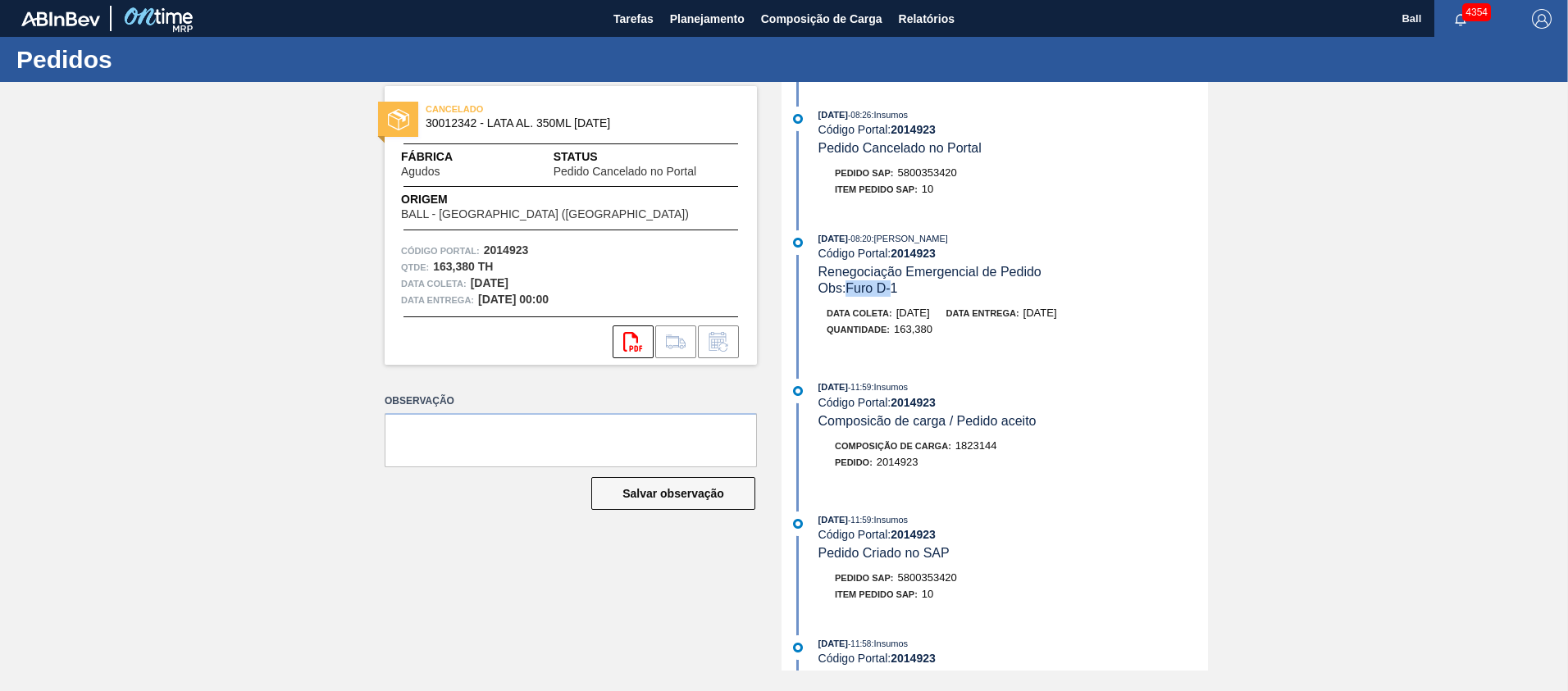
drag, startPoint x: 864, startPoint y: 291, endPoint x: 897, endPoint y: 299, distance: 34.0
click at [895, 298] on div "[DATE] 08:20 : [PERSON_NAME] Código Portal: 2014923 Renegociação Emergencial de…" at bounding box center [996, 292] width 423 height 124
click at [909, 318] on span "[DATE]" at bounding box center [913, 313] width 33 height 13
click at [919, 249] on strong "2014923" at bounding box center [913, 253] width 45 height 13
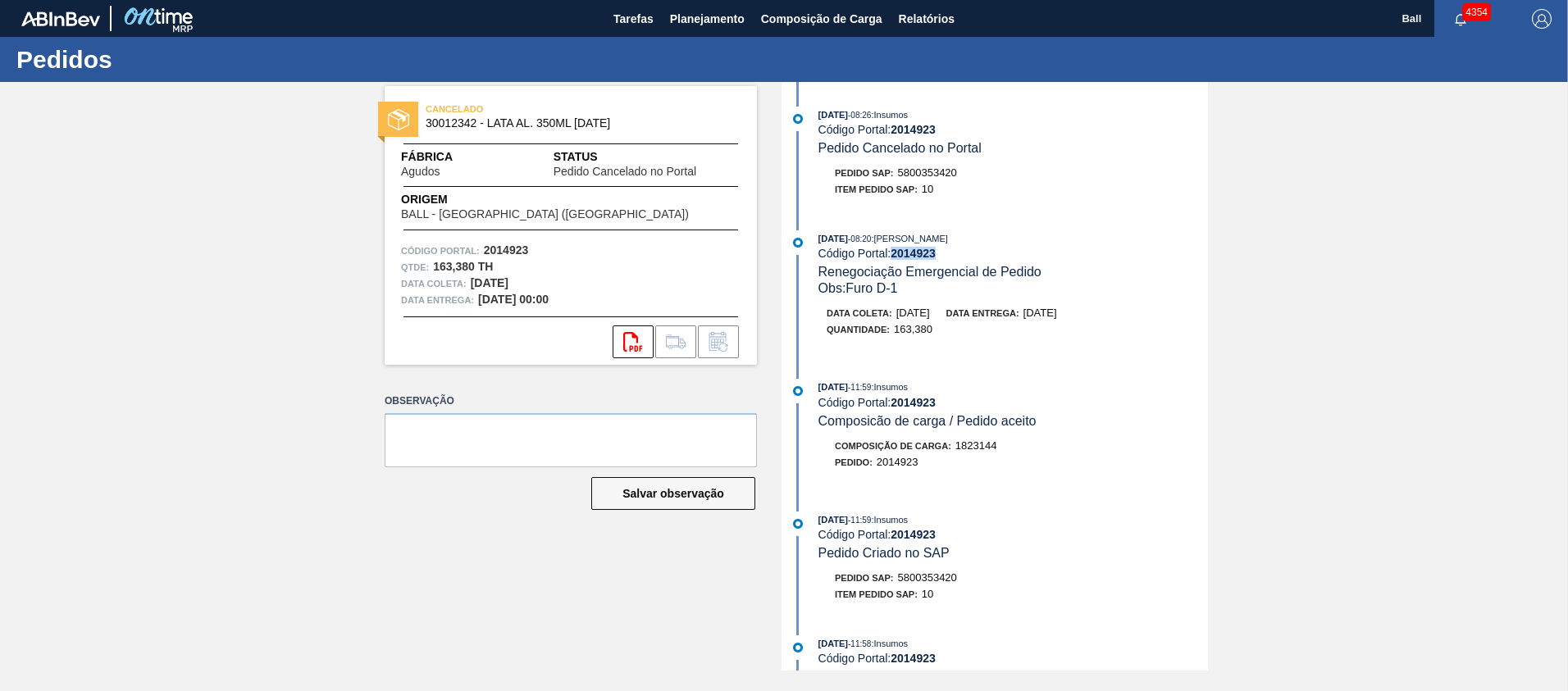
copy strong "2014923"
